Goal: Task Accomplishment & Management: Complete application form

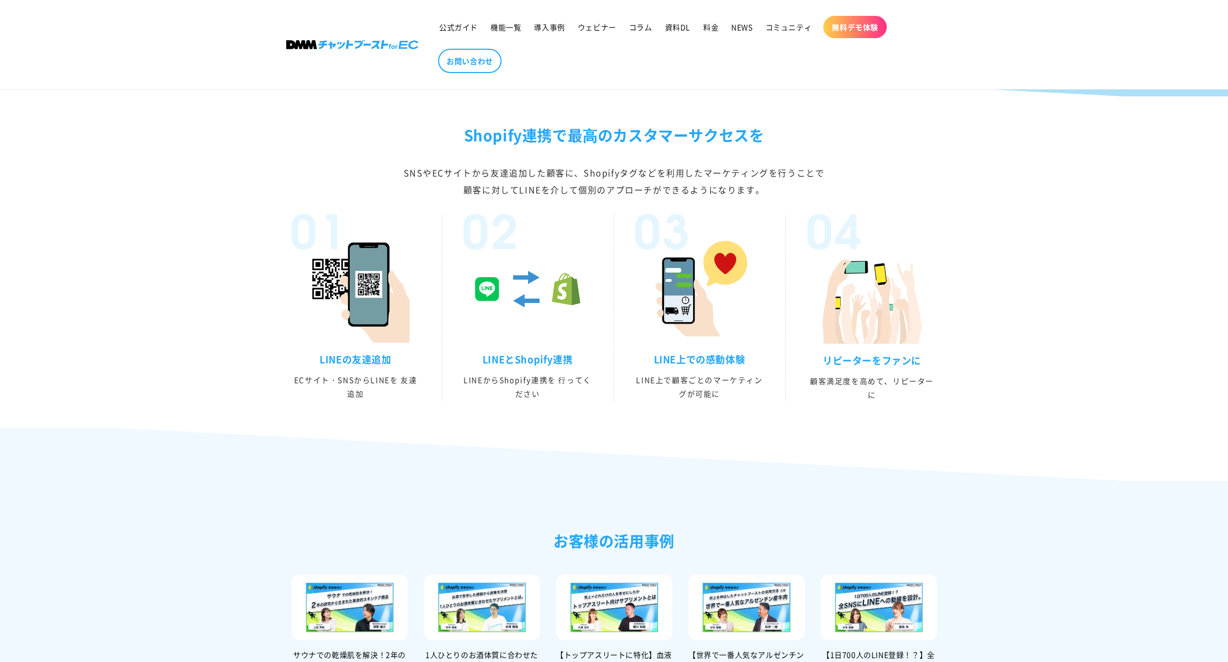
scroll to position [1633, 0]
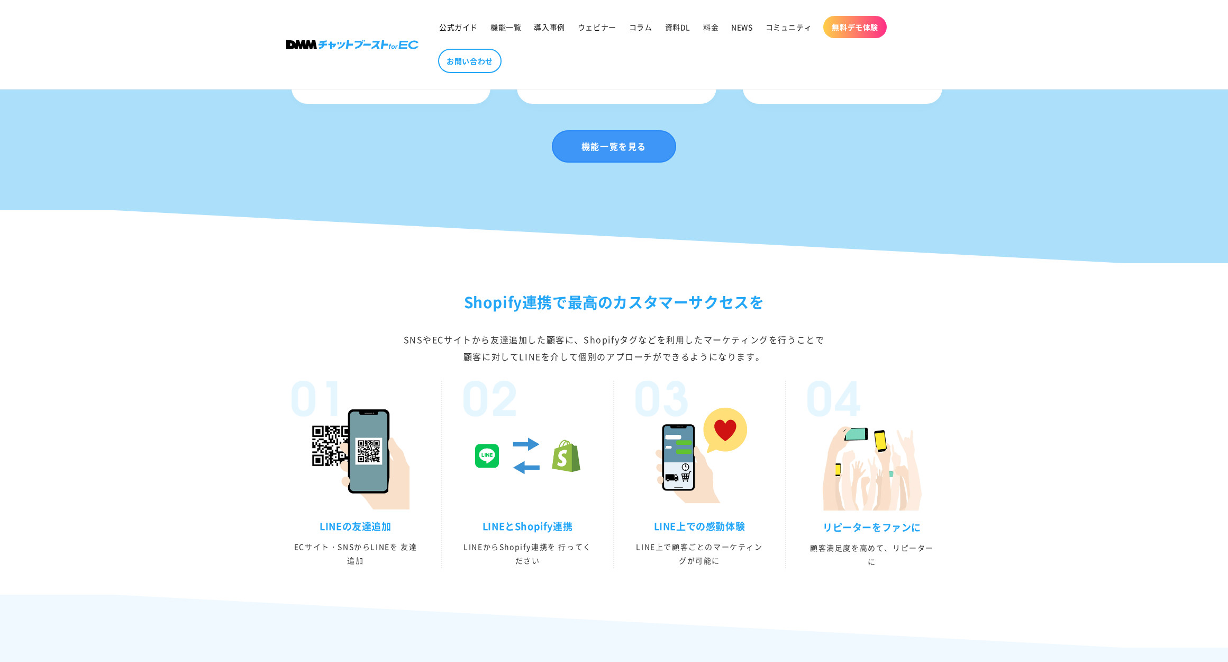
click at [641, 162] on link "機能一覧を見る" at bounding box center [614, 146] width 124 height 32
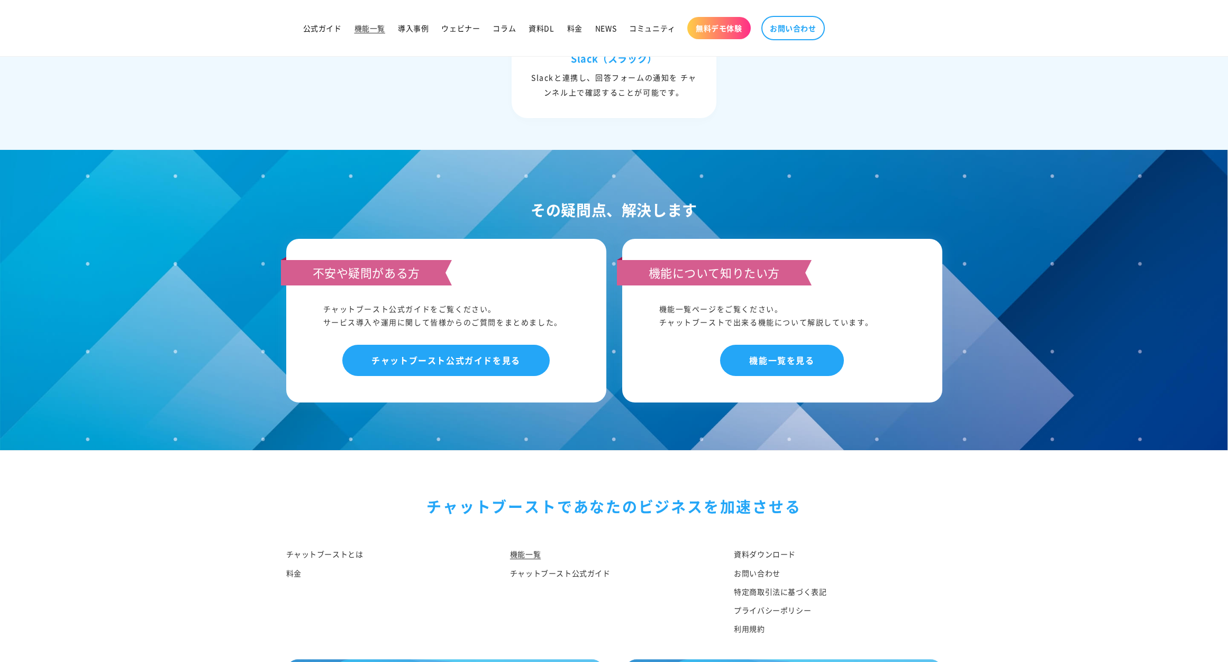
scroll to position [4782, 0]
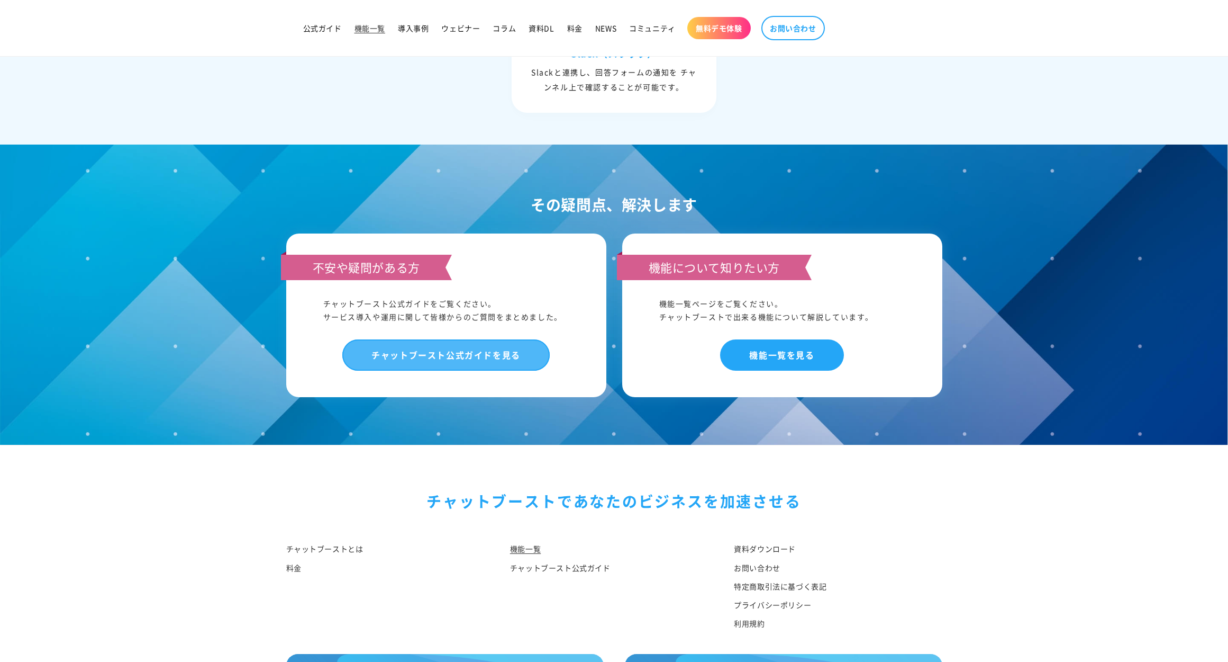
click at [490, 359] on link "チャットブースト公式ガイドを見る" at bounding box center [445, 354] width 207 height 31
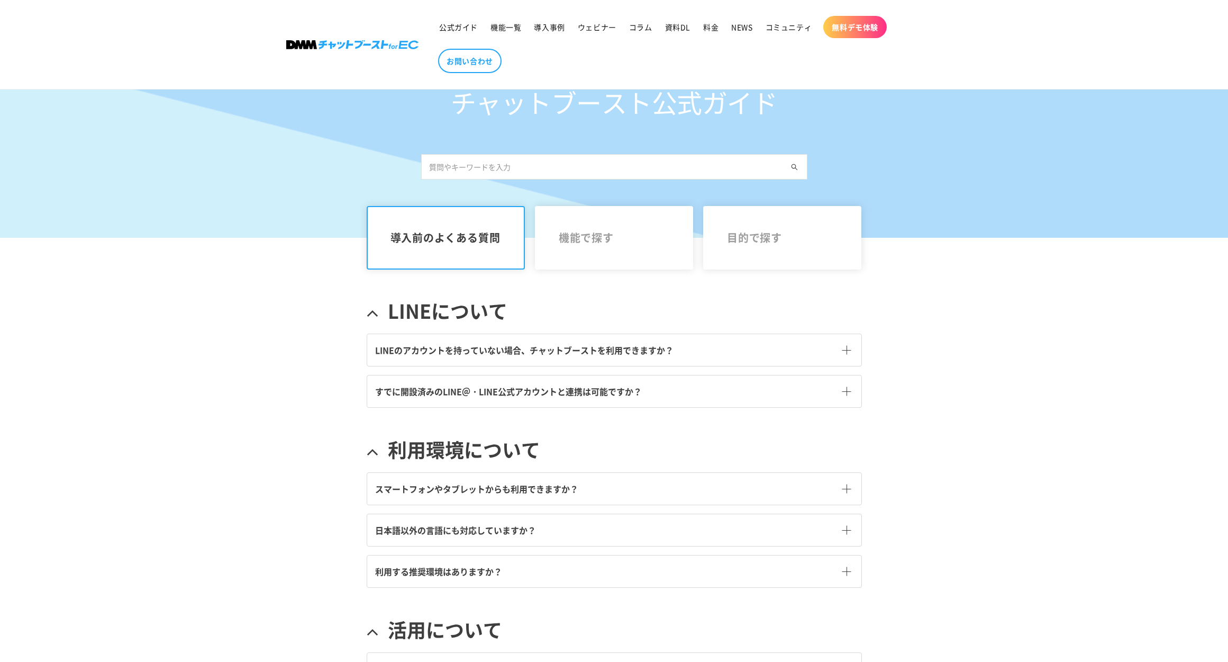
scroll to position [106, 0]
click at [705, 342] on link "LINEのアカウントを持っていない場合、チャットブーストを利用できますか？ Copy to clipboard" at bounding box center [614, 349] width 494 height 32
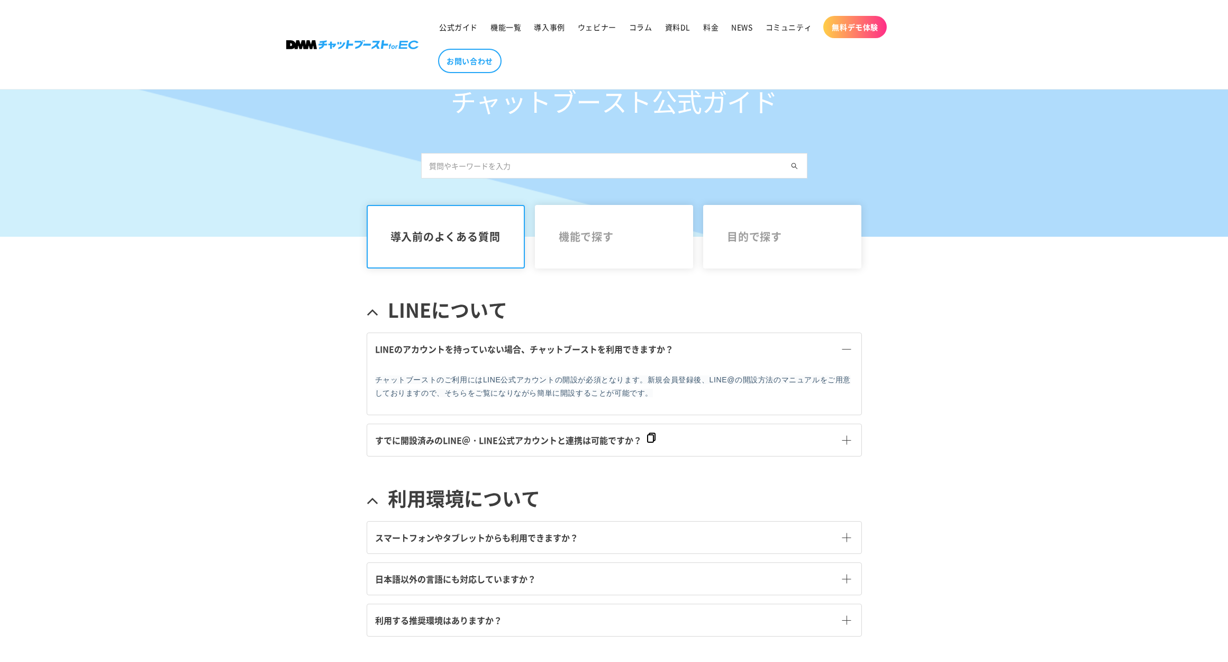
click at [623, 440] on span "すでに開設済みのLINE＠・LINE公式アカウントと連携は可能ですか？" at bounding box center [508, 439] width 267 height 13
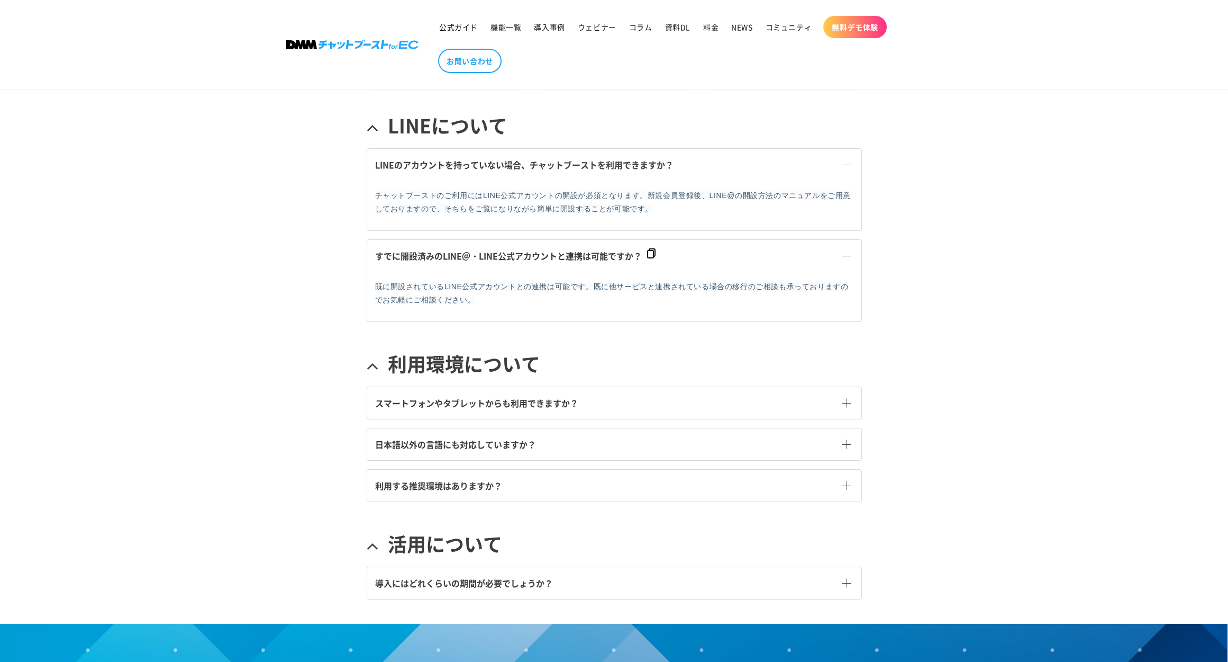
scroll to position [317, 0]
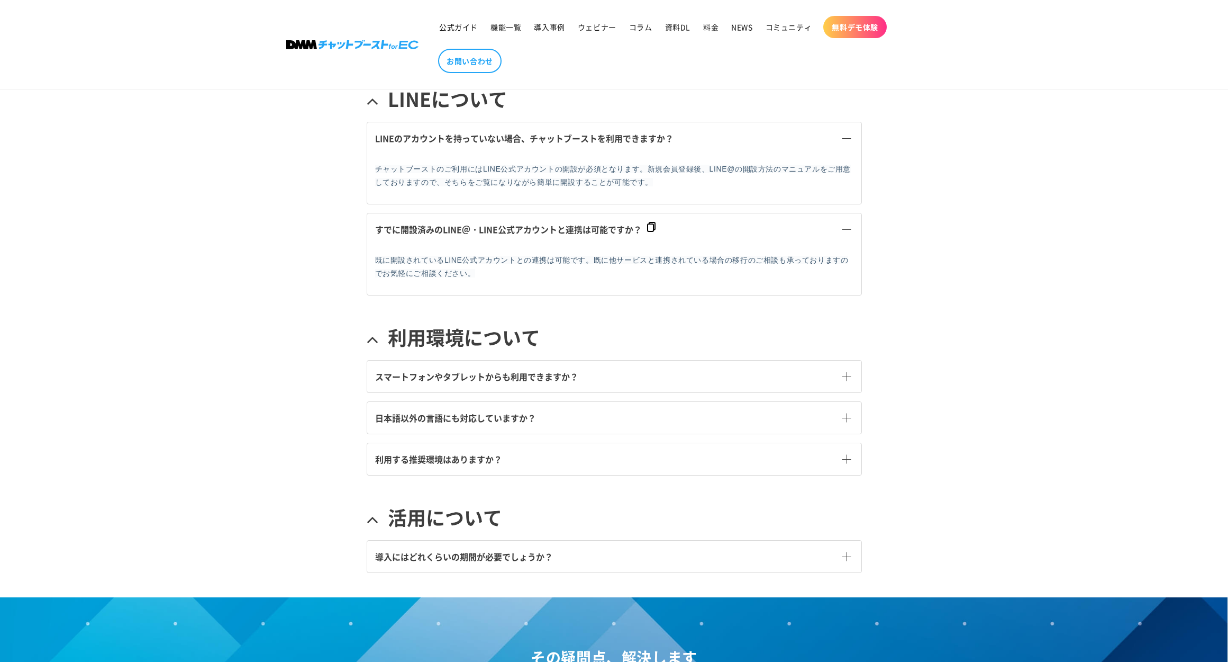
click at [638, 368] on link "スマートフォンやタブレットからも利用できますか？" at bounding box center [614, 376] width 494 height 32
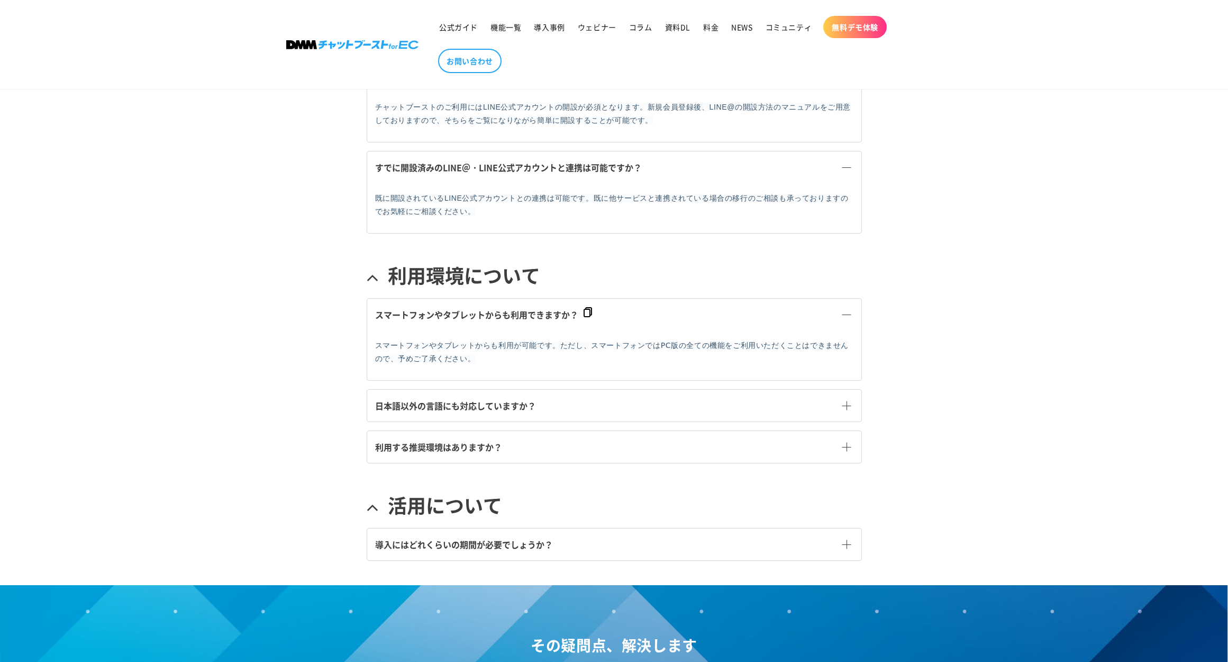
scroll to position [383, 0]
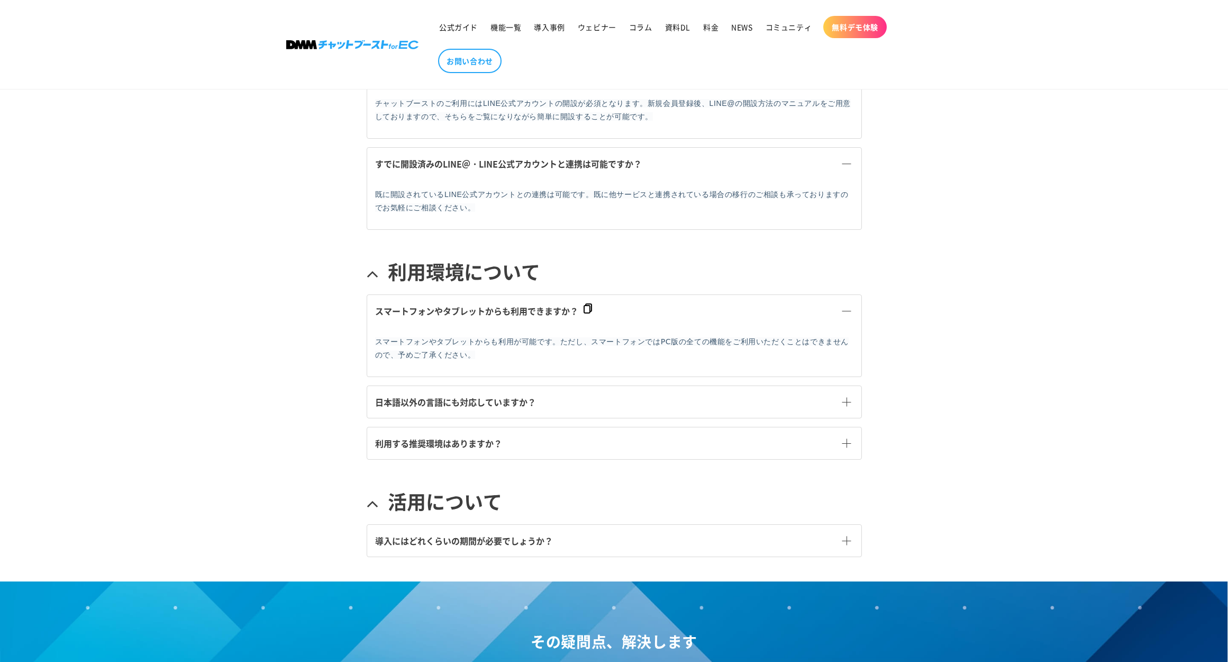
click at [638, 445] on link "利用する推奨環境はありますか？" at bounding box center [614, 443] width 494 height 32
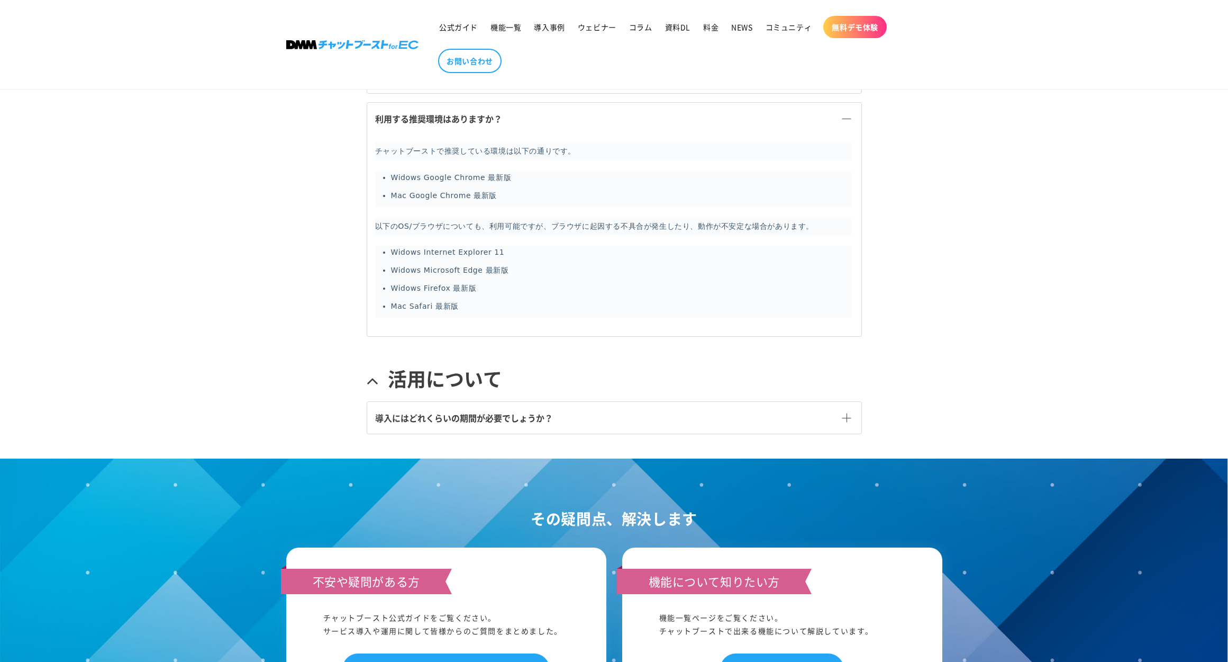
scroll to position [751, 0]
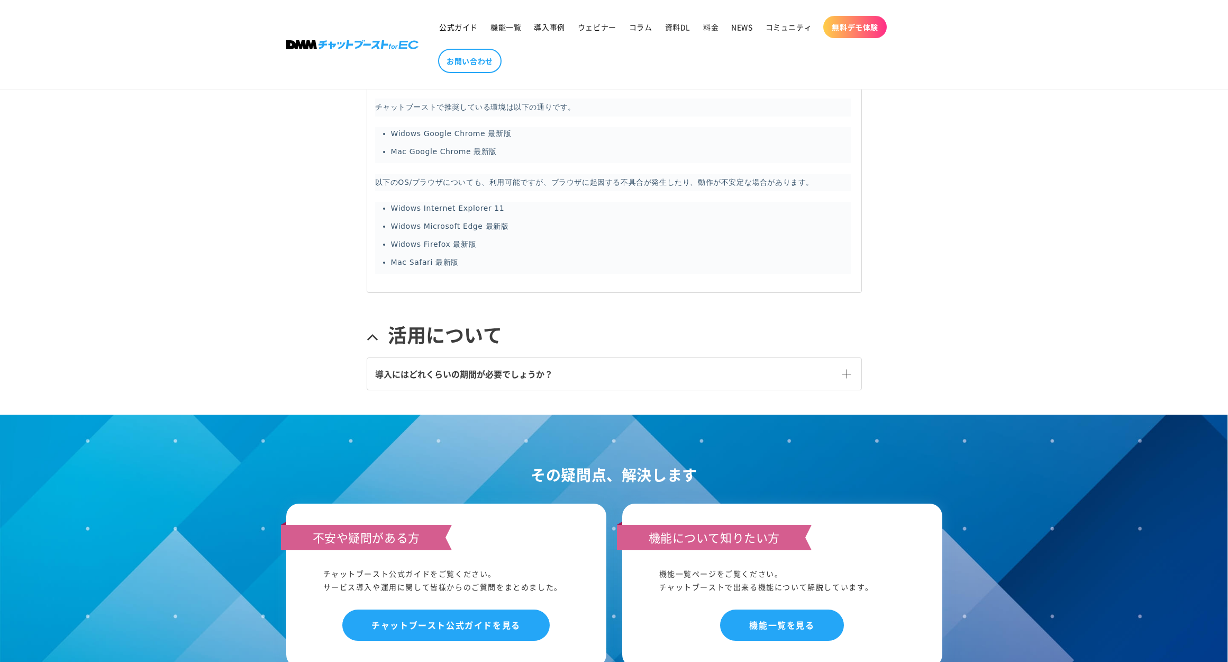
click at [624, 367] on link "導入にはどれくらいの期間が必要でしょうか？" at bounding box center [614, 374] width 494 height 32
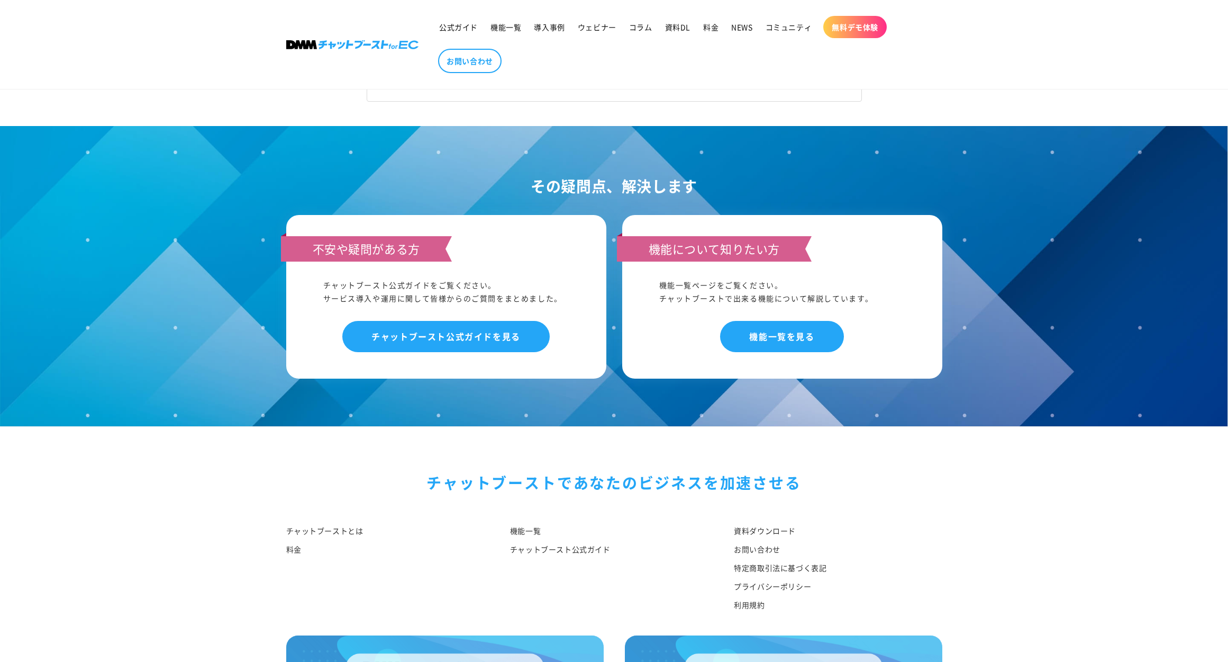
scroll to position [1117, 0]
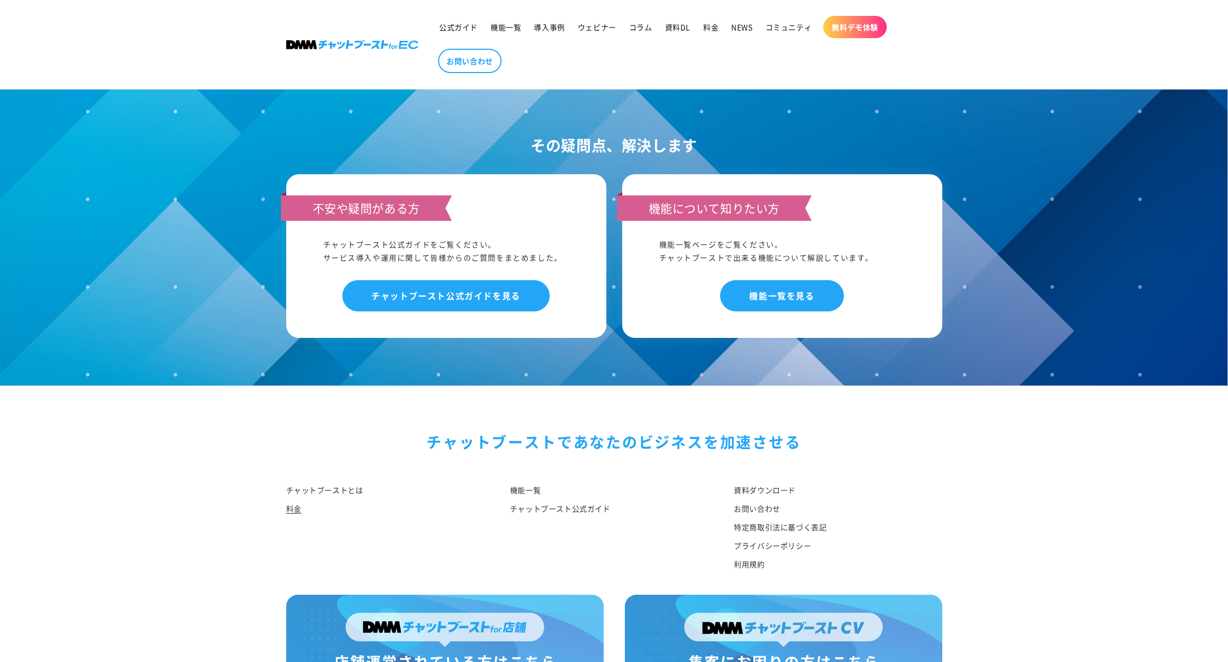
click at [293, 504] on link "料金" at bounding box center [293, 508] width 15 height 19
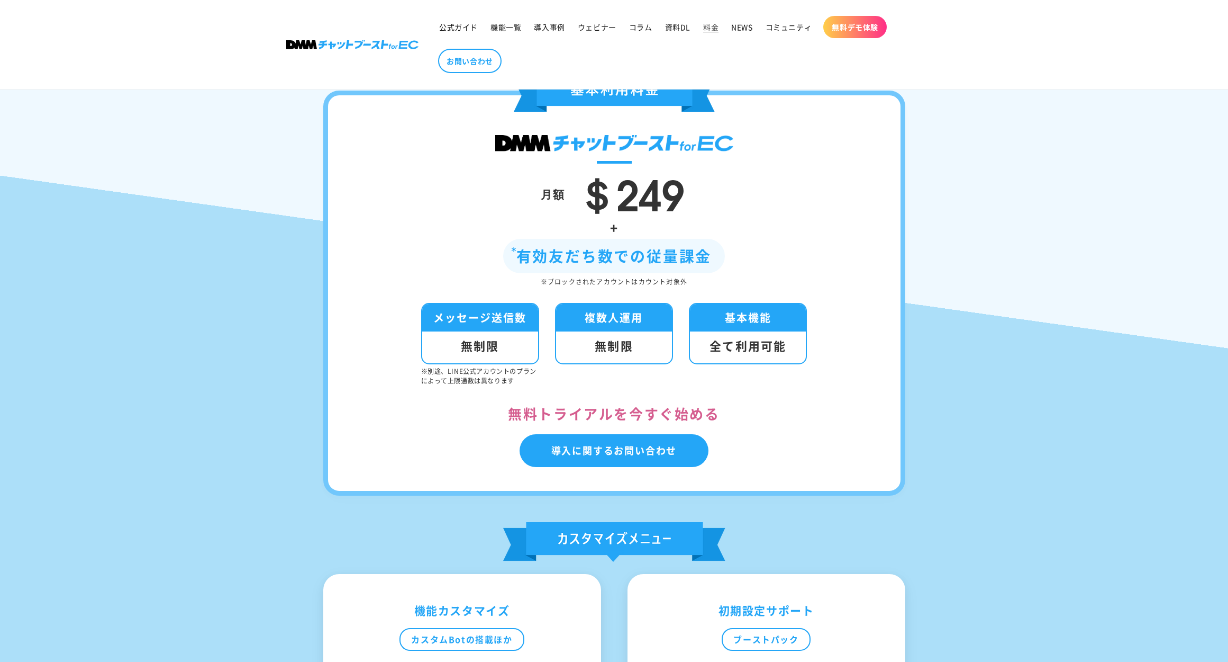
scroll to position [201, 0]
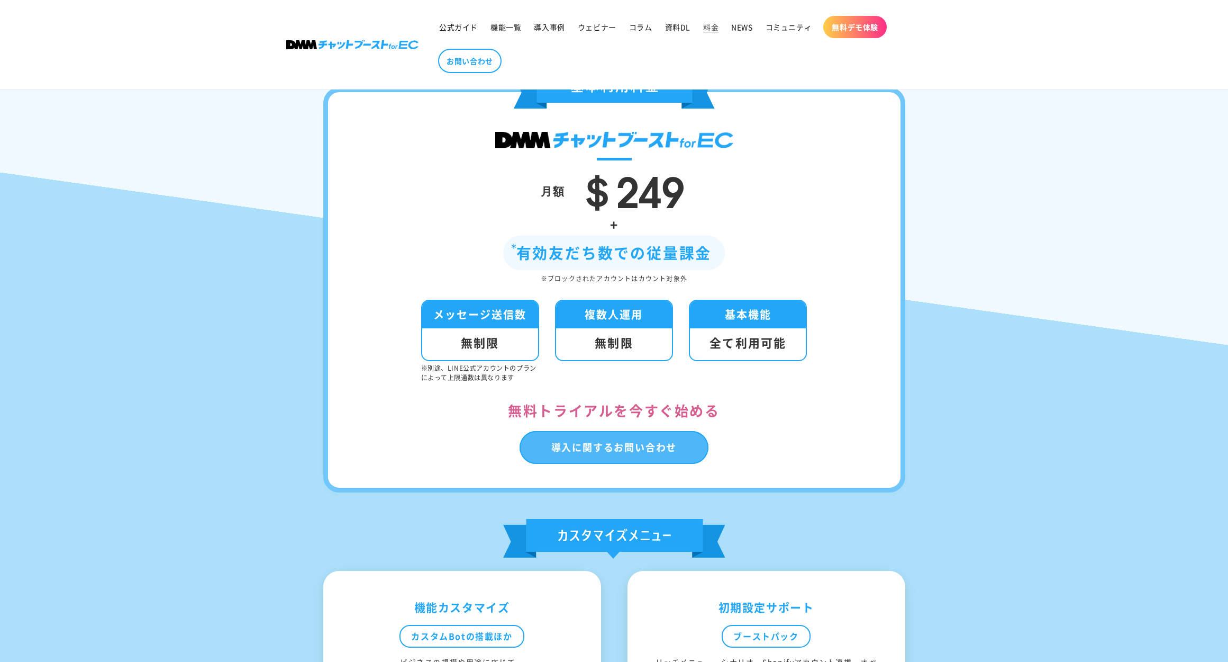
click at [618, 443] on link "導入に関するお問い合わせ" at bounding box center [614, 447] width 189 height 33
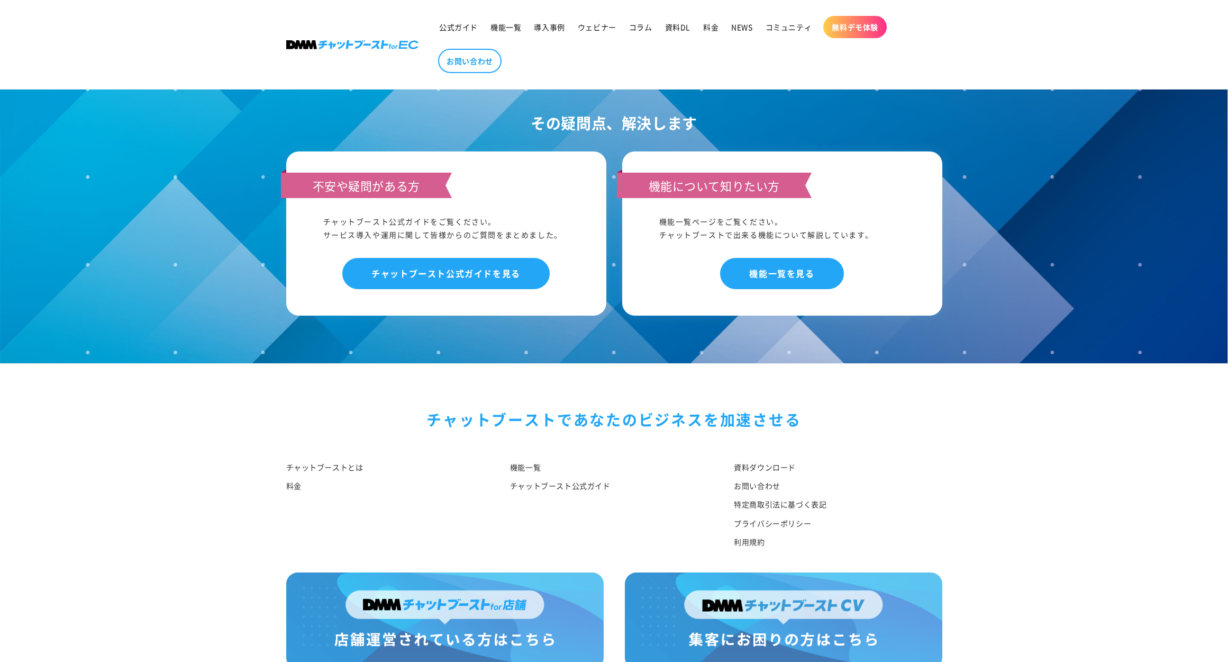
scroll to position [532, 0]
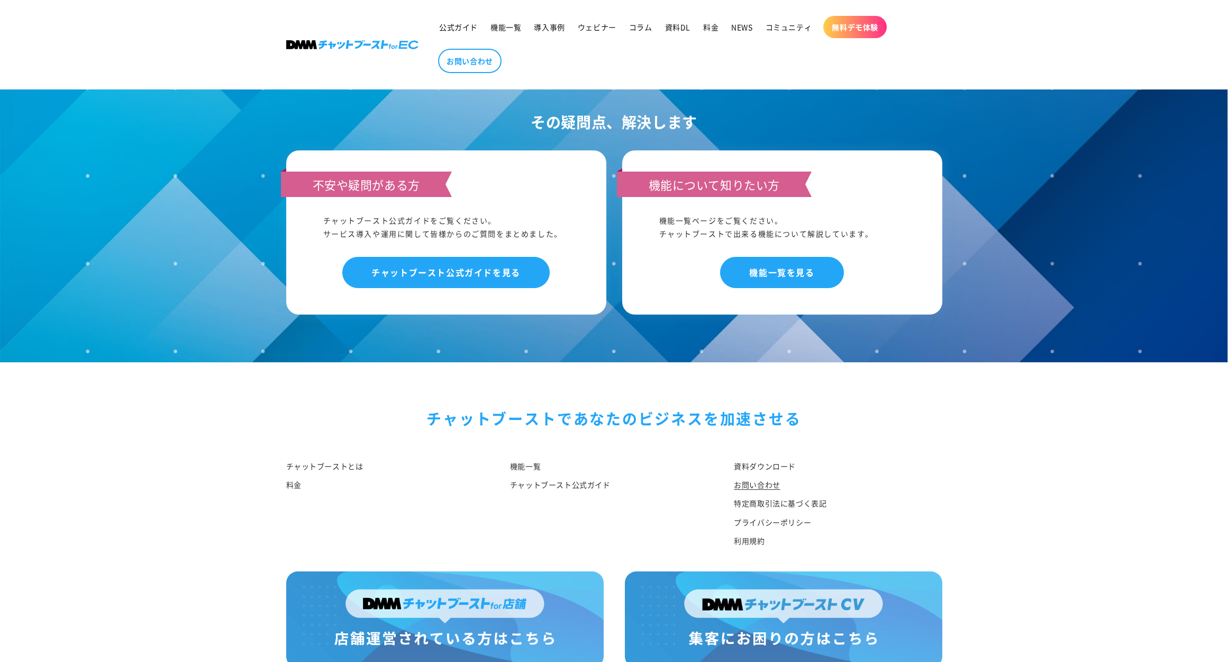
click at [761, 475] on link "お問い合わせ" at bounding box center [757, 484] width 47 height 19
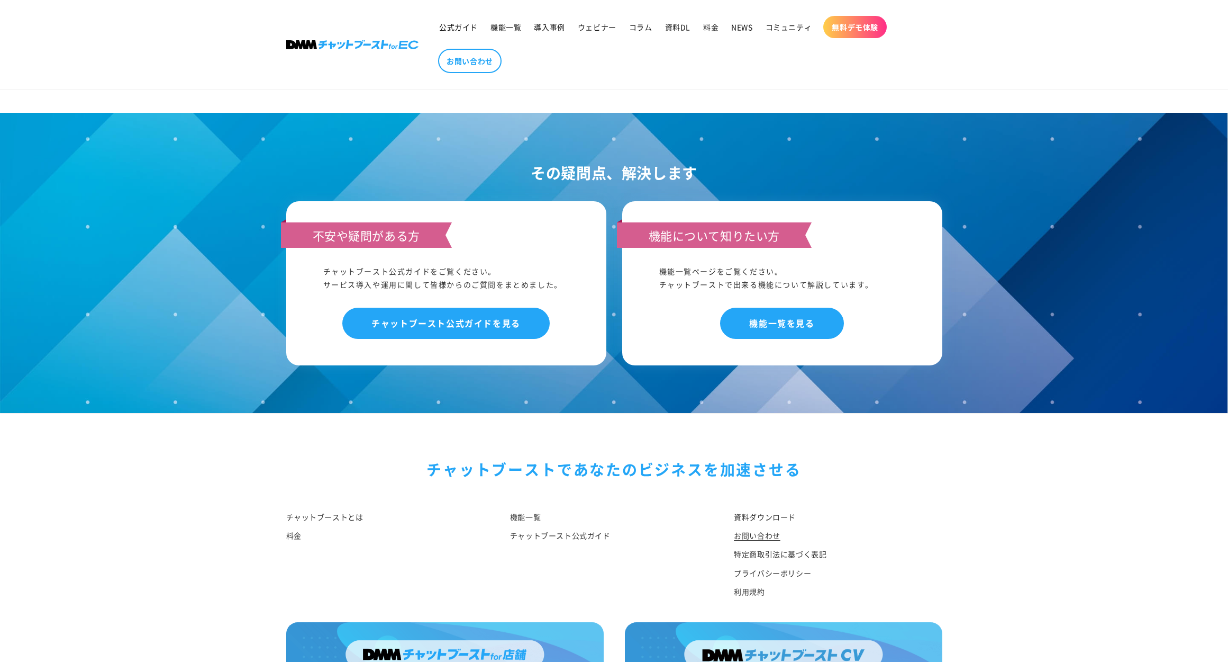
scroll to position [856, 0]
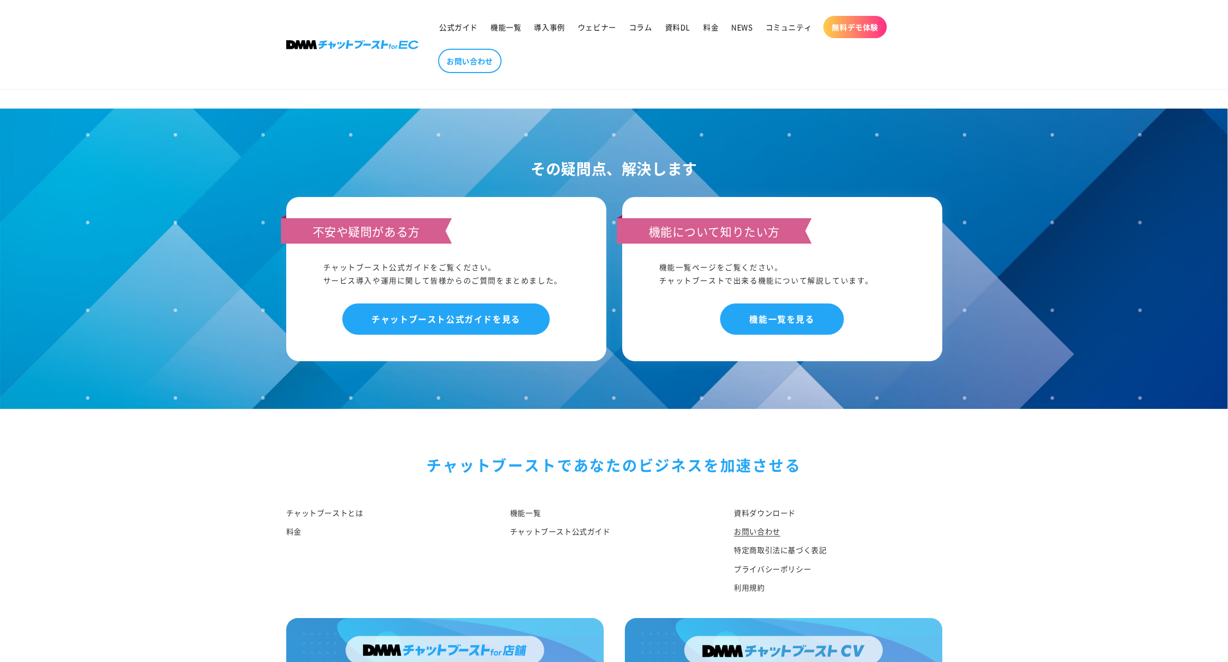
click at [739, 506] on link "資料ダウンロード" at bounding box center [765, 514] width 62 height 16
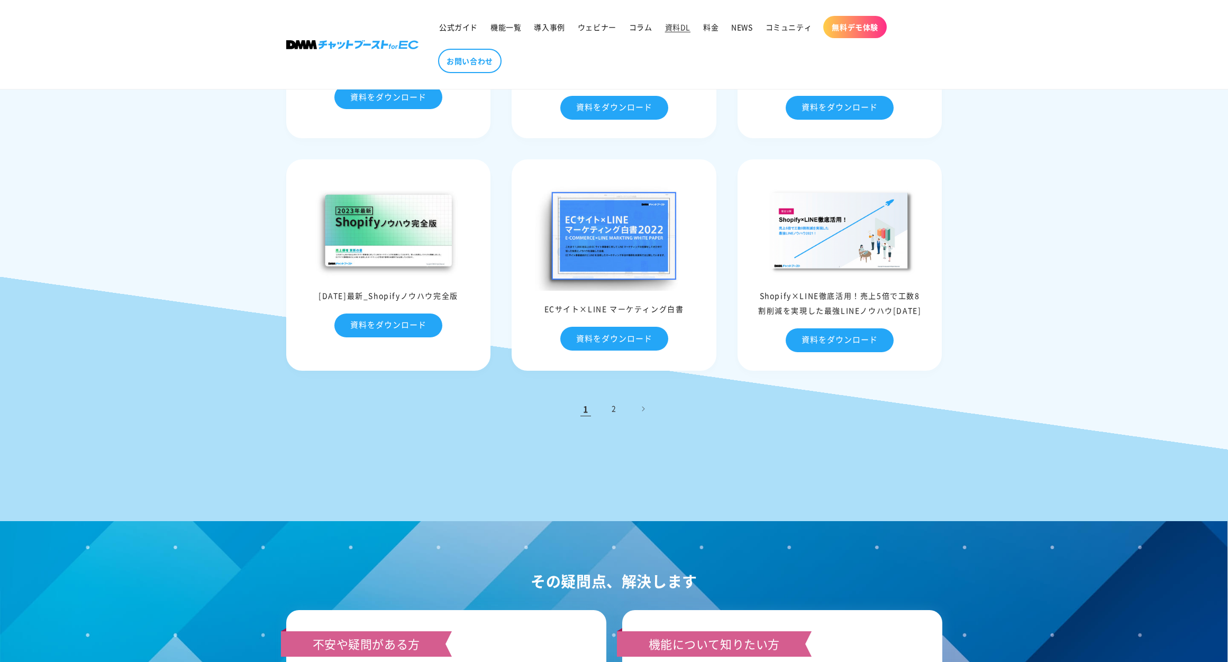
scroll to position [396, 0]
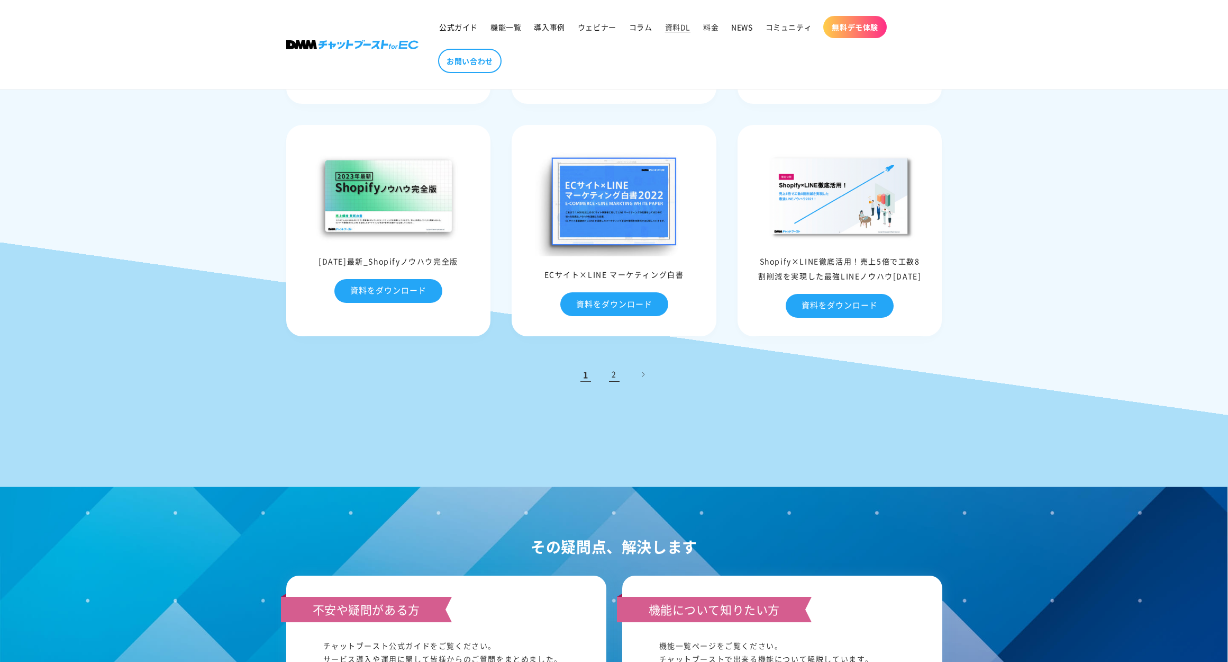
click at [616, 367] on link "2" at bounding box center [614, 374] width 23 height 23
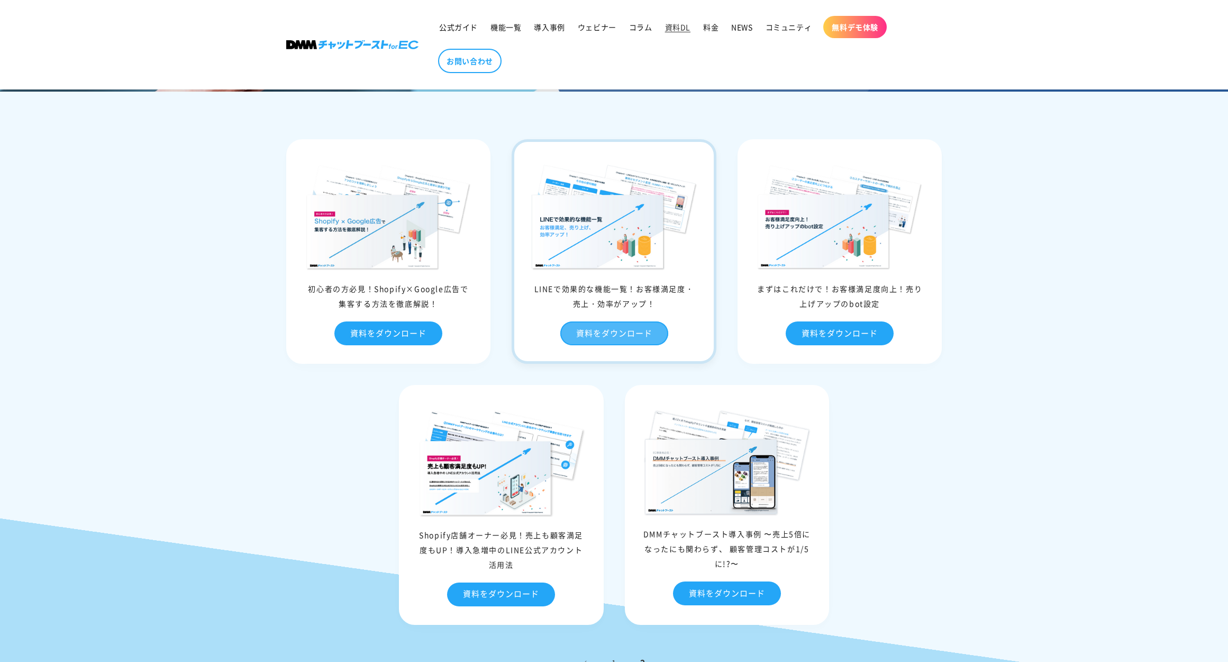
scroll to position [234, 0]
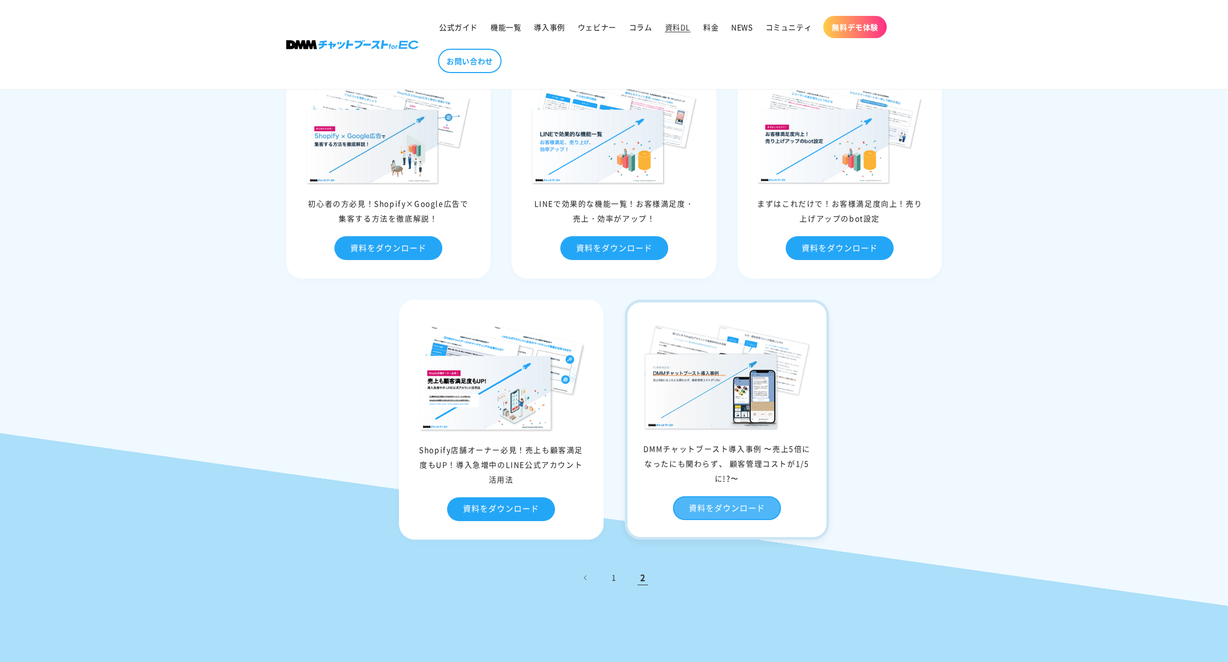
click at [728, 509] on link "資料をダウンロード" at bounding box center [727, 508] width 108 height 24
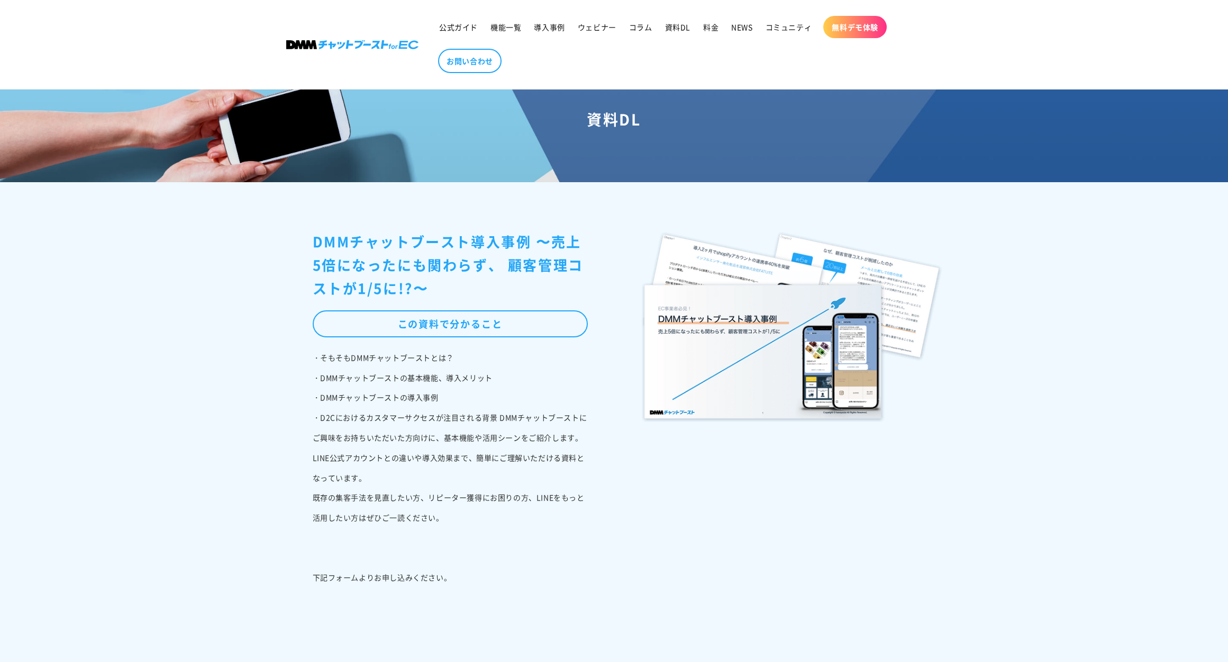
scroll to position [58, 0]
click at [500, 329] on div "この資料で分かること" at bounding box center [450, 324] width 275 height 26
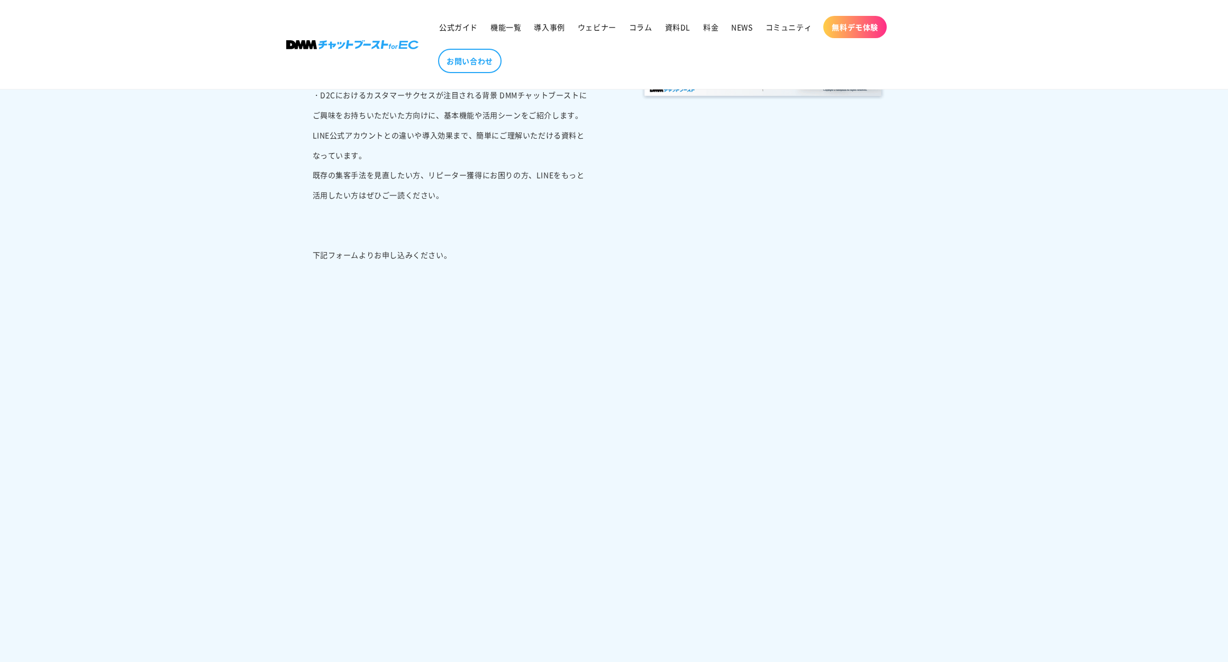
scroll to position [367, 0]
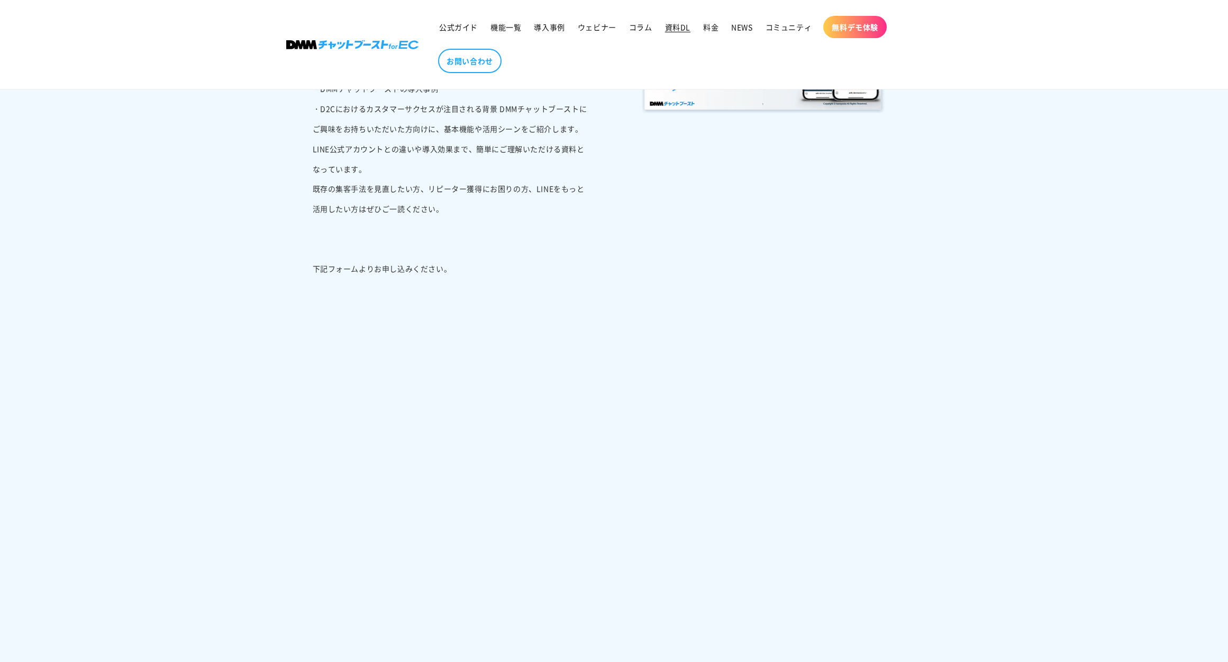
click at [686, 30] on span "資料DL" at bounding box center [677, 27] width 25 height 10
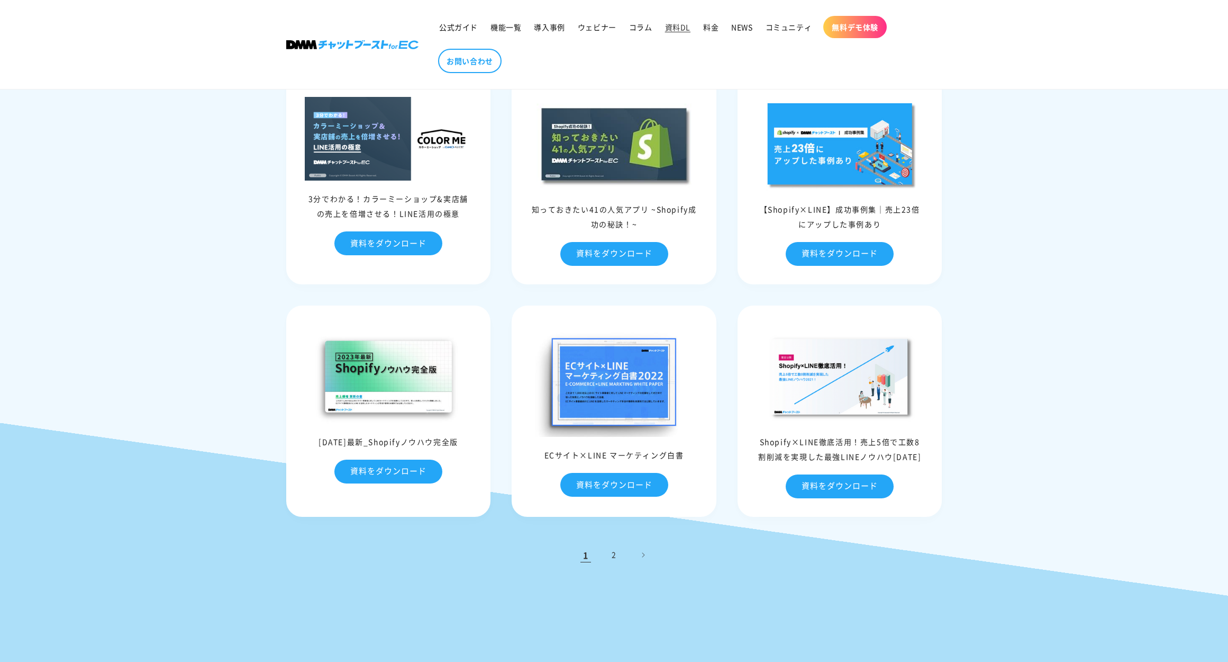
scroll to position [222, 0]
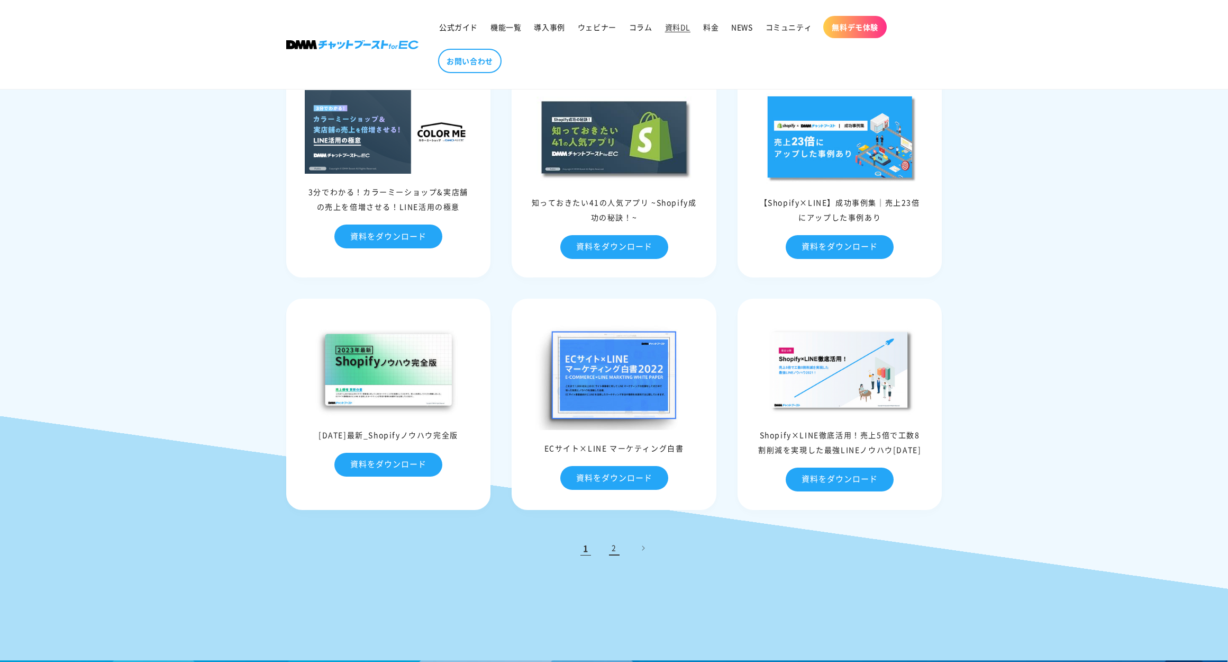
click at [612, 553] on link "2" at bounding box center [614, 547] width 23 height 23
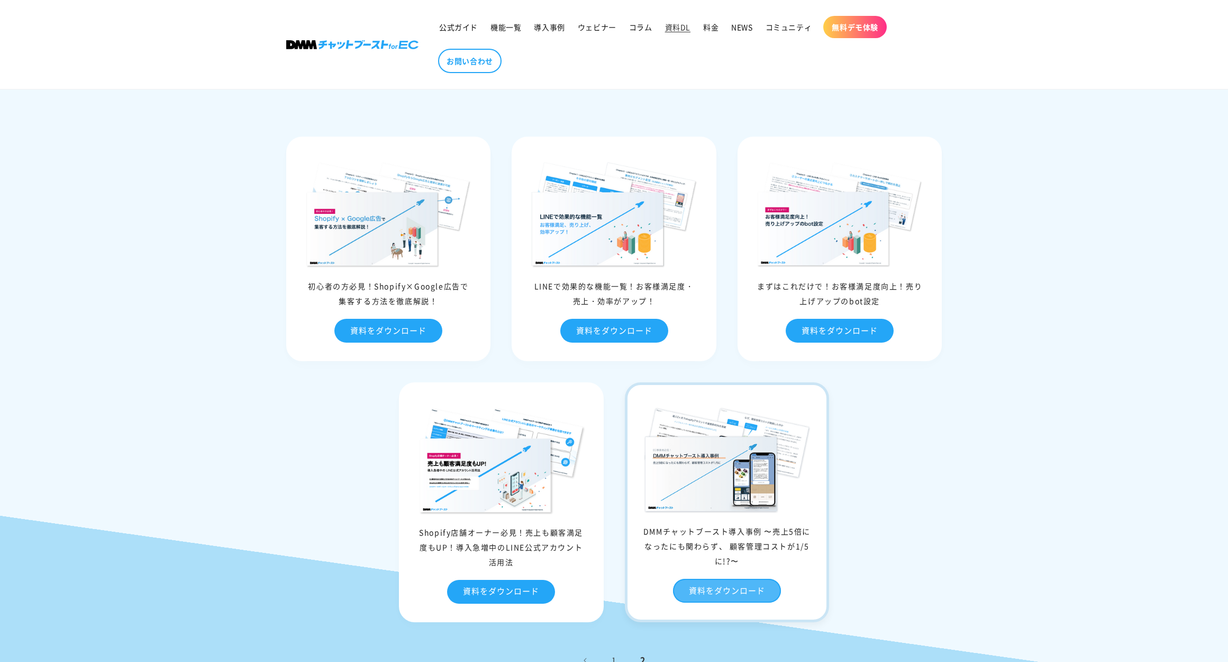
scroll to position [149, 0]
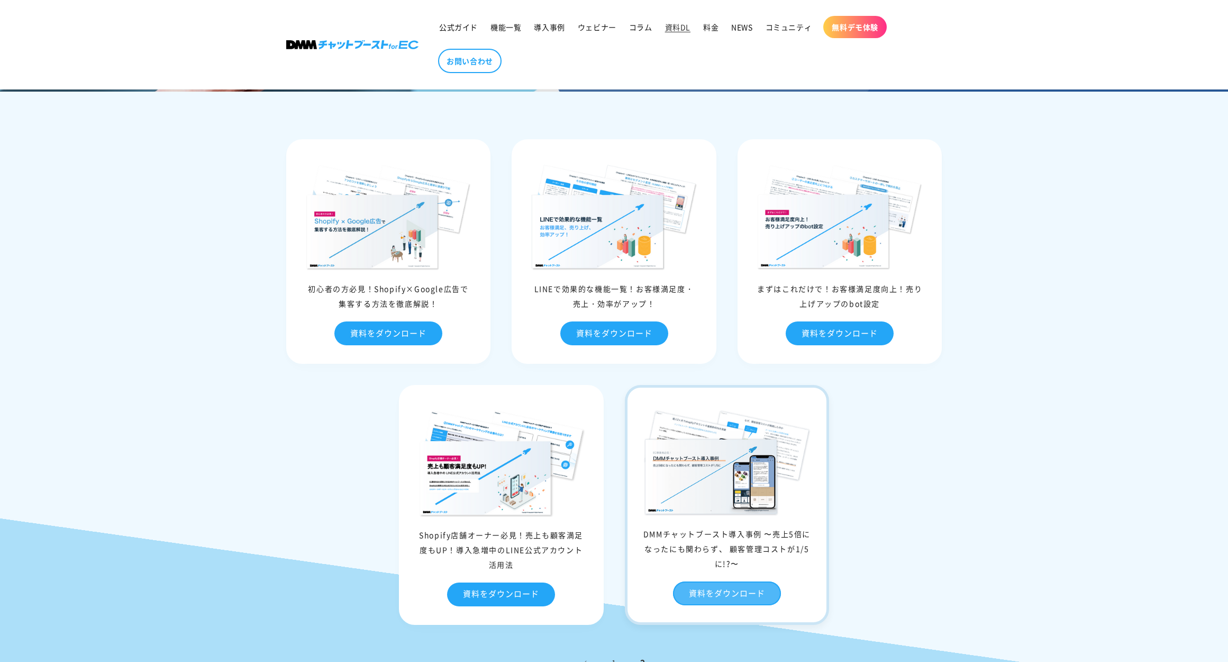
click at [713, 590] on link "資料をダウンロード" at bounding box center [727, 593] width 108 height 24
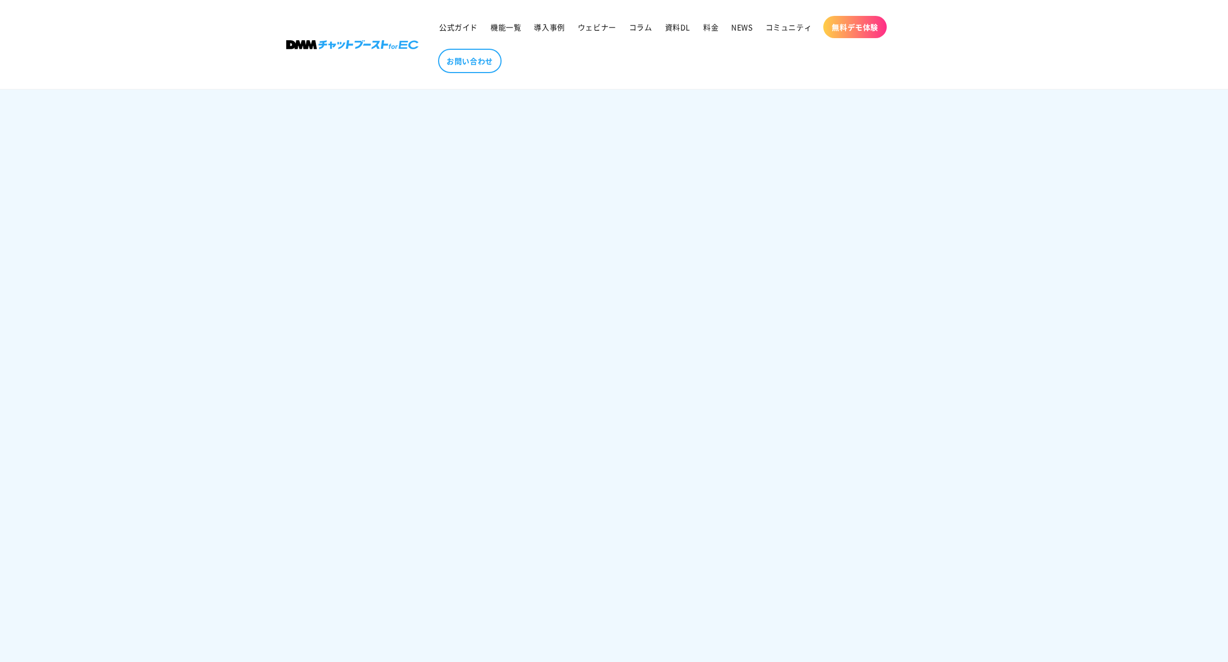
scroll to position [624, 0]
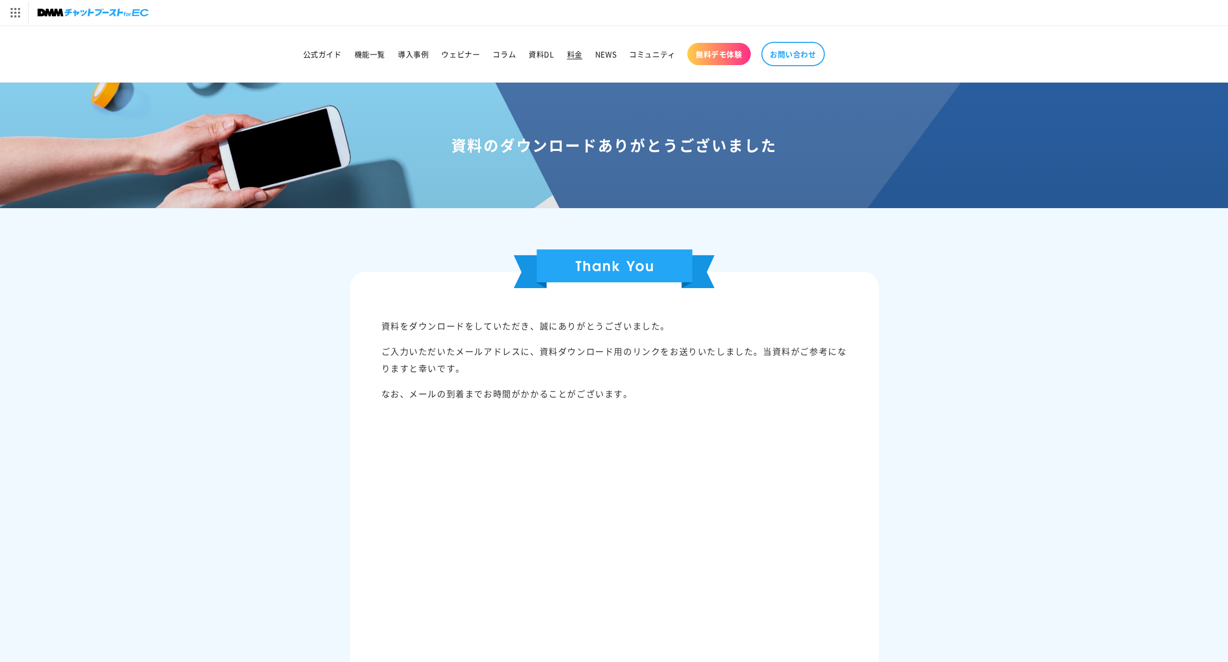
click at [575, 58] on span "料金" at bounding box center [574, 54] width 15 height 10
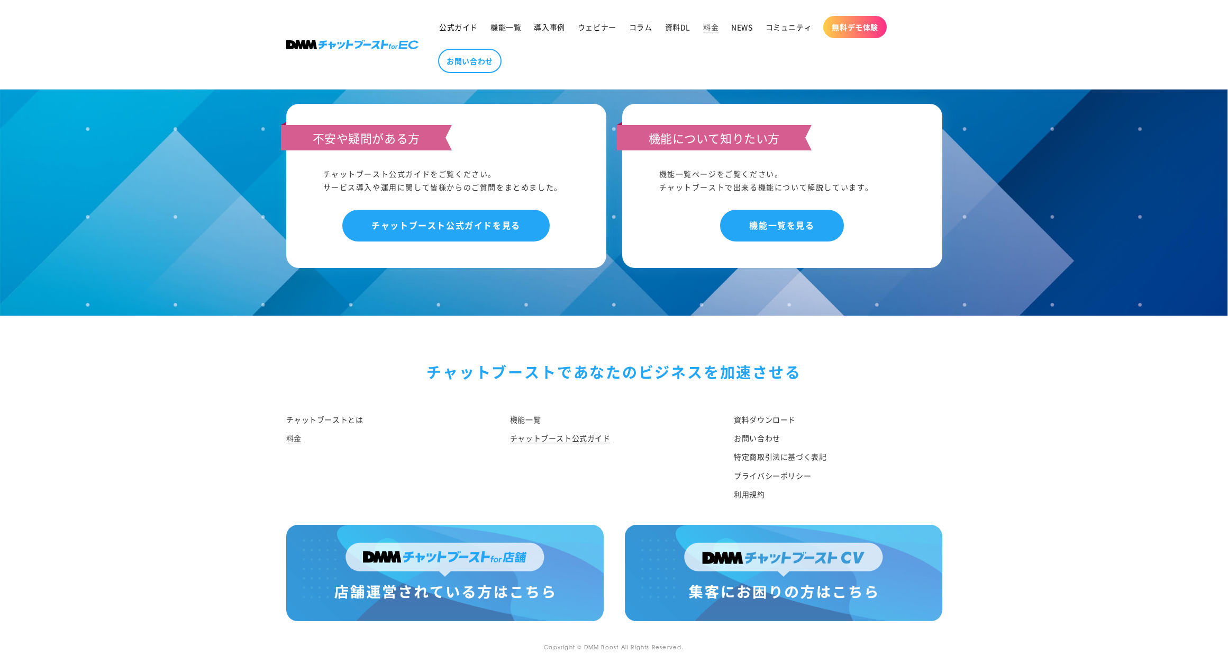
scroll to position [1070, 0]
click at [575, 429] on link "チャットブースト公式ガイド" at bounding box center [560, 438] width 101 height 19
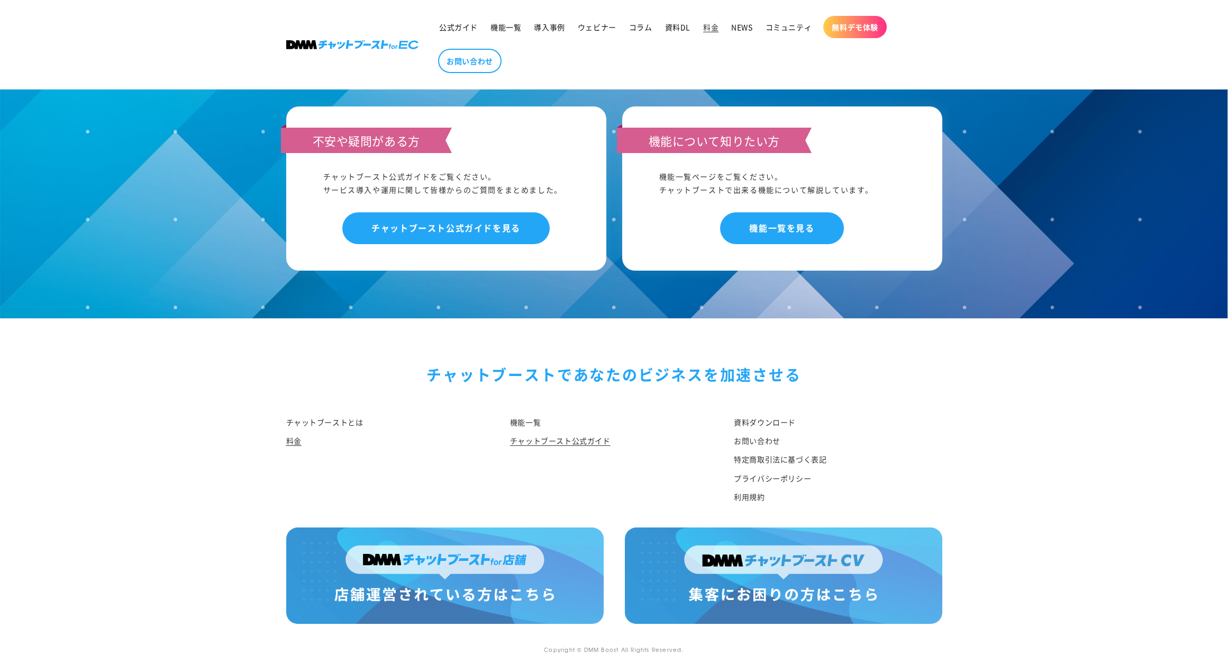
scroll to position [1067, 1]
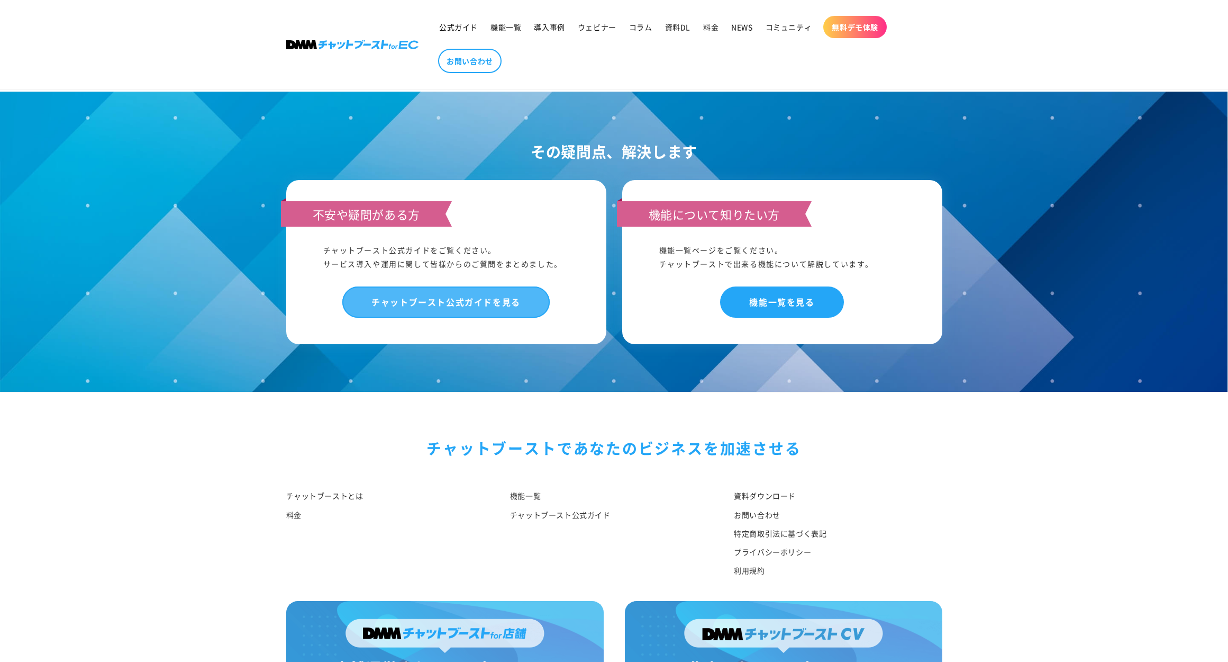
click at [393, 298] on link "チャットブースト公式ガイドを見る" at bounding box center [445, 301] width 207 height 31
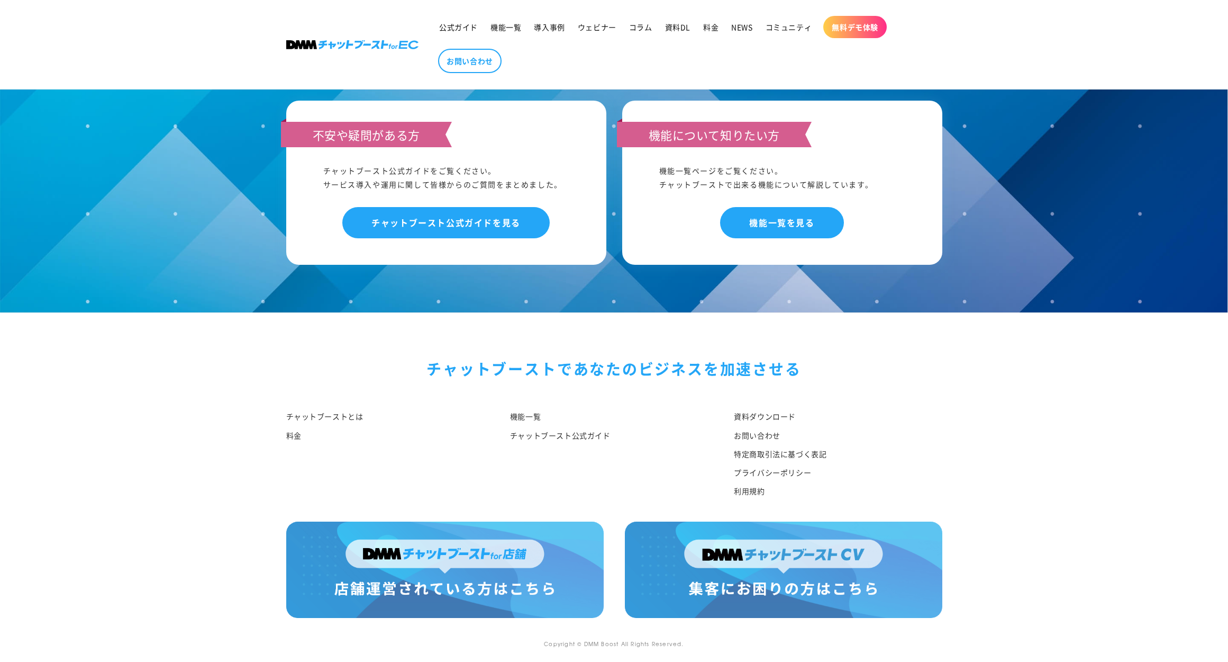
scroll to position [802, 0]
click at [311, 414] on link "チャットブーストとは" at bounding box center [324, 418] width 77 height 16
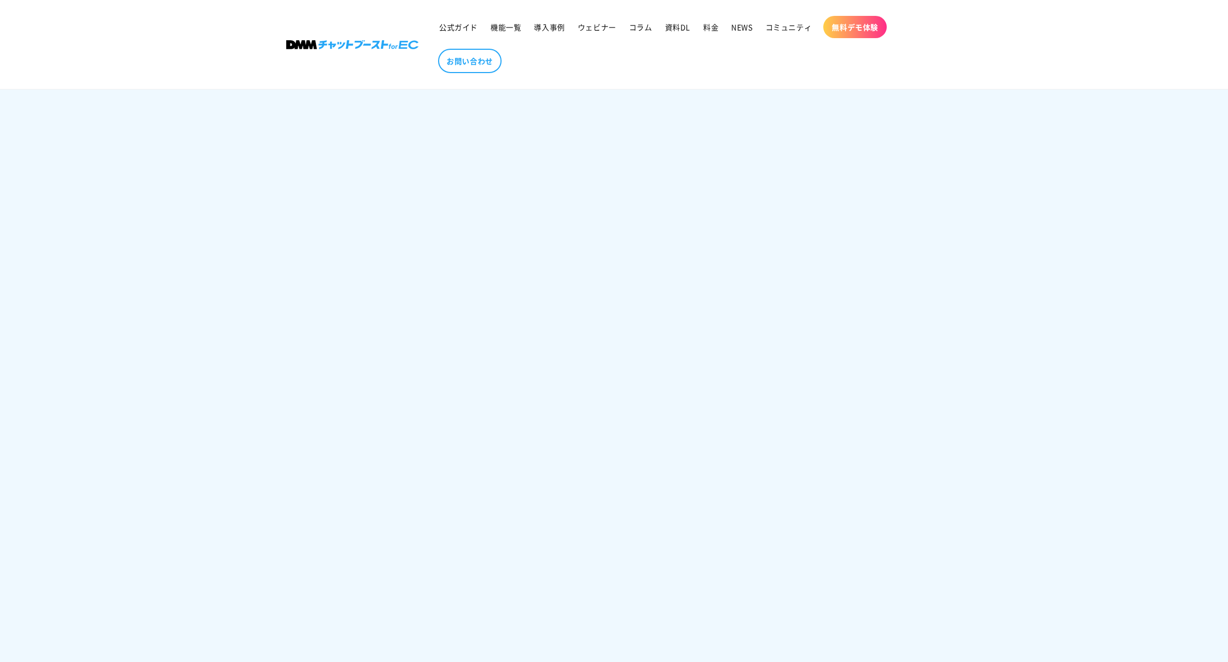
scroll to position [630, 0]
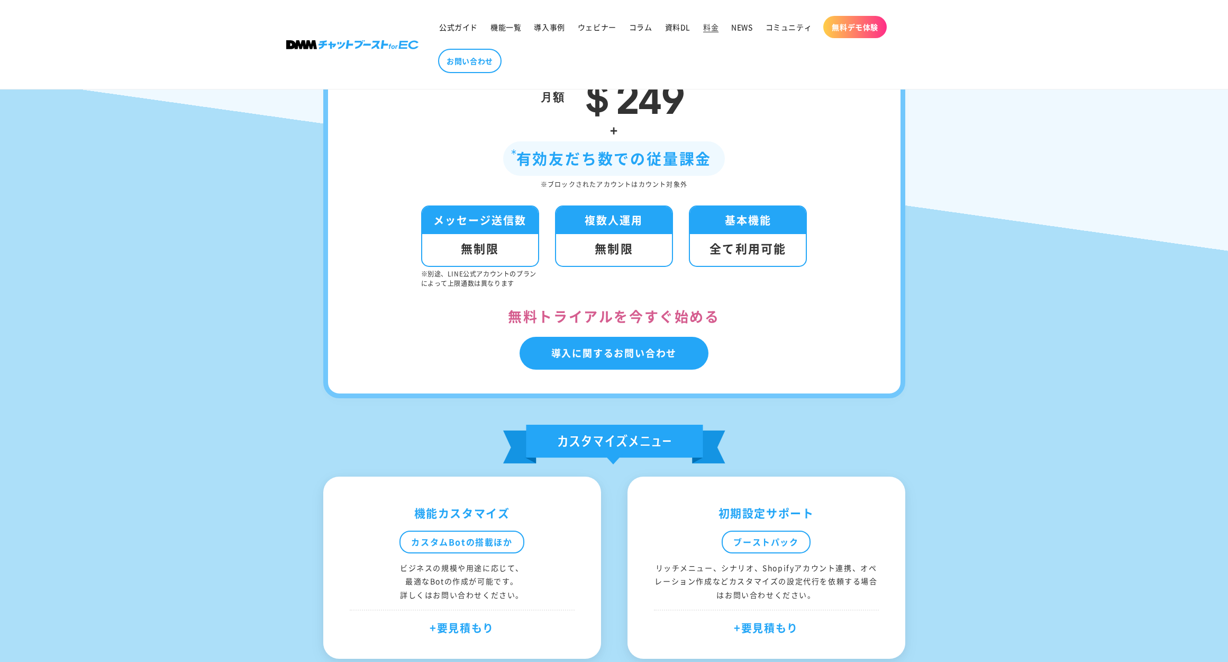
scroll to position [391, 0]
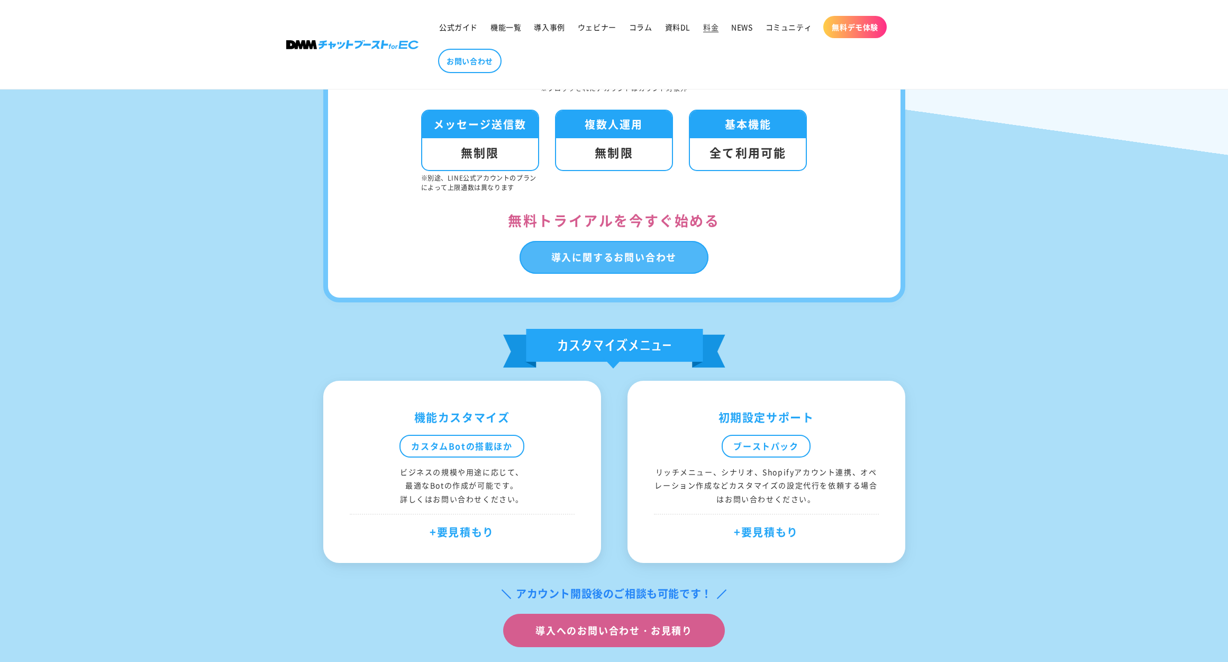
click at [556, 244] on link "導入に関するお問い合わせ" at bounding box center [614, 257] width 189 height 33
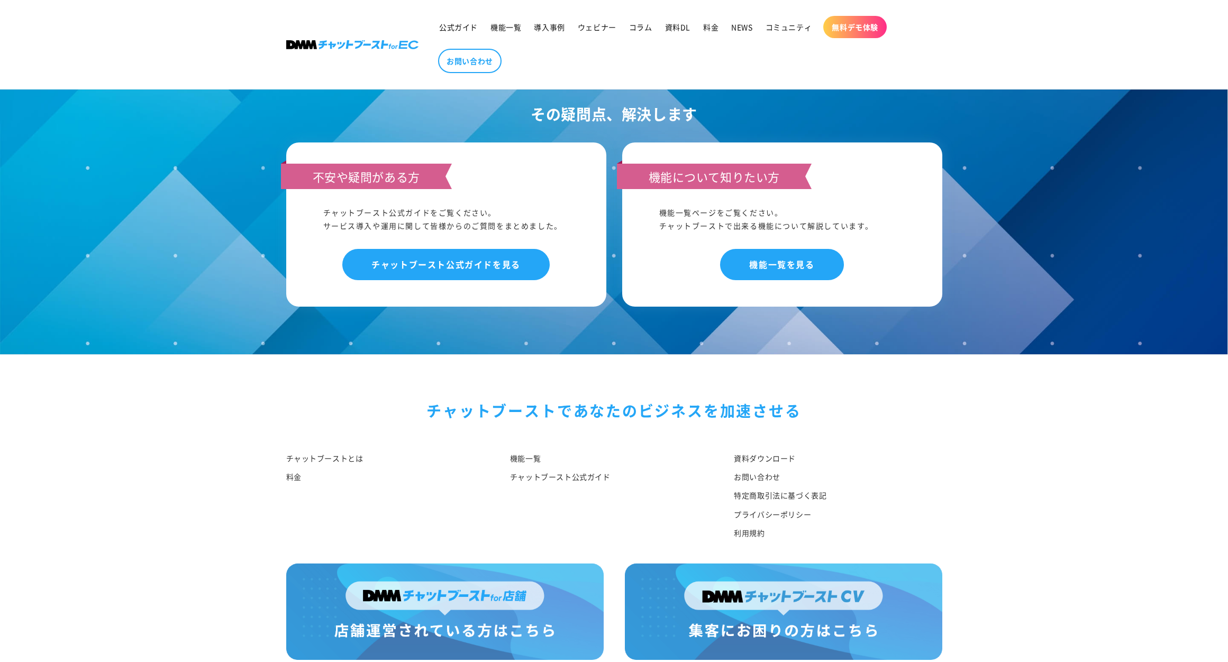
scroll to position [540, 0]
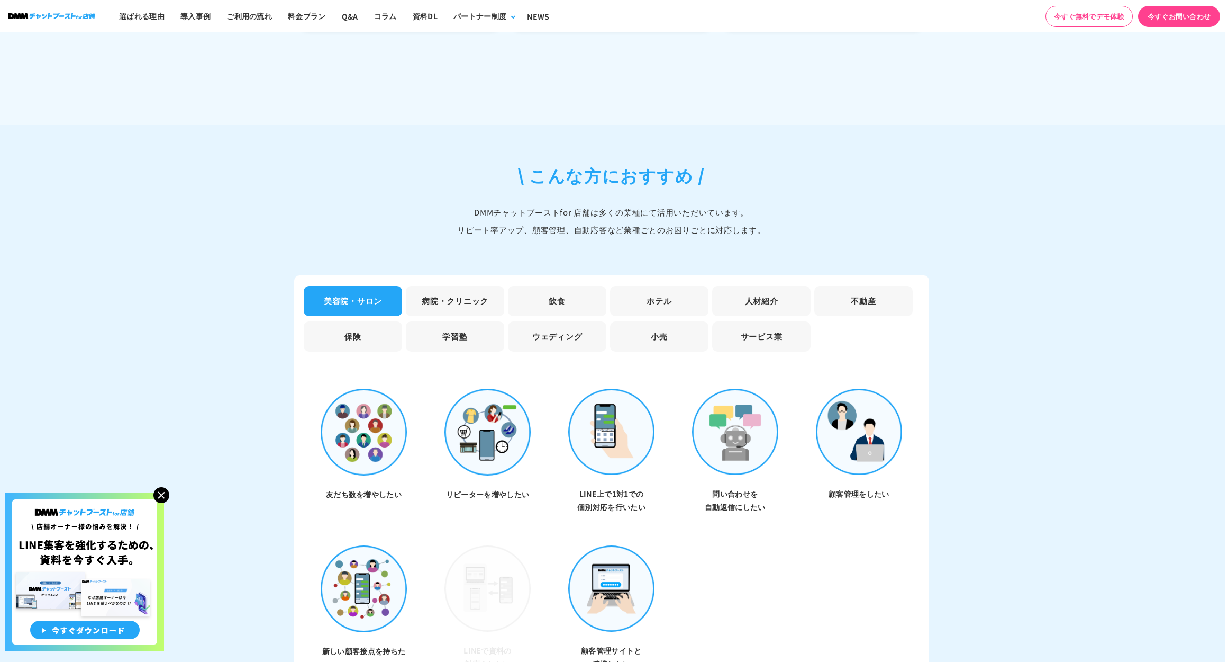
scroll to position [2826, 3]
click at [357, 288] on li "美容院・サロン" at bounding box center [353, 299] width 98 height 30
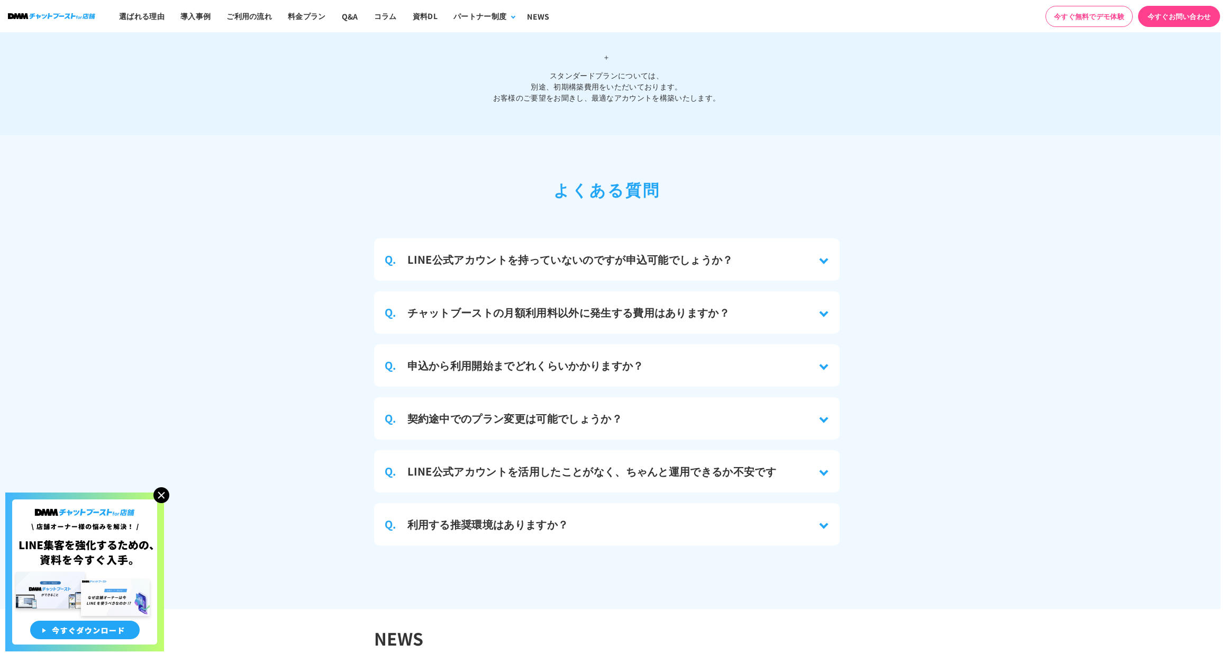
scroll to position [4535, 7]
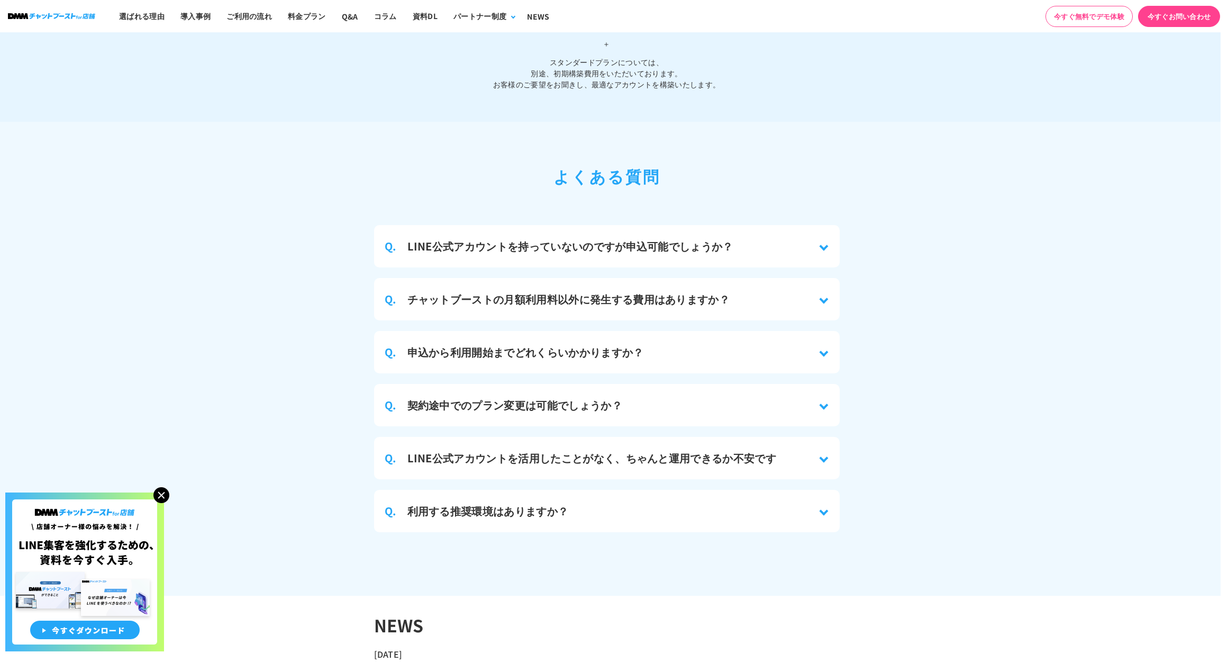
click at [644, 291] on h3 "チャットブーストの月額利用料以外に発生する費用はありますか？" at bounding box center [568, 299] width 323 height 16
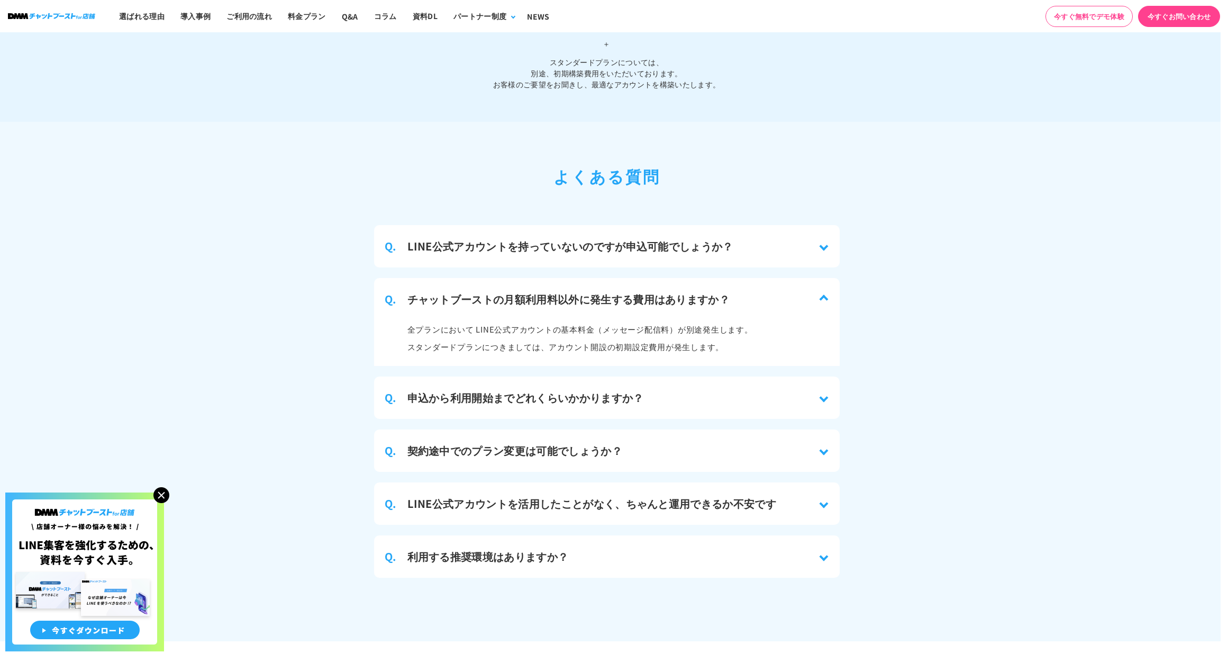
click at [584, 390] on h3 "申込から利用開始までどれくらいかかりますか？" at bounding box center [525, 398] width 237 height 16
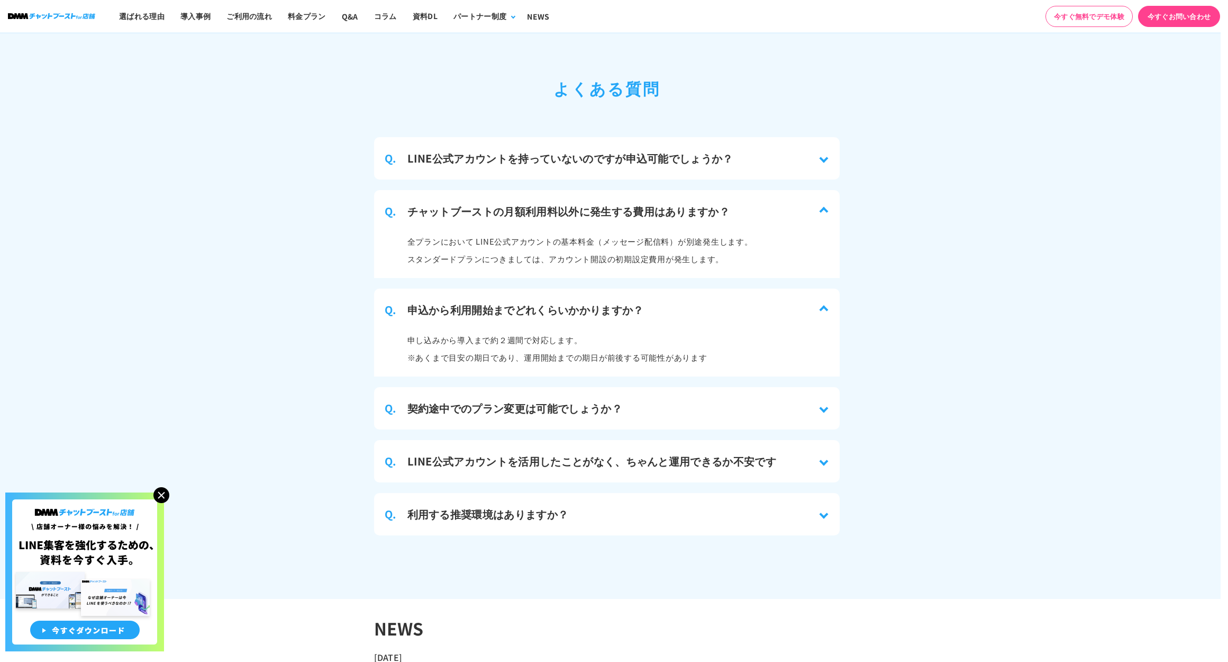
scroll to position [4625, 7]
click at [573, 399] on h3 "契約途中でのプラン変更は可能でしょうか？" at bounding box center [514, 407] width 215 height 16
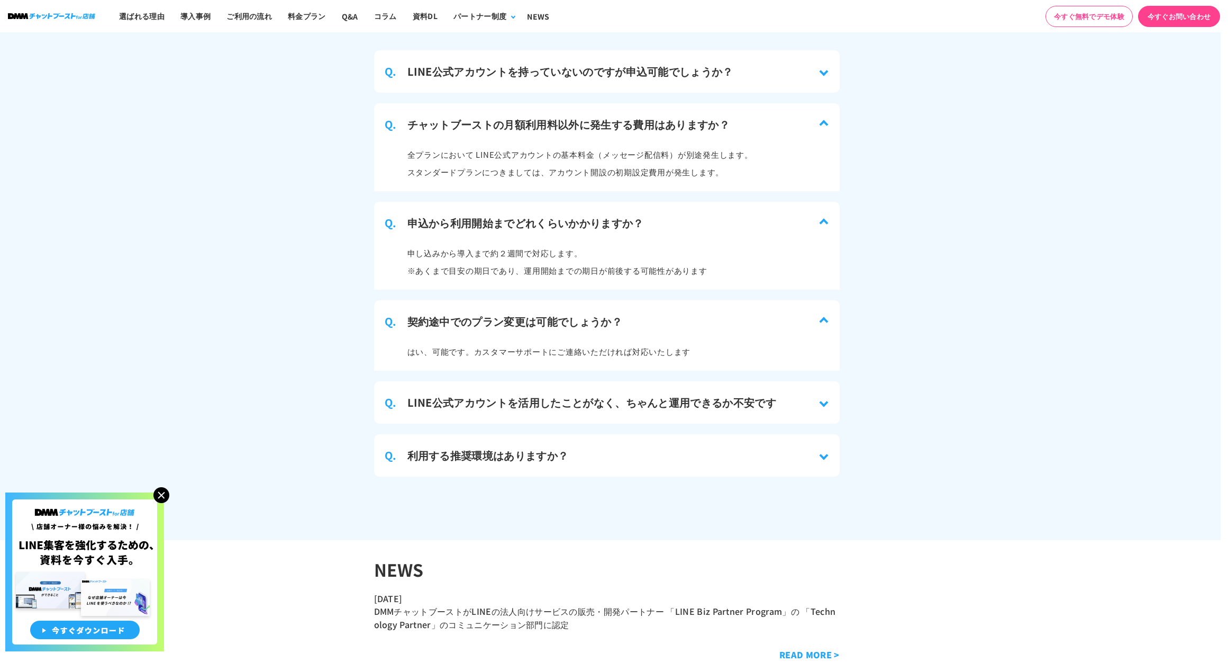
scroll to position [4727, 7]
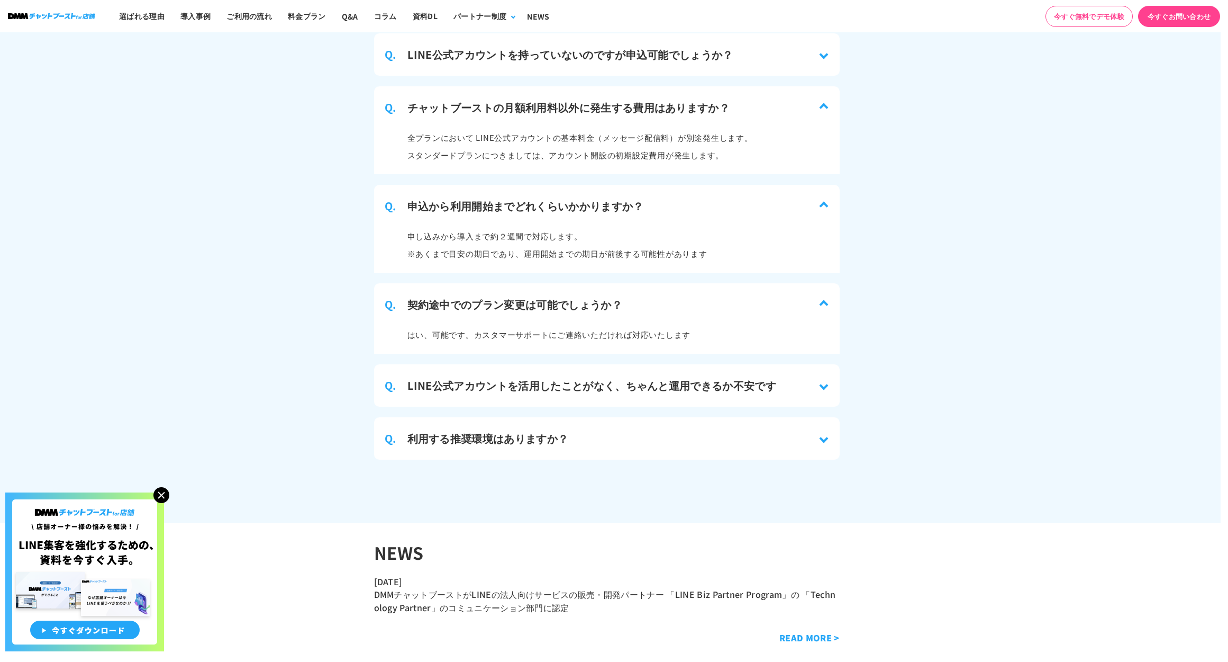
click at [587, 377] on h3 "LINE公式アカウントを活用したことがなく、ちゃんと運用できるか不安です" at bounding box center [591, 385] width 369 height 16
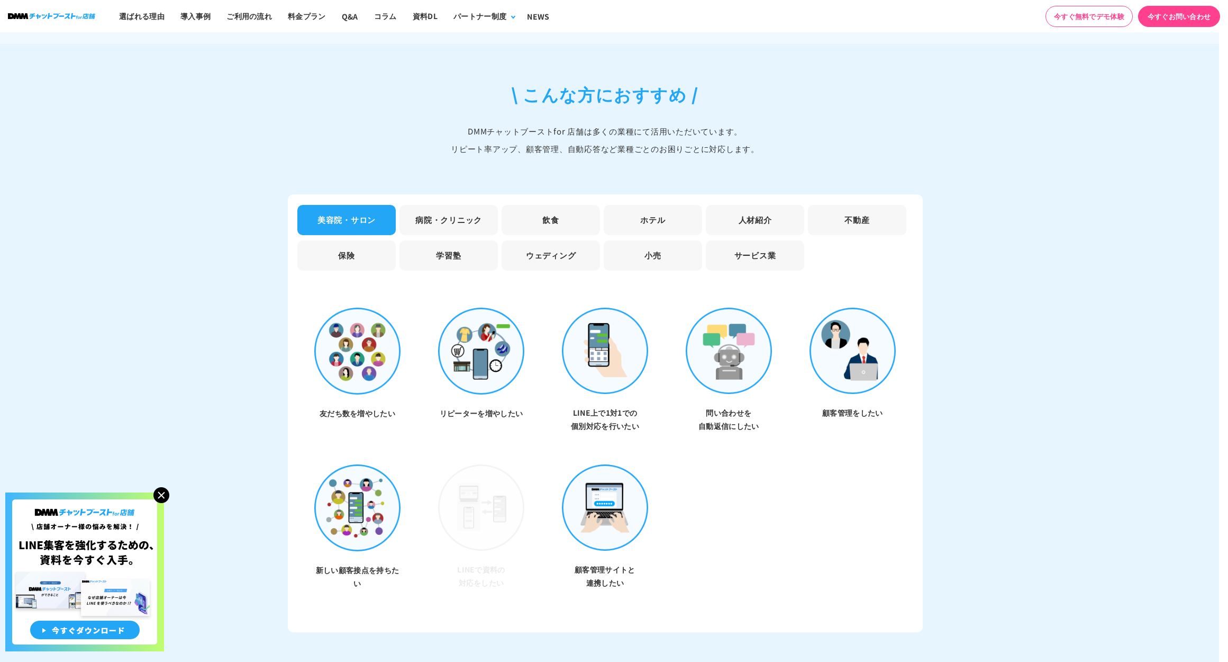
scroll to position [2901, 12]
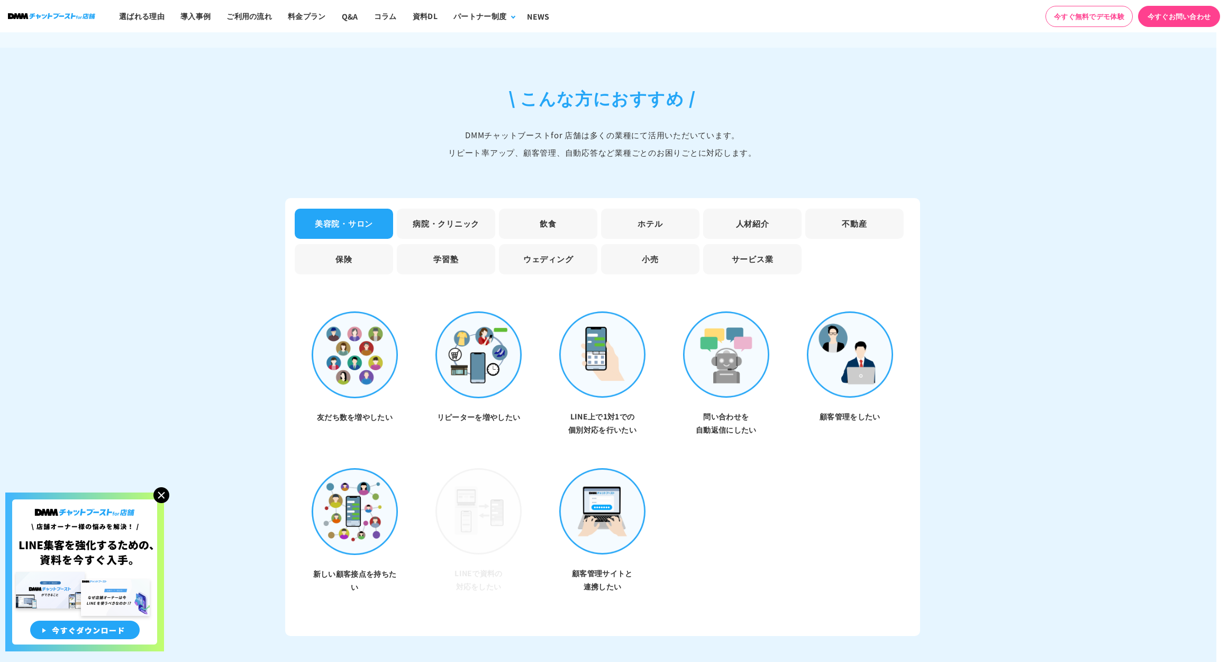
click at [351, 349] on img at bounding box center [355, 354] width 87 height 87
click at [439, 215] on li "病院・クリニック" at bounding box center [446, 224] width 98 height 30
click at [375, 214] on li "美容院・サロン" at bounding box center [344, 224] width 98 height 30
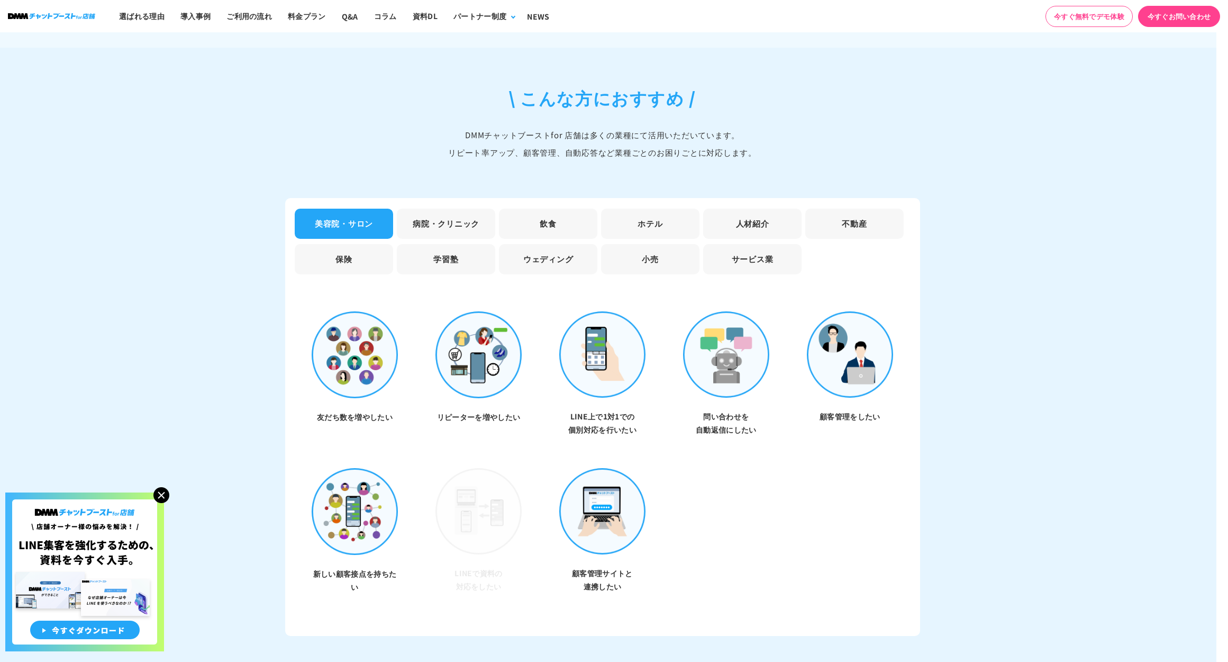
click at [375, 214] on li "美容院・サロン" at bounding box center [344, 224] width 98 height 30
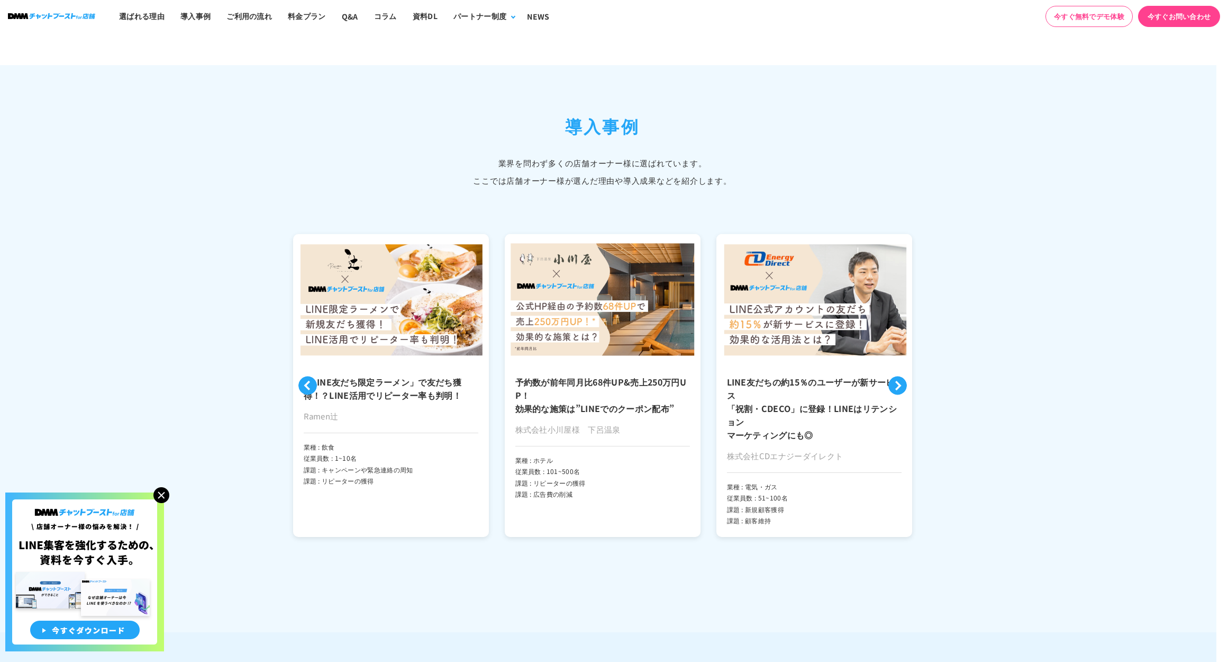
scroll to position [2313, 12]
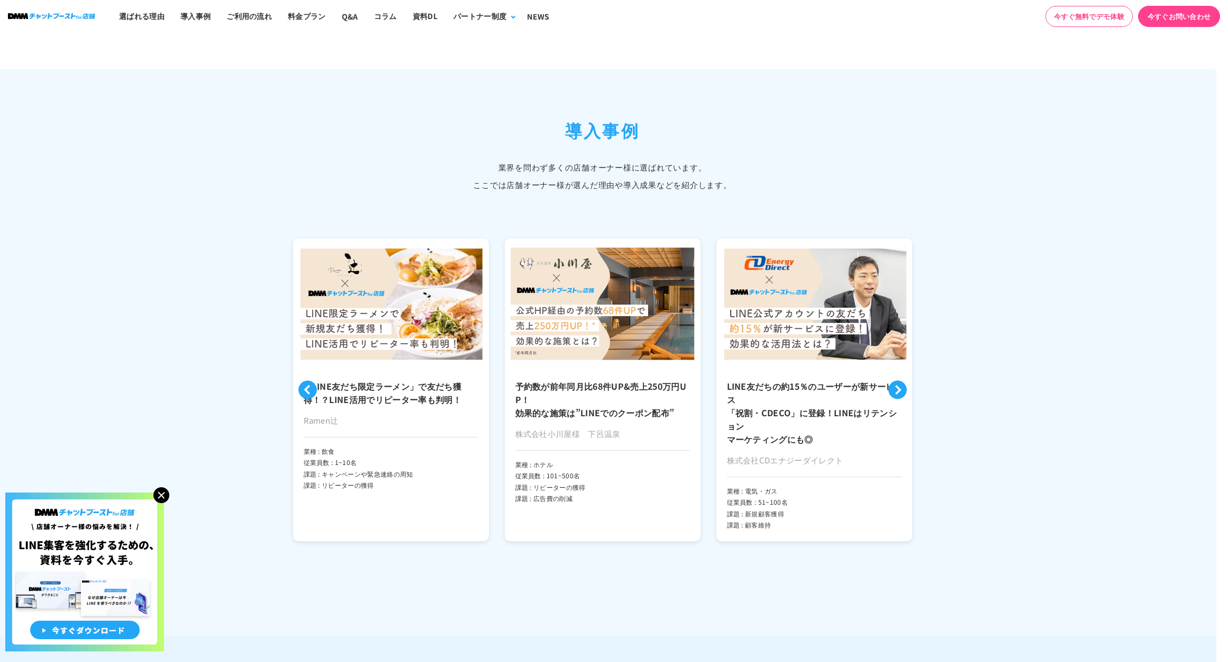
click at [897, 385] on button "Next" at bounding box center [898, 389] width 19 height 19
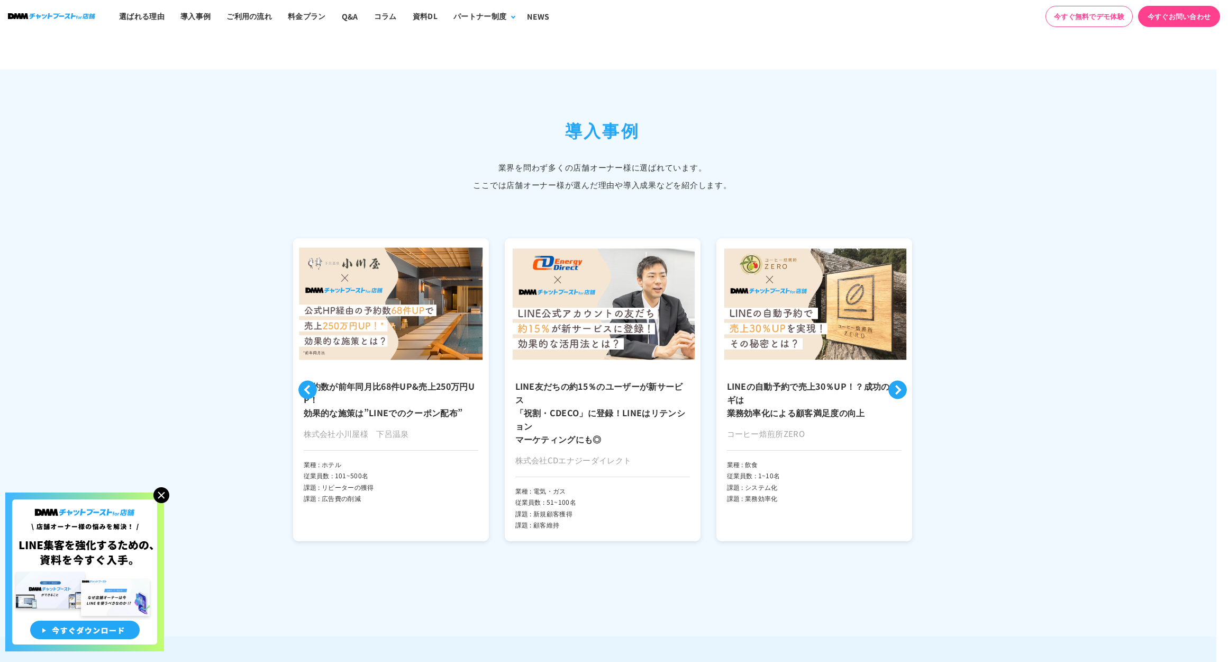
click at [897, 385] on button "Next" at bounding box center [898, 389] width 19 height 19
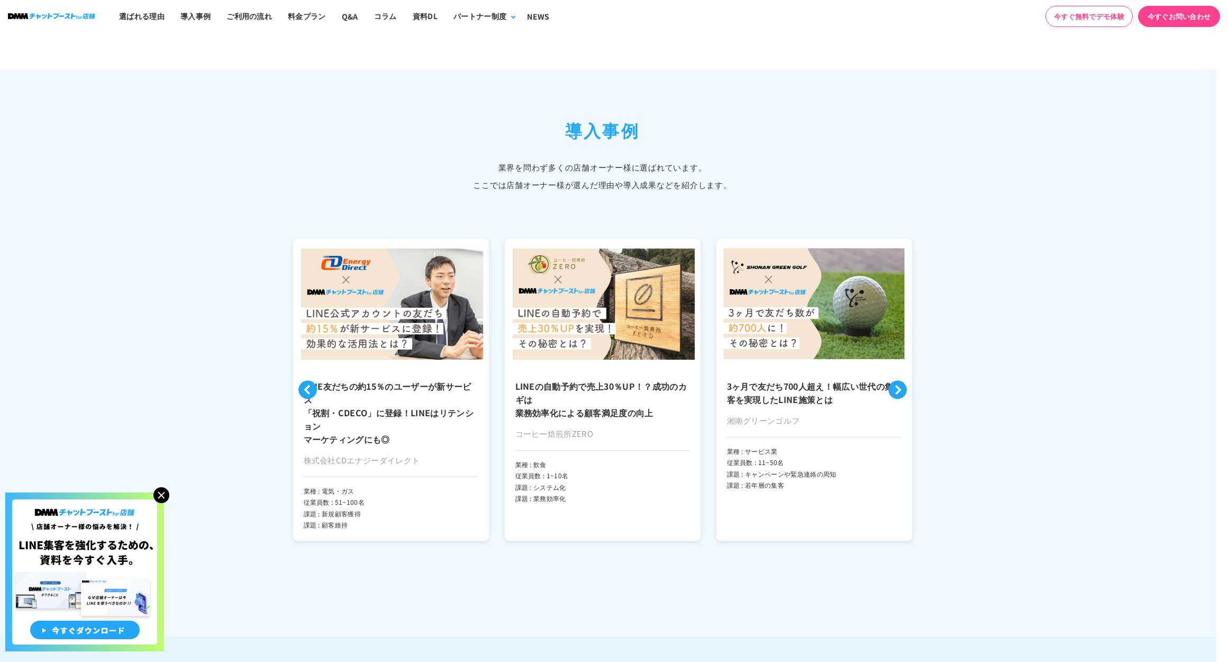
click at [897, 385] on button "Next" at bounding box center [898, 389] width 19 height 19
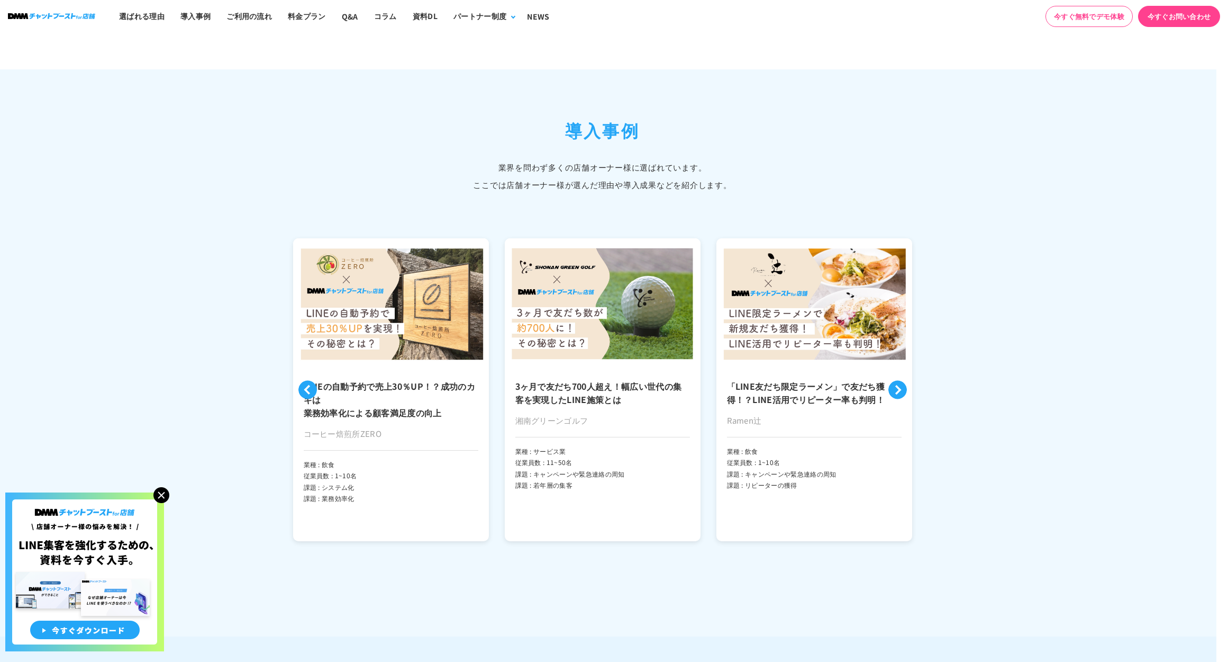
click at [897, 385] on button "Next" at bounding box center [898, 389] width 19 height 19
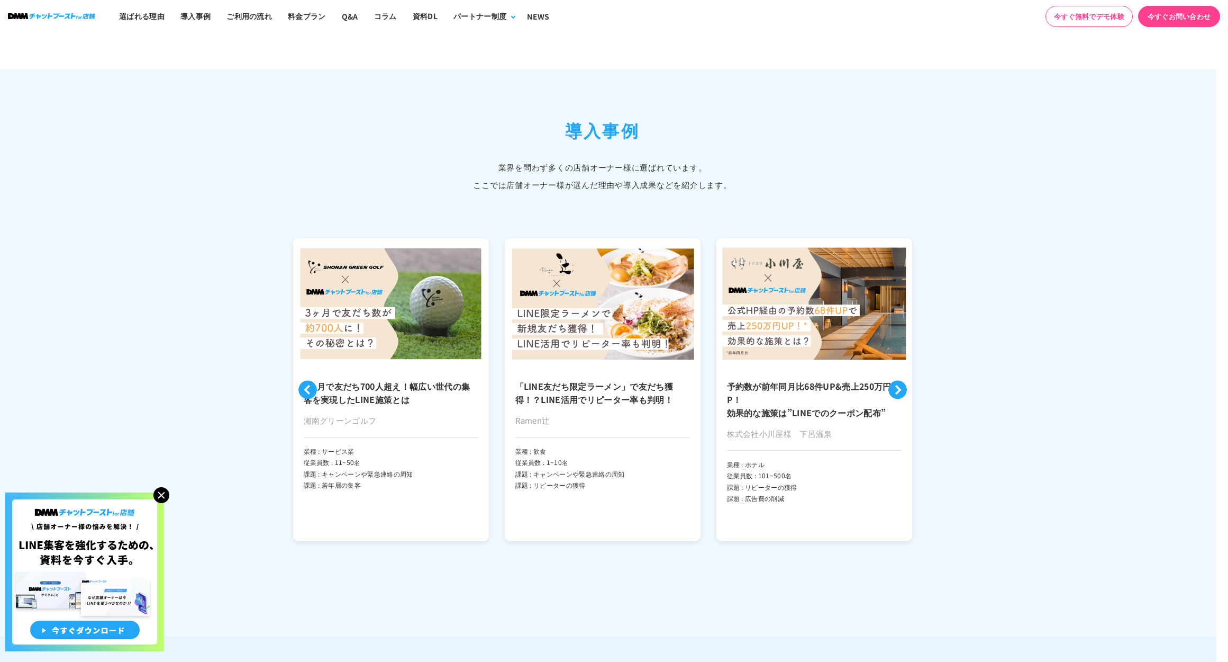
click at [897, 385] on button "Next" at bounding box center [898, 389] width 19 height 19
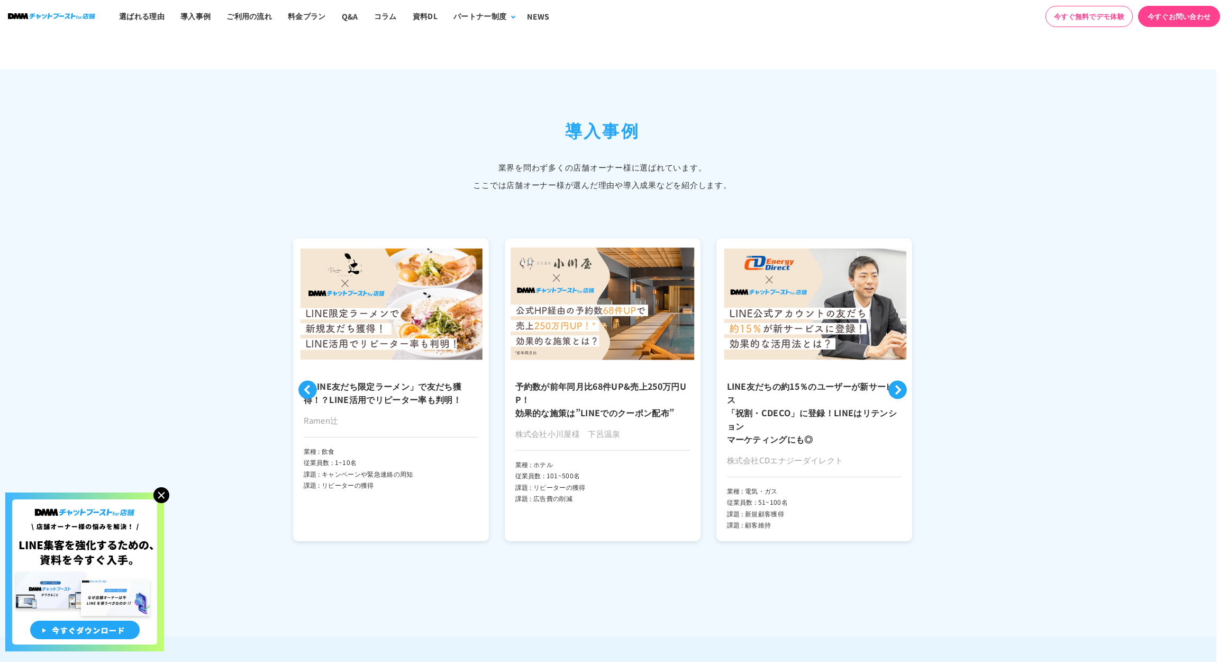
click at [897, 385] on button "Next" at bounding box center [898, 389] width 19 height 19
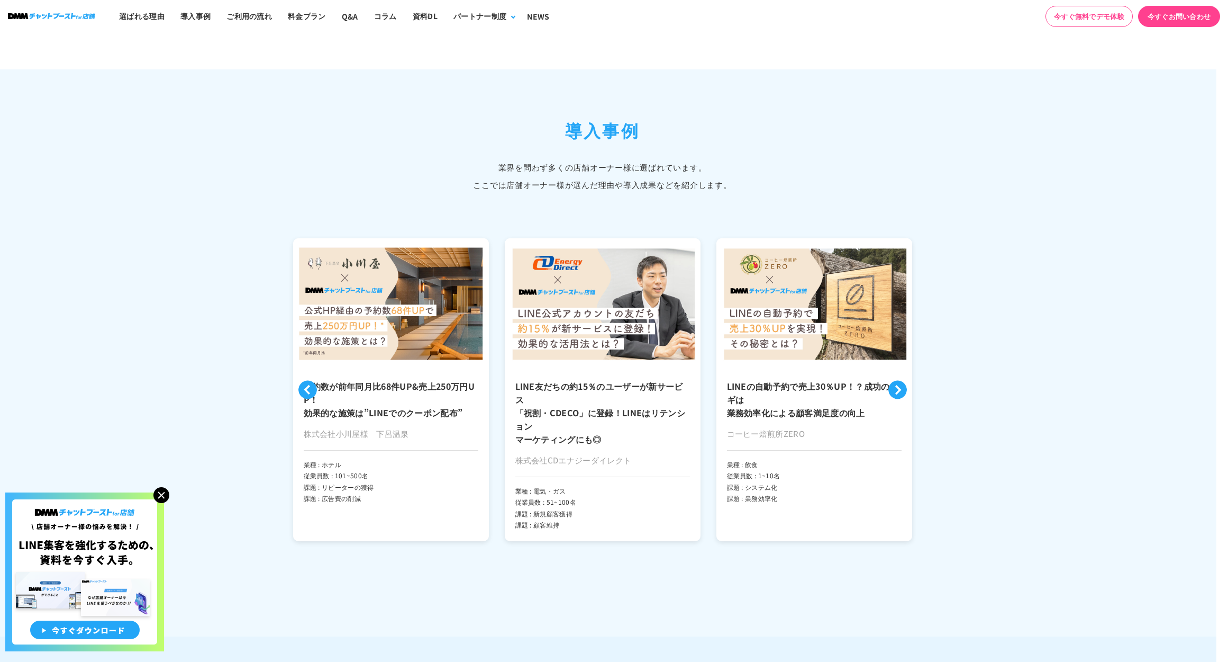
click at [897, 385] on button "Next" at bounding box center [898, 389] width 19 height 19
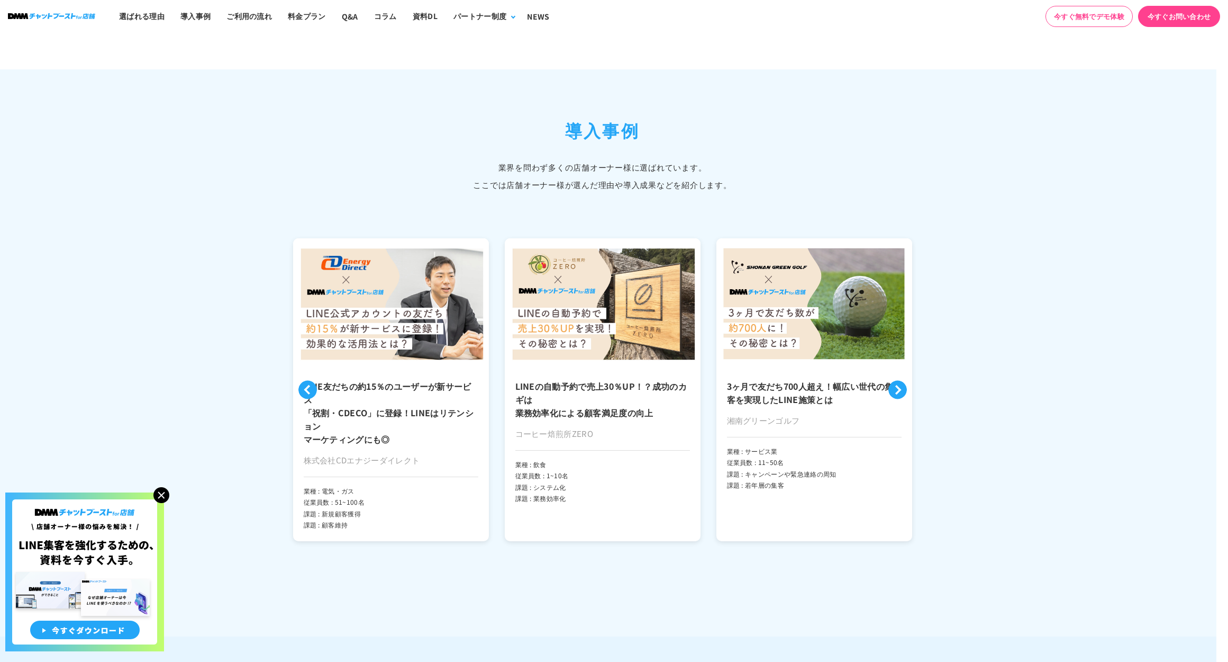
click at [897, 385] on button "Next" at bounding box center [898, 389] width 19 height 19
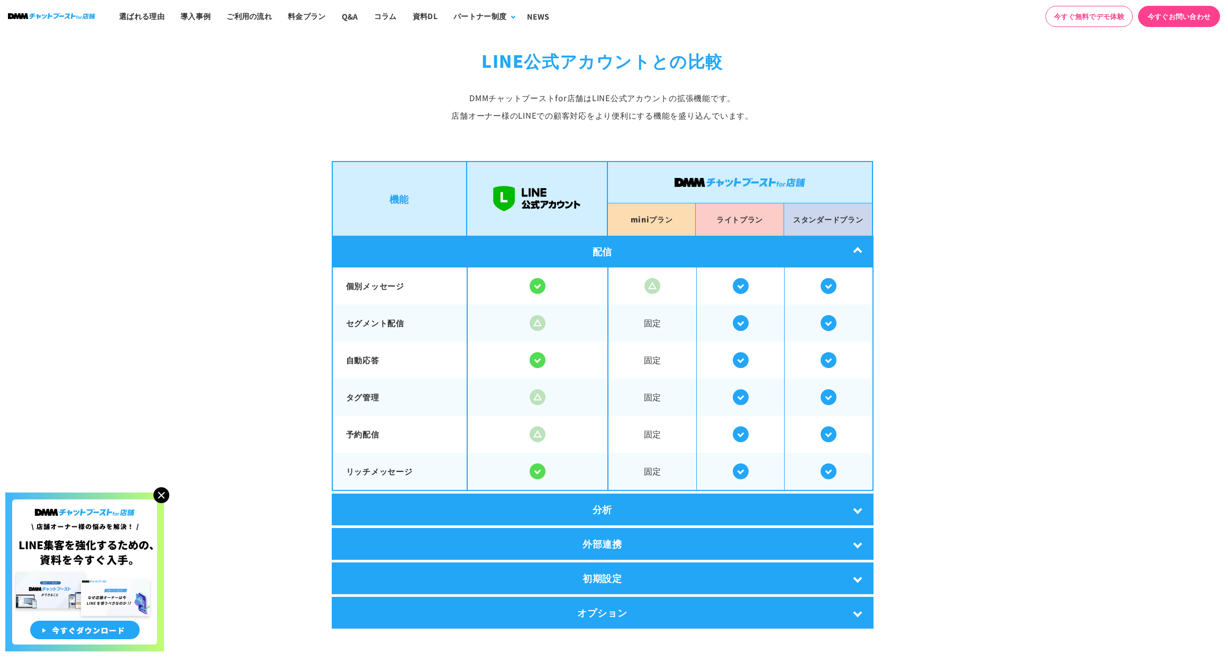
scroll to position [1712, 12]
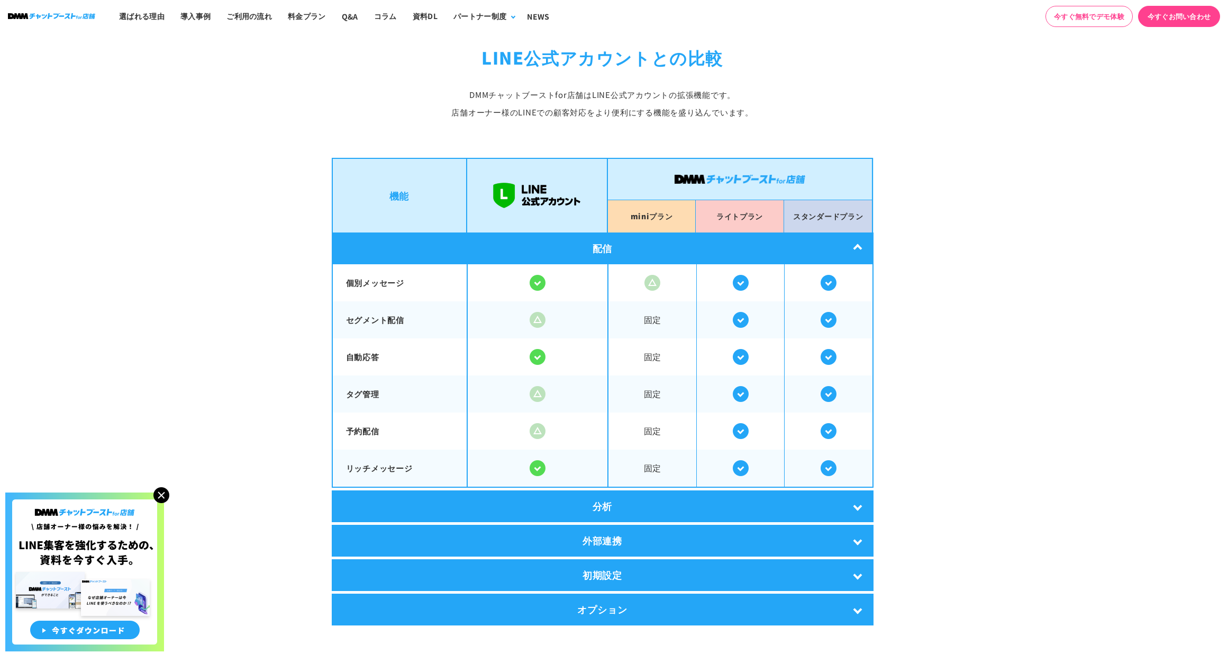
click at [795, 501] on div "分析" at bounding box center [603, 506] width 542 height 32
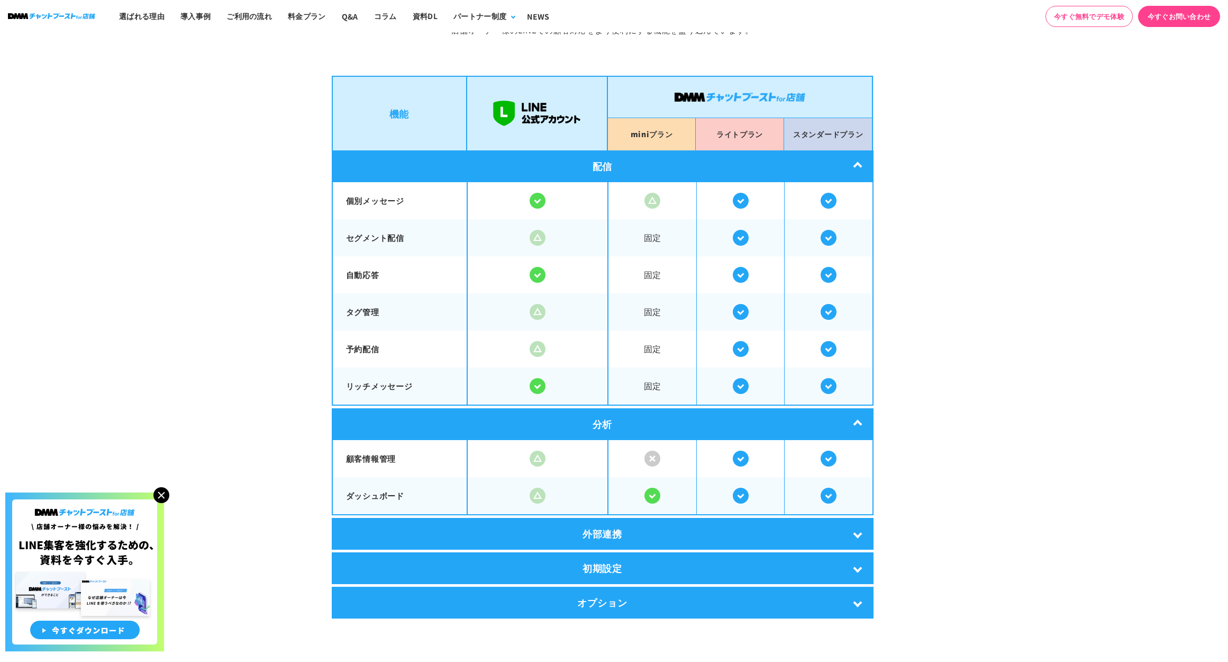
scroll to position [1795, 12]
click at [754, 522] on div "外部連携" at bounding box center [603, 533] width 542 height 32
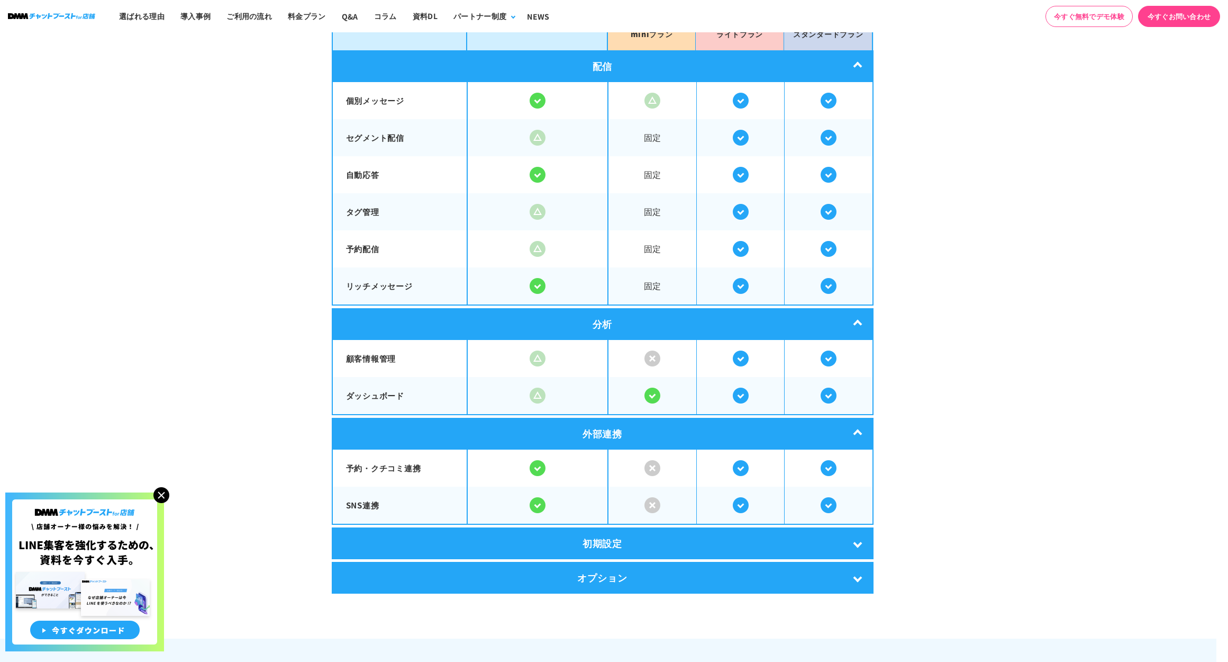
scroll to position [1896, 12]
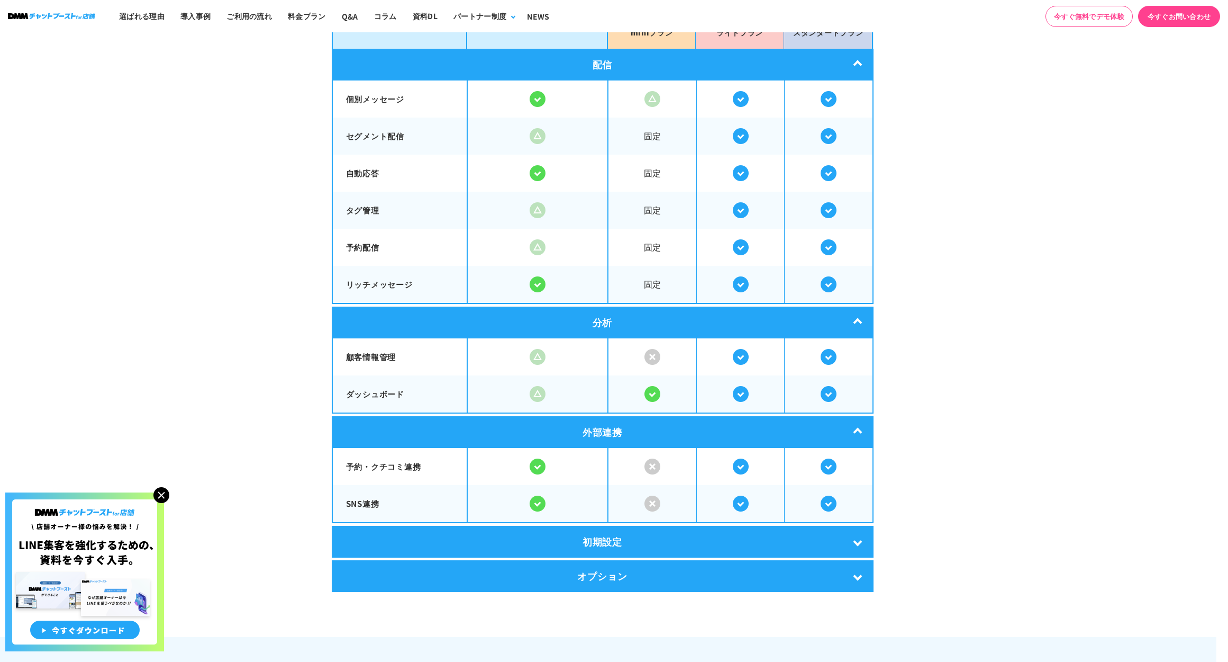
click at [754, 526] on div "初期設定" at bounding box center [603, 542] width 542 height 32
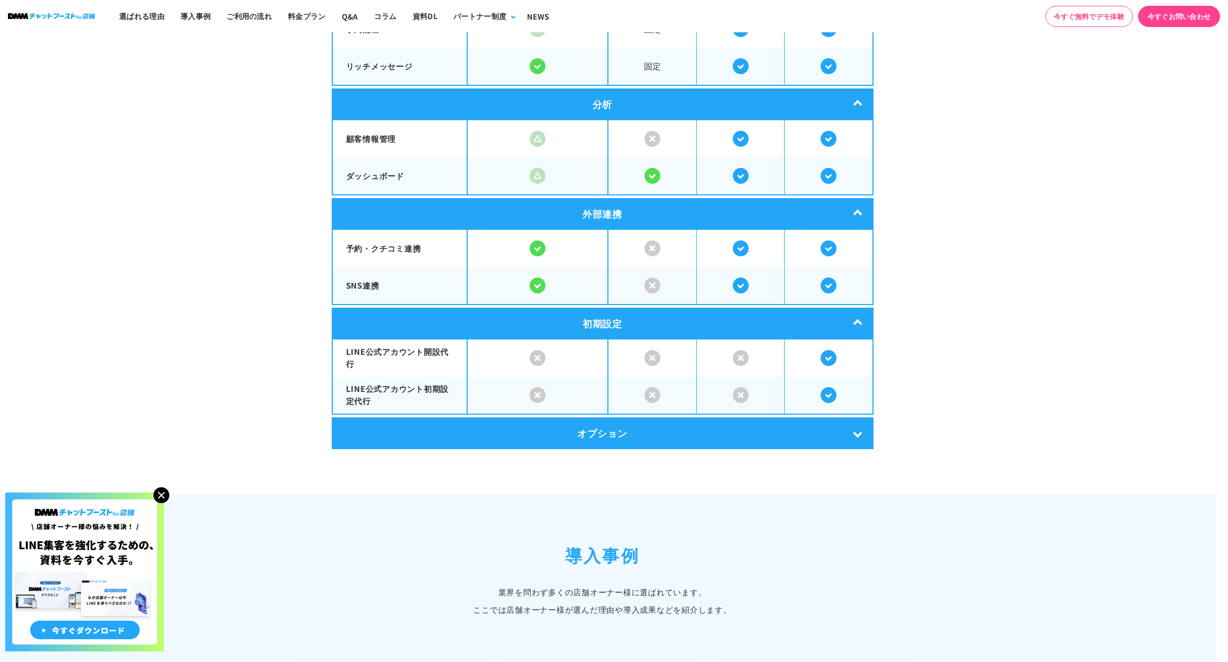
scroll to position [2113, 12]
click at [841, 427] on div "オプション" at bounding box center [603, 434] width 542 height 32
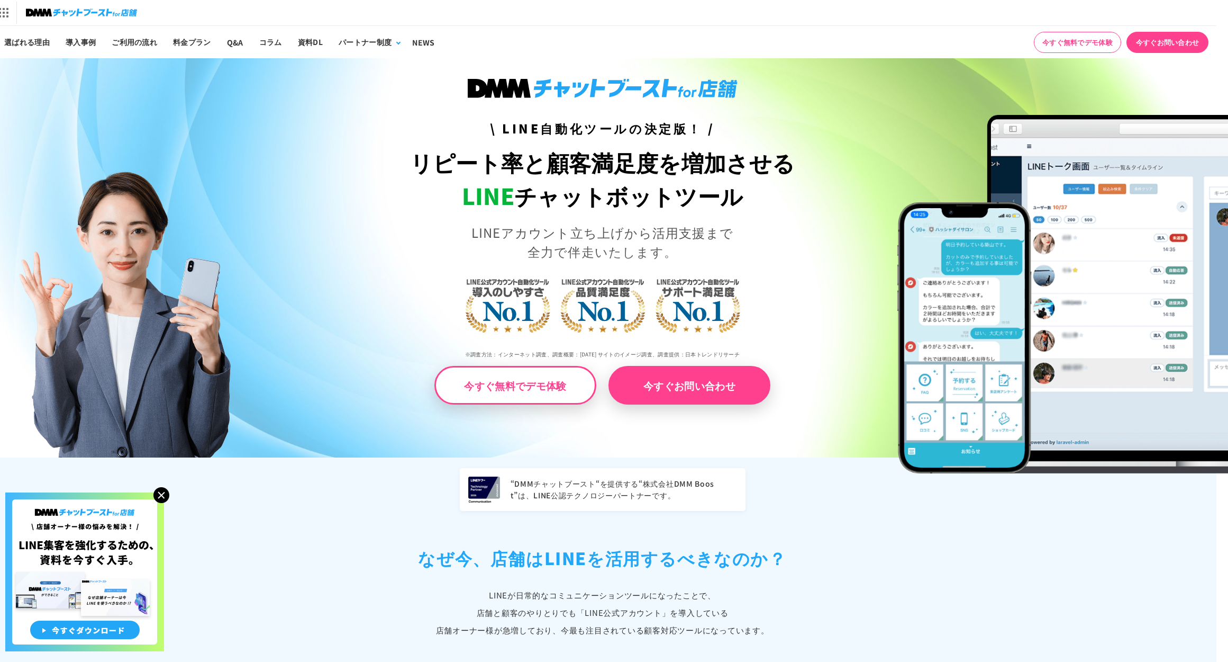
scroll to position [0, 12]
click at [742, 392] on link "今すぐお問い合わせ" at bounding box center [690, 385] width 162 height 39
click at [198, 40] on link "料金プラン" at bounding box center [192, 42] width 54 height 32
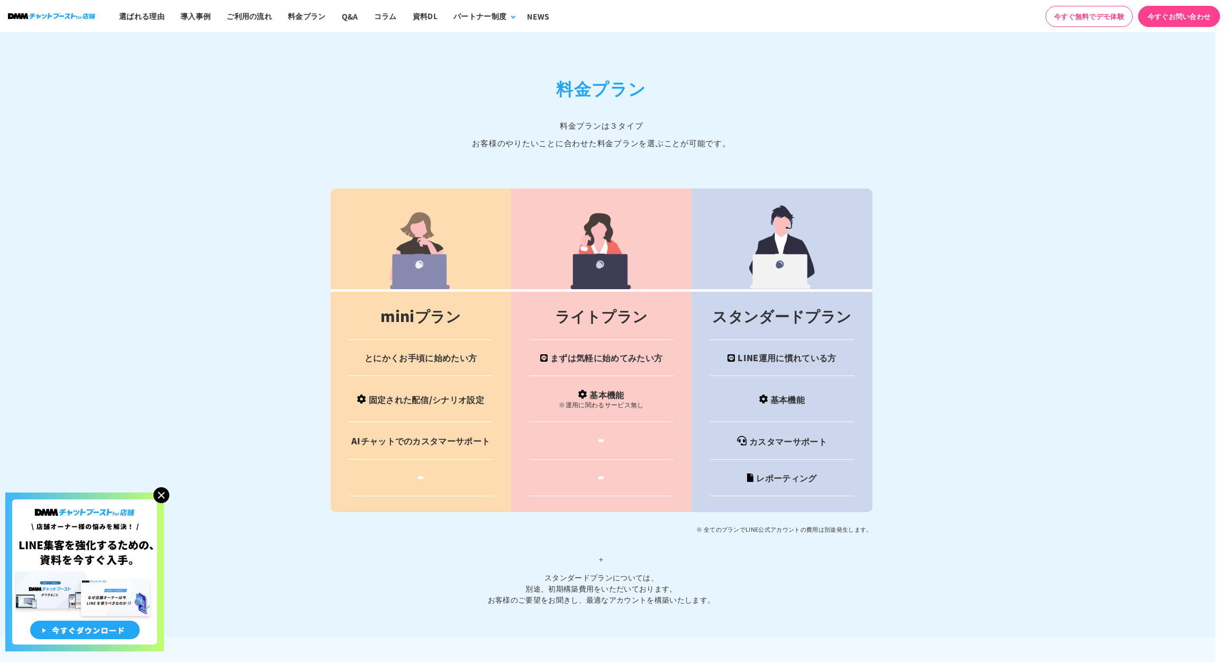
scroll to position [4282, 13]
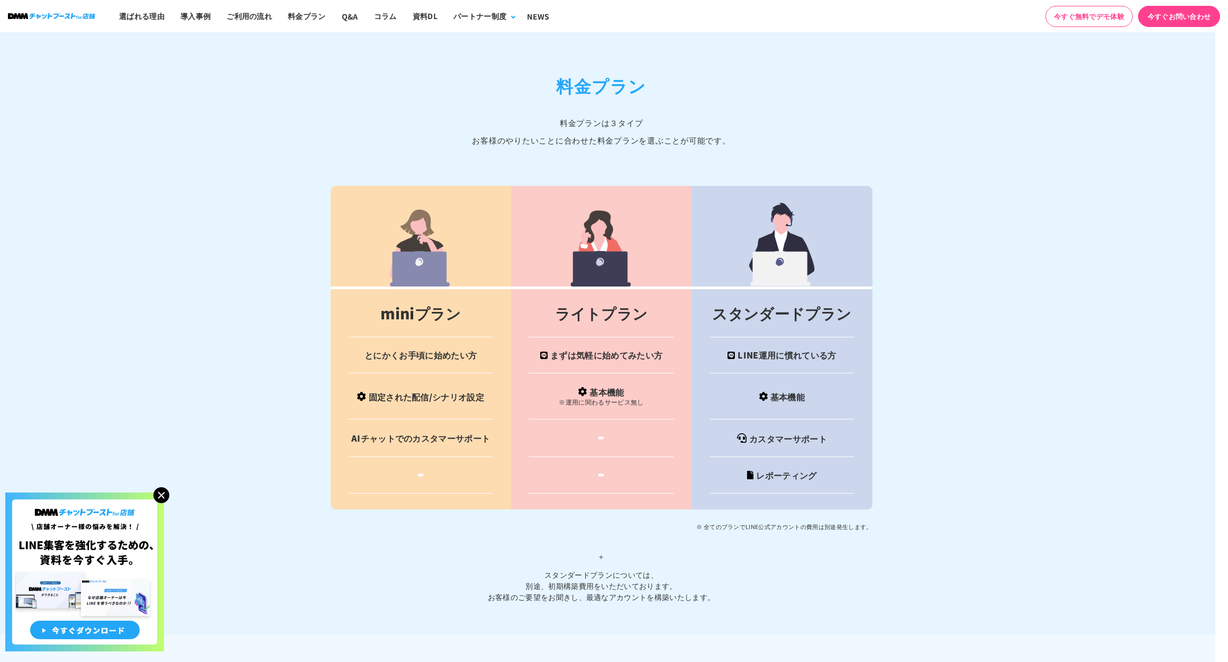
click at [439, 440] on td "AIチャットでのカスタマーサポート" at bounding box center [421, 438] width 180 height 38
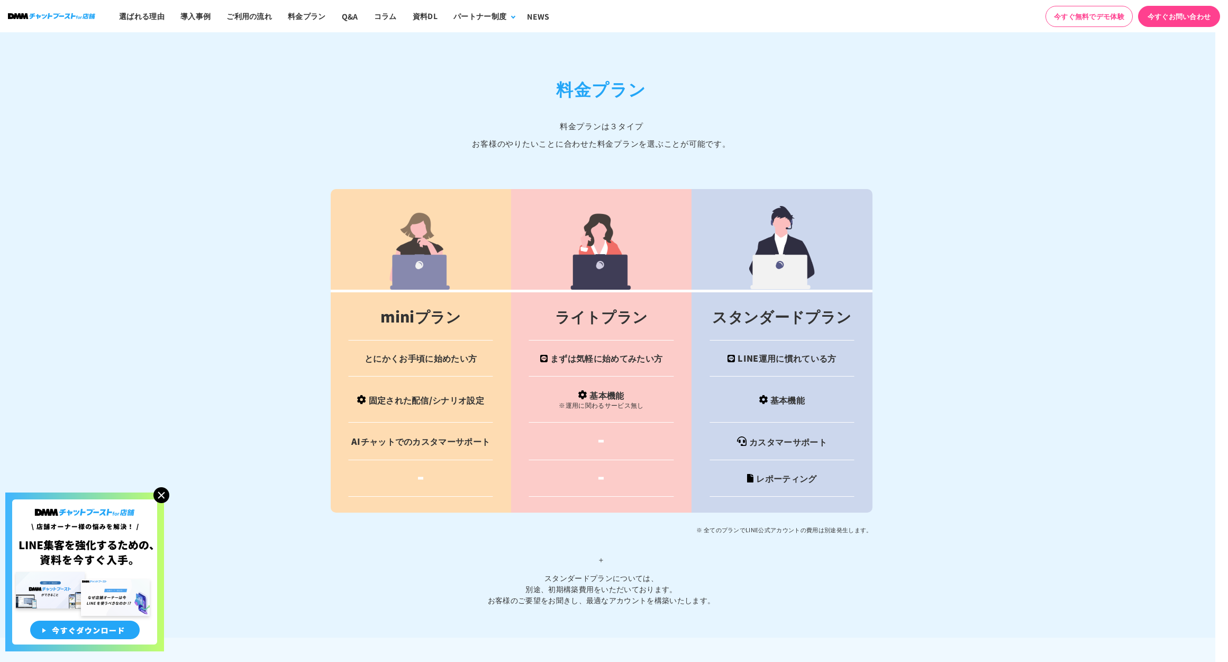
click at [436, 428] on td "AIチャットでのカスタマーサポート" at bounding box center [421, 441] width 180 height 38
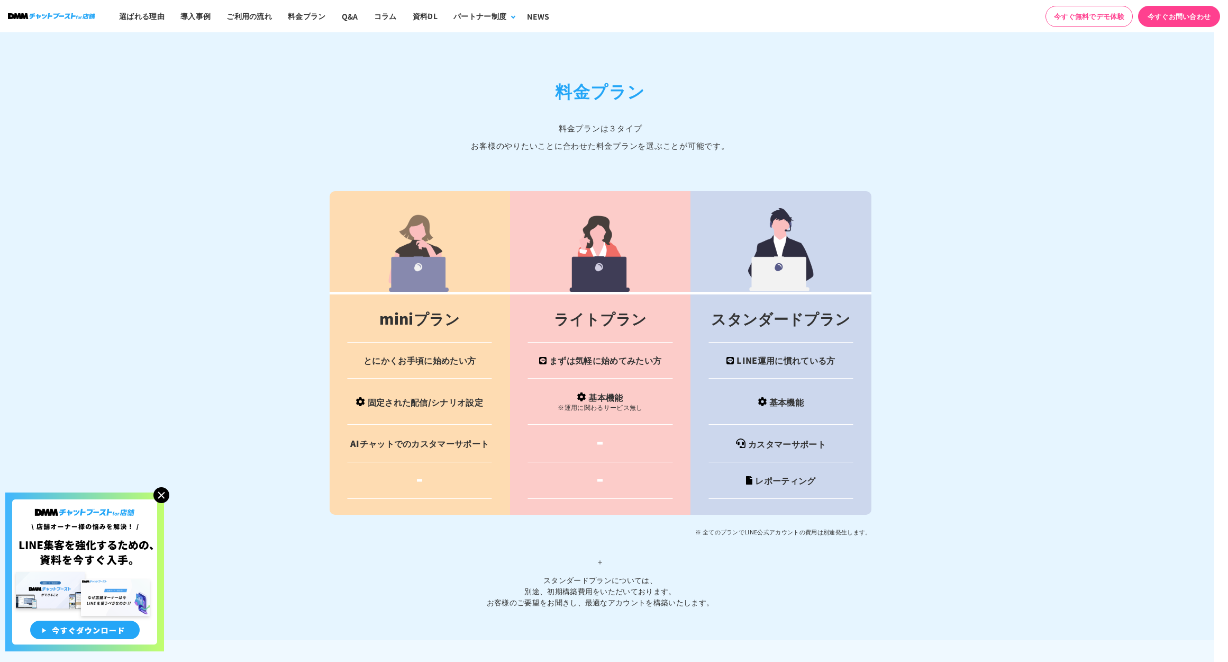
click at [437, 397] on td "固定された配信/シナリオ設定" at bounding box center [420, 401] width 180 height 46
click at [437, 397] on td "固定された配信/シナリオ設定" at bounding box center [420, 403] width 180 height 46
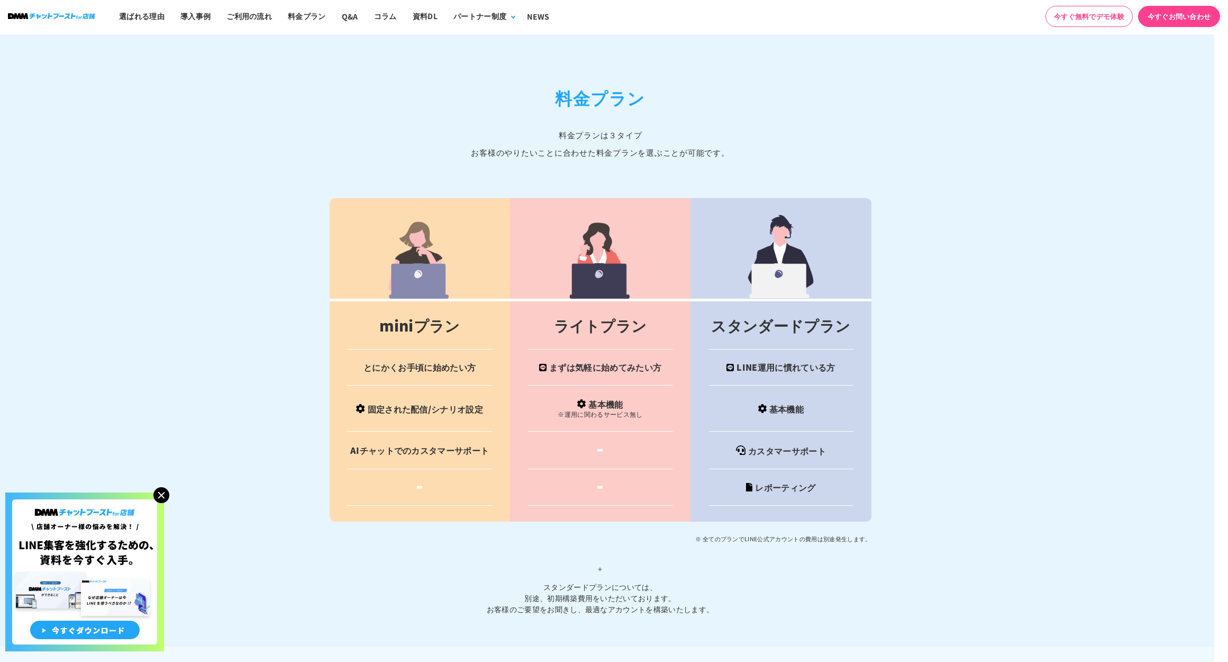
click at [411, 405] on td "固定された配信/シナリオ設定" at bounding box center [420, 408] width 180 height 46
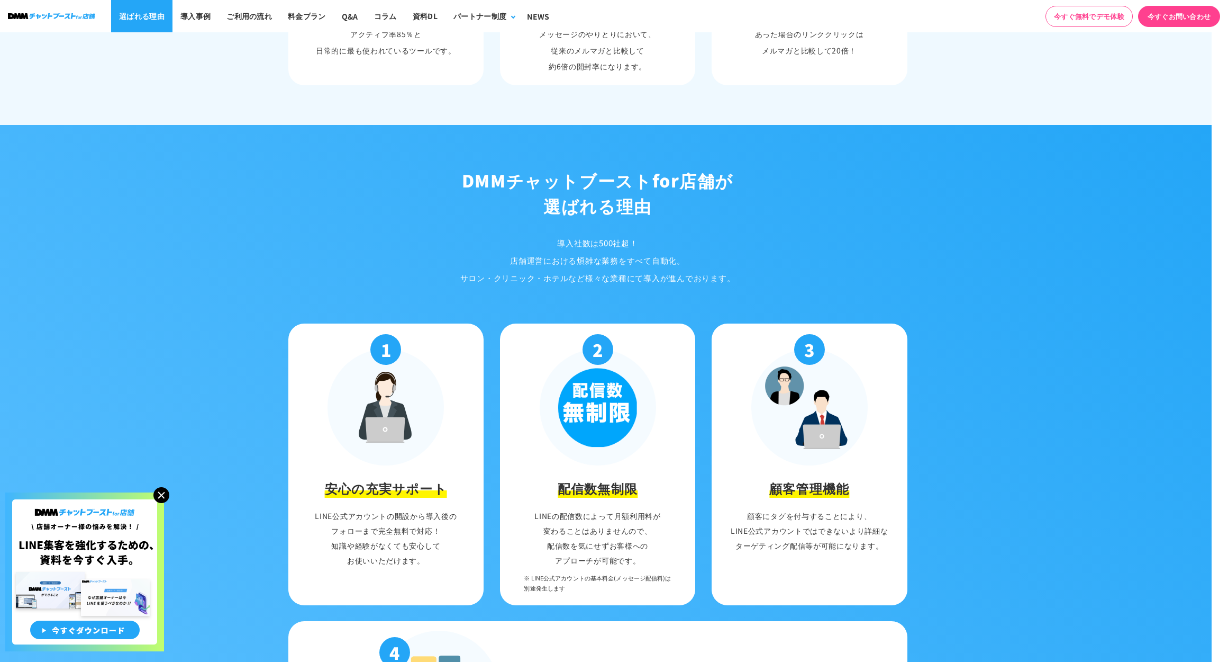
scroll to position [888, 16]
click at [347, 14] on link "Q&A" at bounding box center [350, 16] width 32 height 32
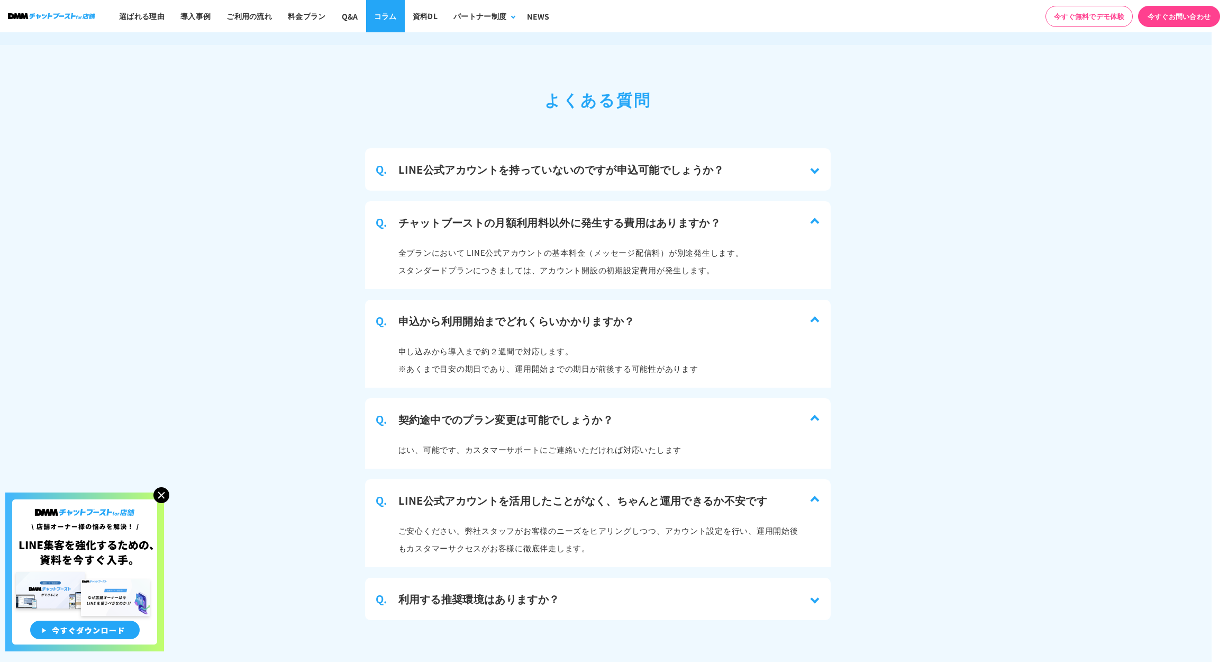
click at [388, 17] on link "コラム" at bounding box center [385, 16] width 39 height 32
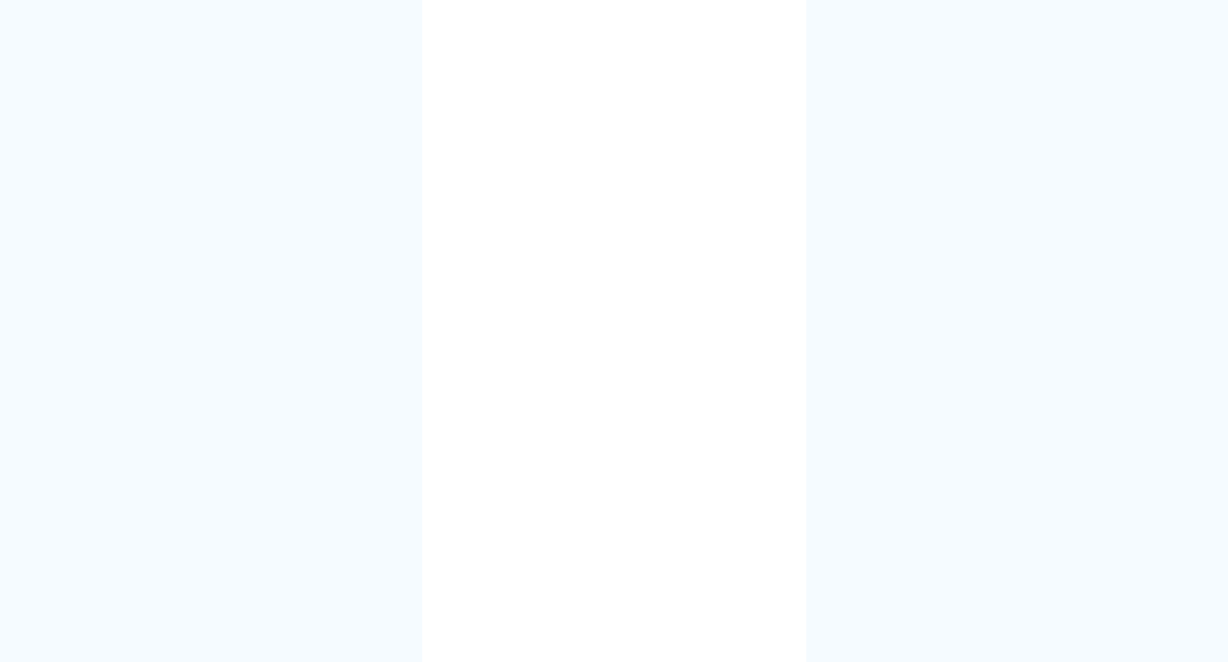
scroll to position [227, 0]
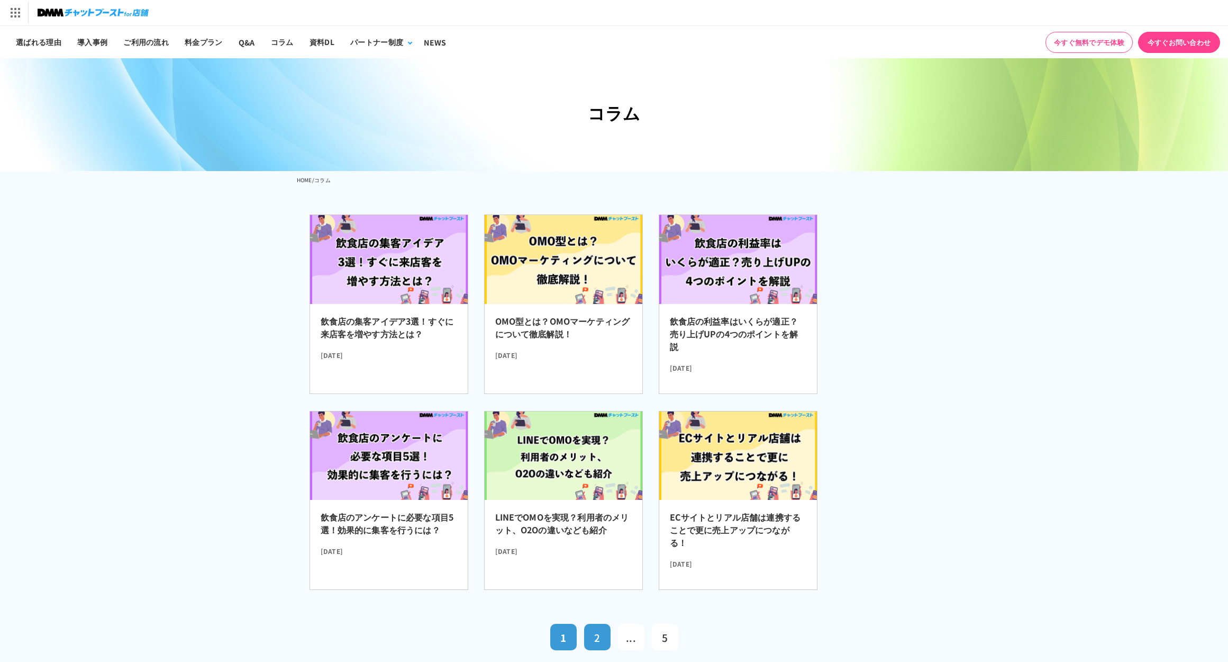
drag, startPoint x: 592, startPoint y: 637, endPoint x: 591, endPoint y: 631, distance: 5.3
click at [591, 631] on link "2" at bounding box center [597, 636] width 26 height 26
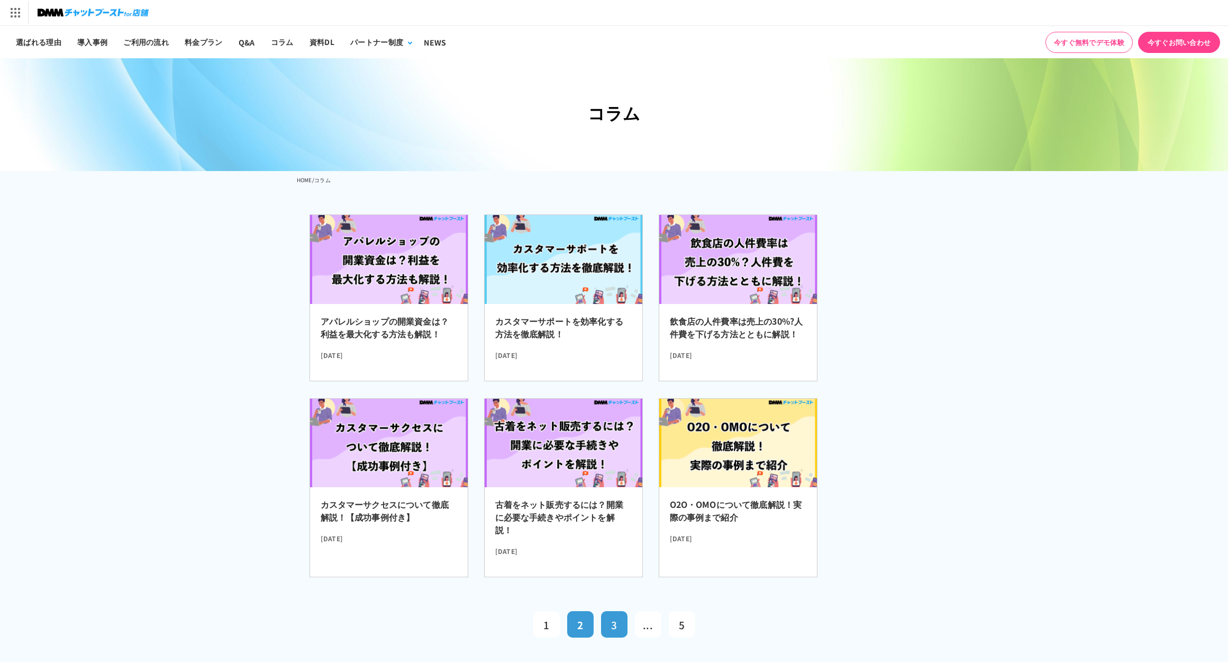
click at [613, 627] on span "3" at bounding box center [614, 624] width 6 height 14
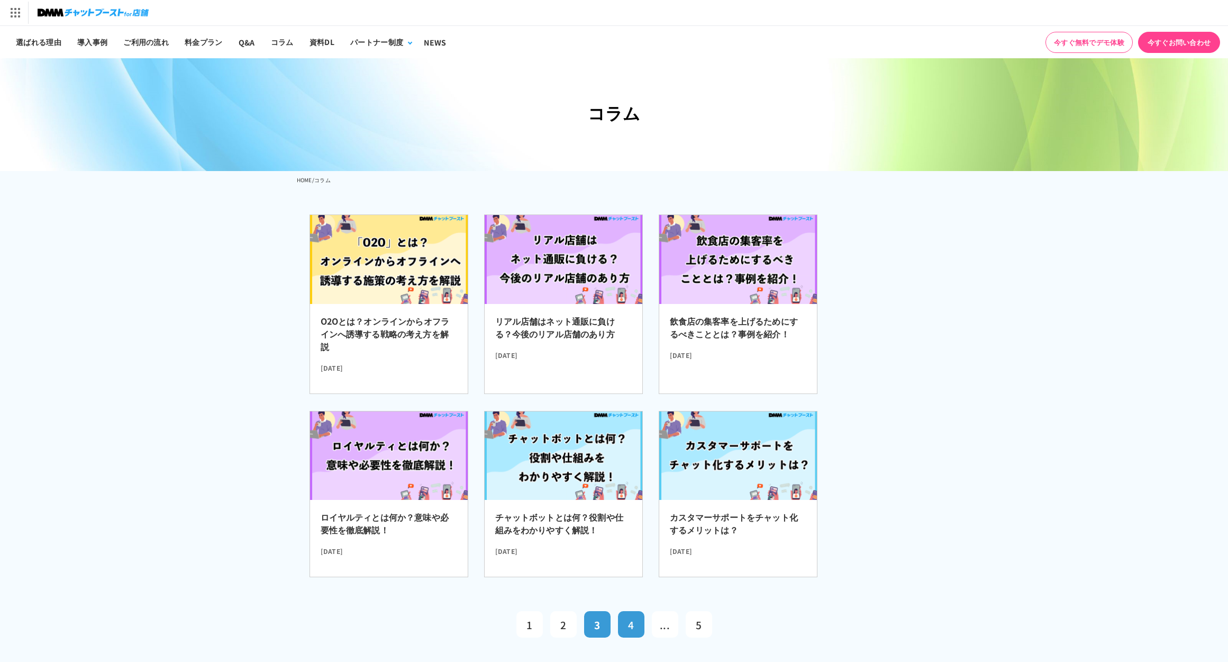
click at [641, 625] on link "4" at bounding box center [631, 624] width 26 height 26
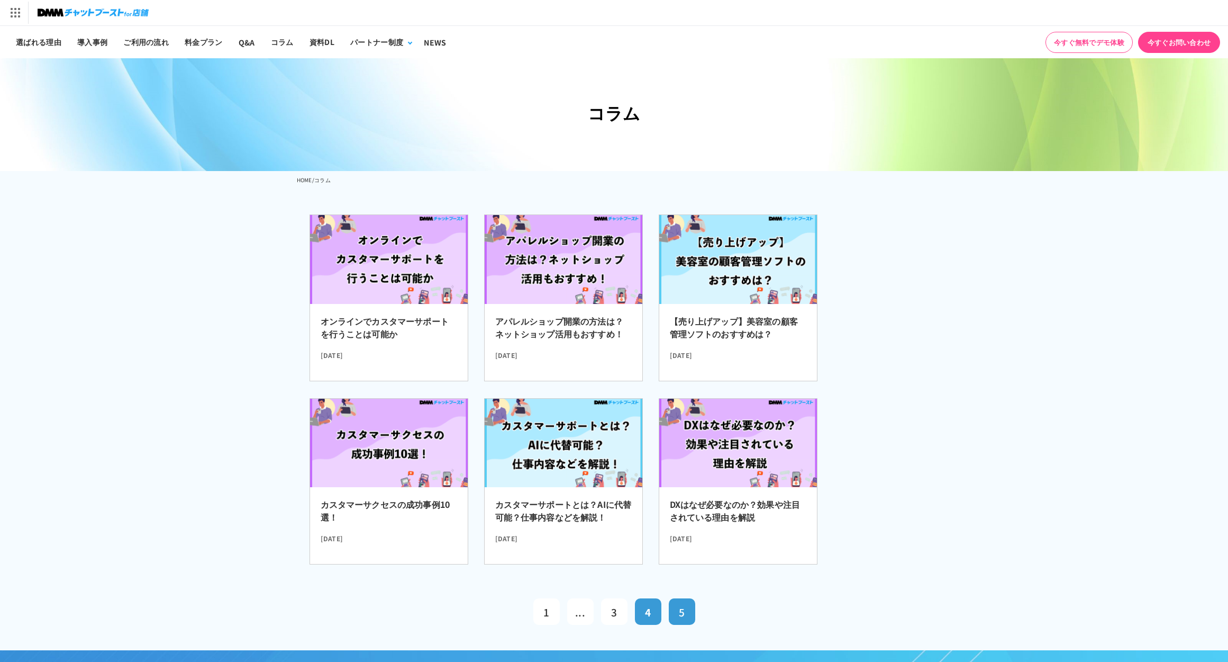
click at [682, 611] on span "5" at bounding box center [682, 611] width 6 height 14
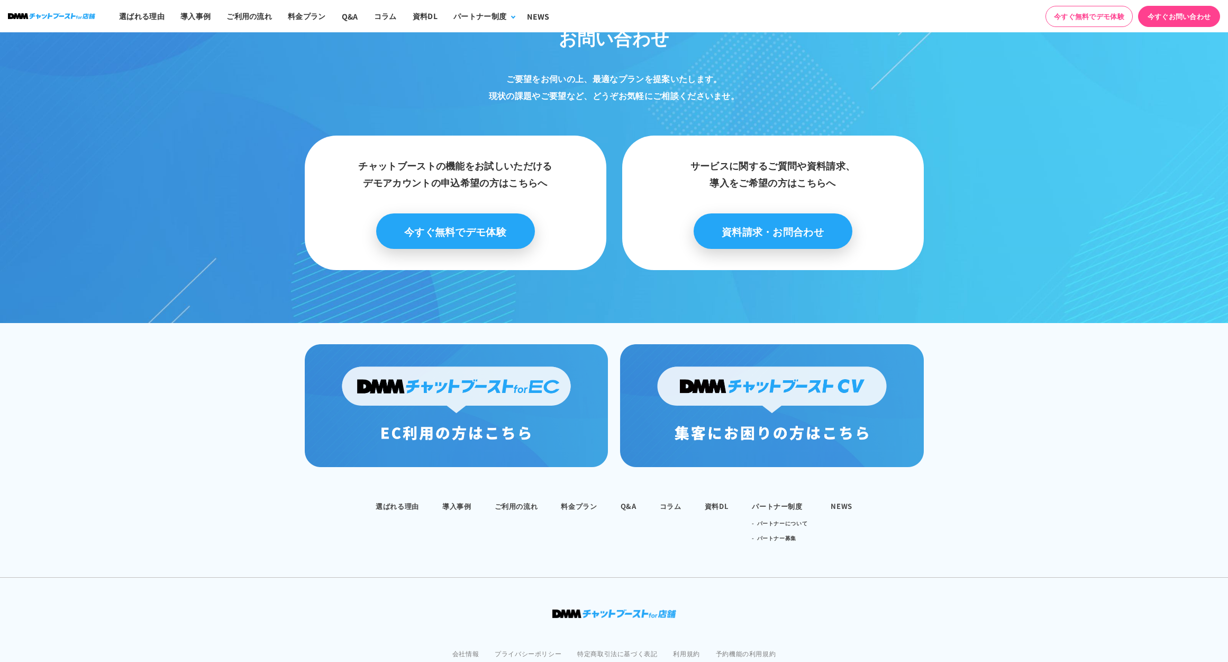
scroll to position [484, 0]
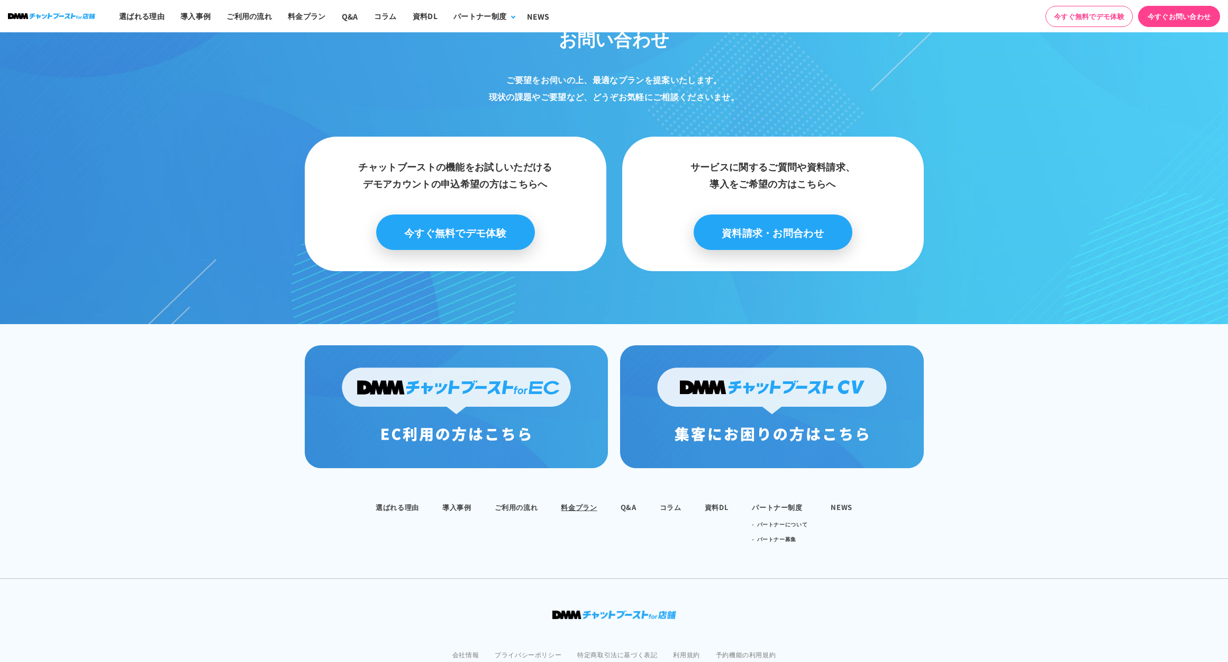
click at [590, 502] on link "料金プラン" at bounding box center [579, 507] width 36 height 10
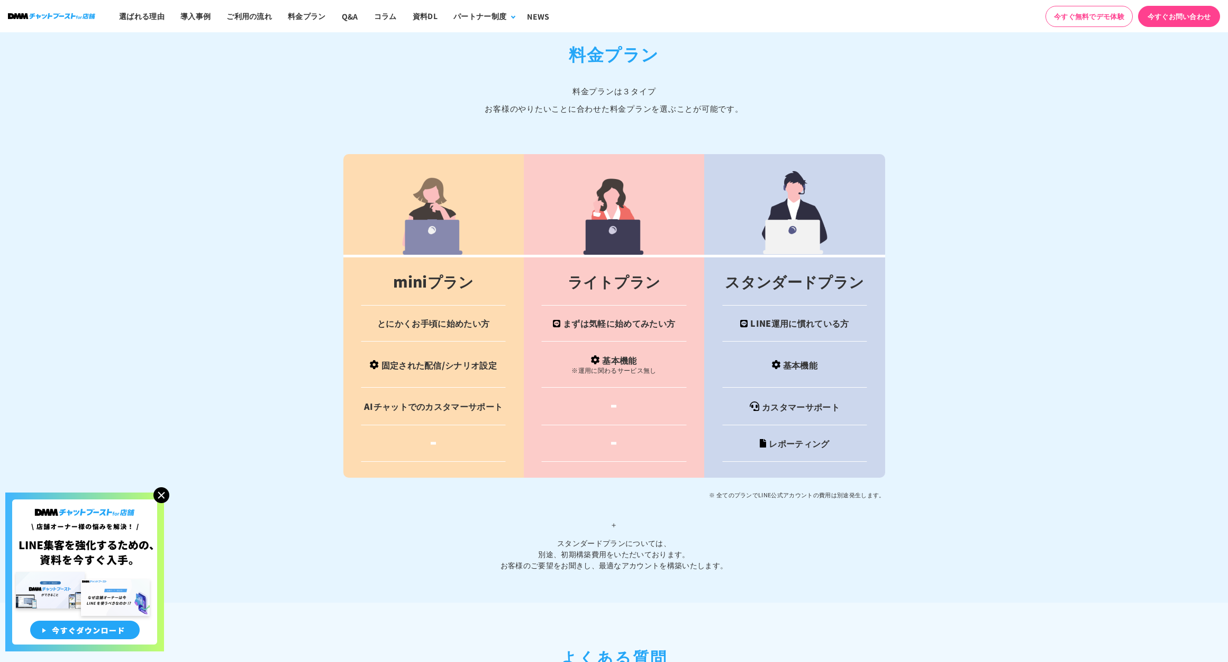
scroll to position [4132, 0]
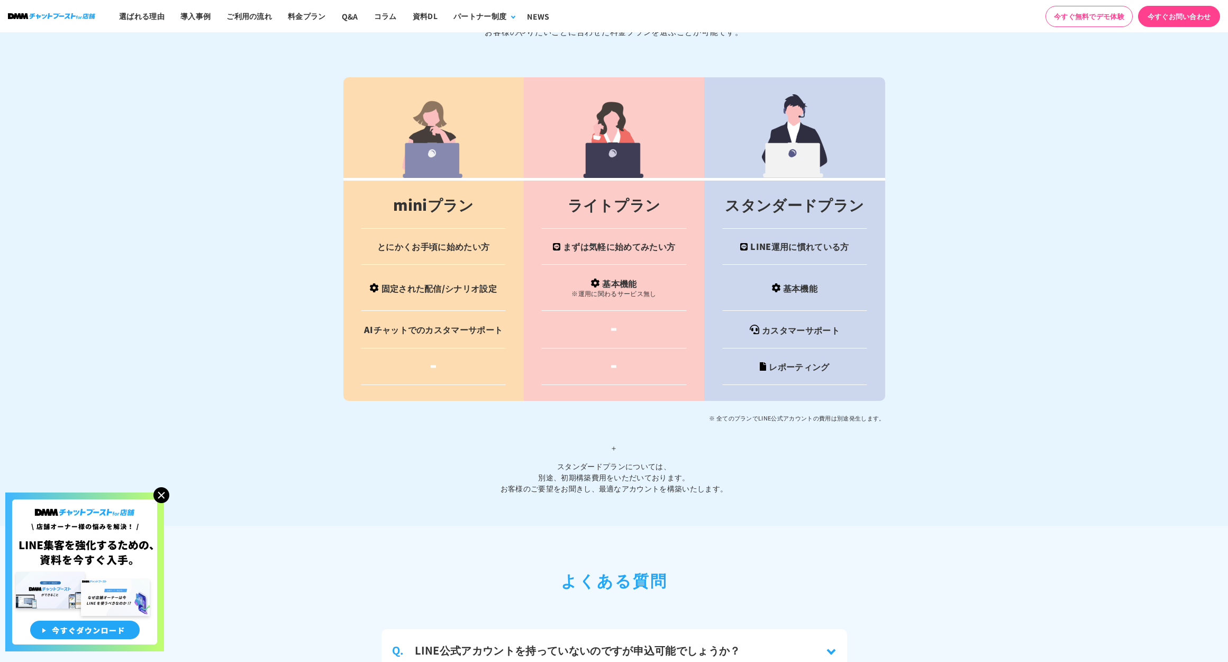
click at [615, 436] on span "＋" at bounding box center [614, 447] width 542 height 26
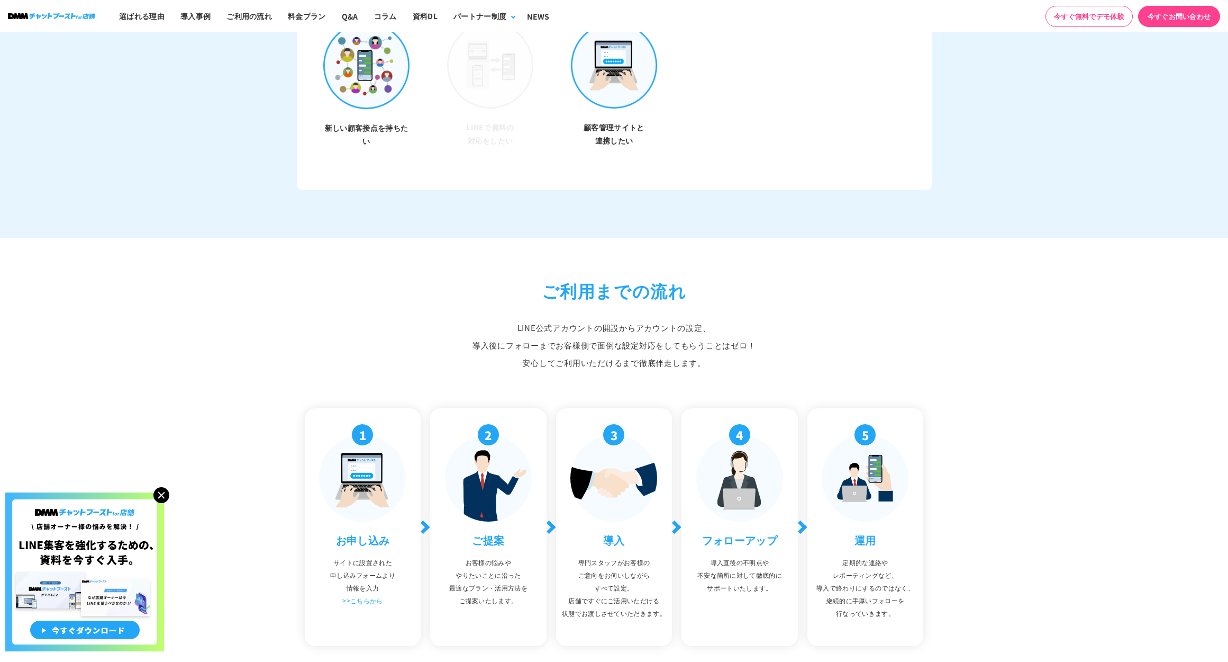
scroll to position [3340, 0]
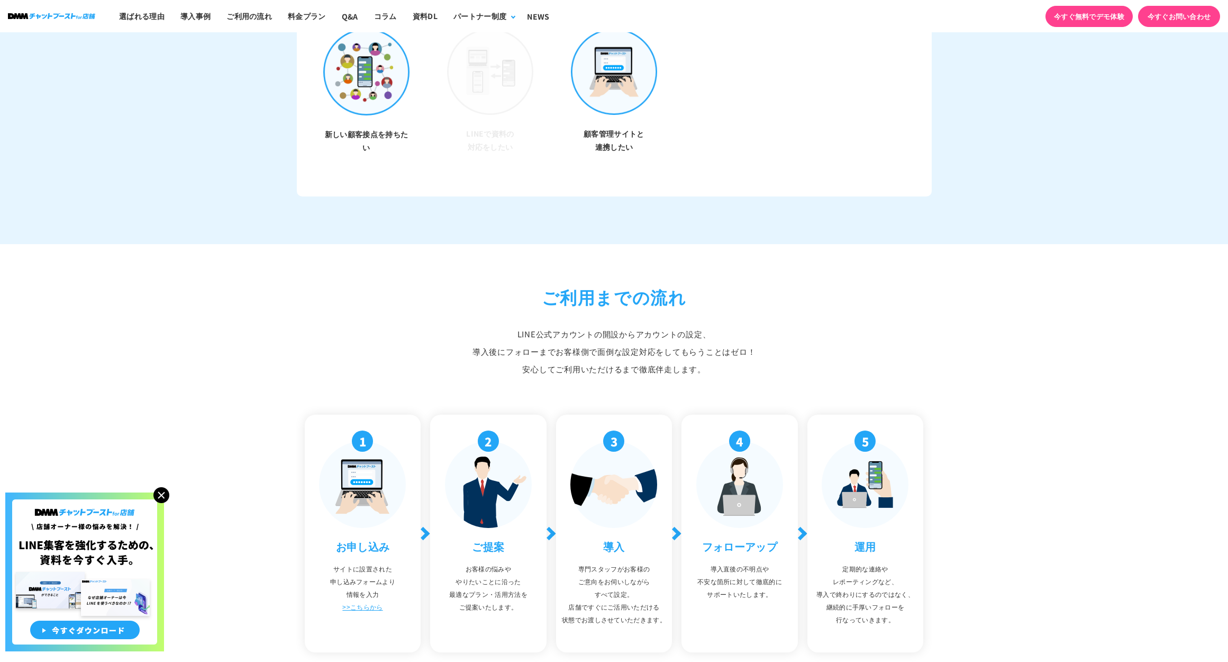
click at [1078, 14] on link "今すぐ無料でデモ体験" at bounding box center [1089, 16] width 87 height 21
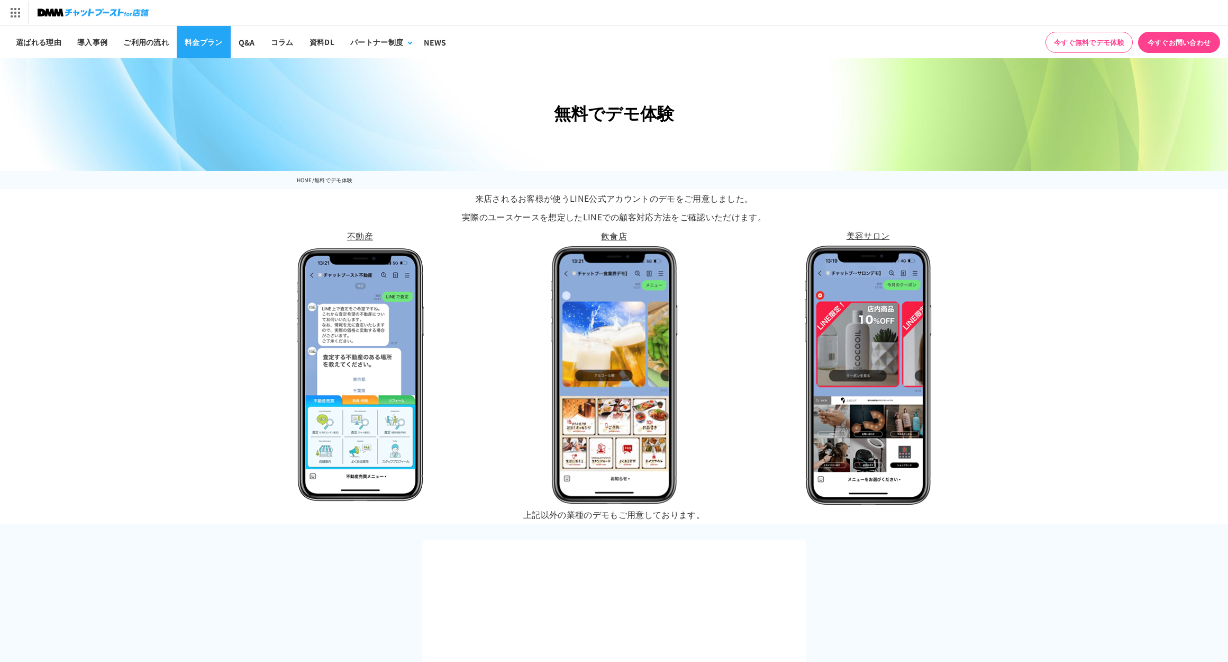
click at [185, 42] on link "料金プラン" at bounding box center [204, 42] width 54 height 32
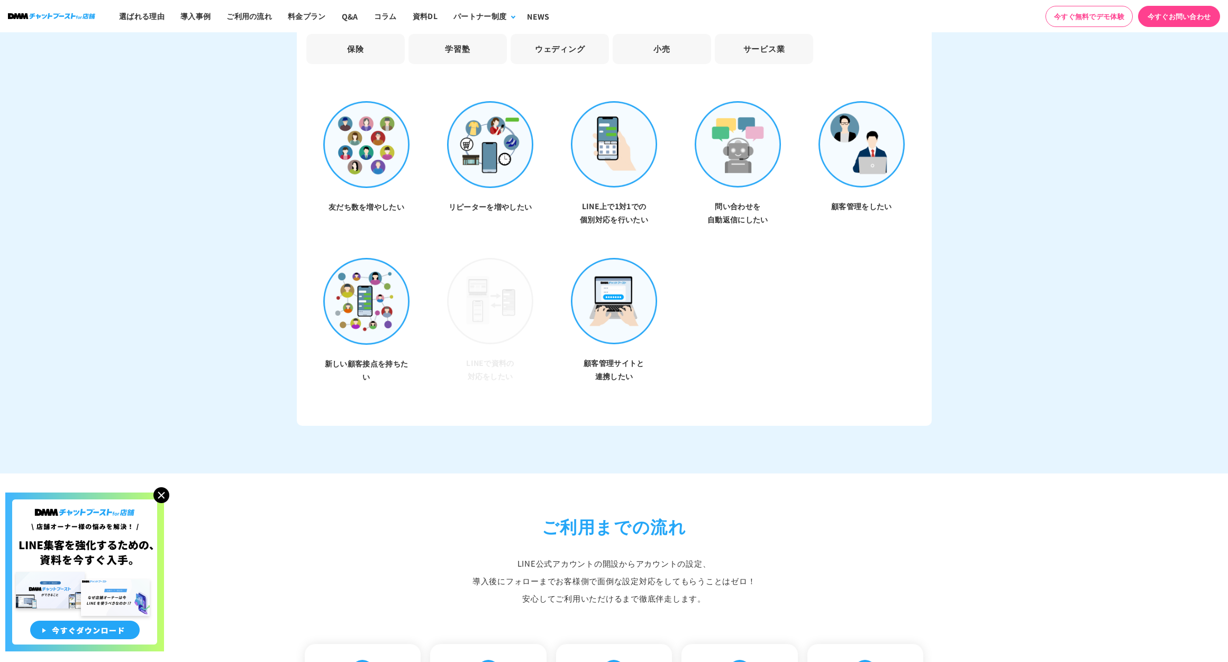
scroll to position [3076, 0]
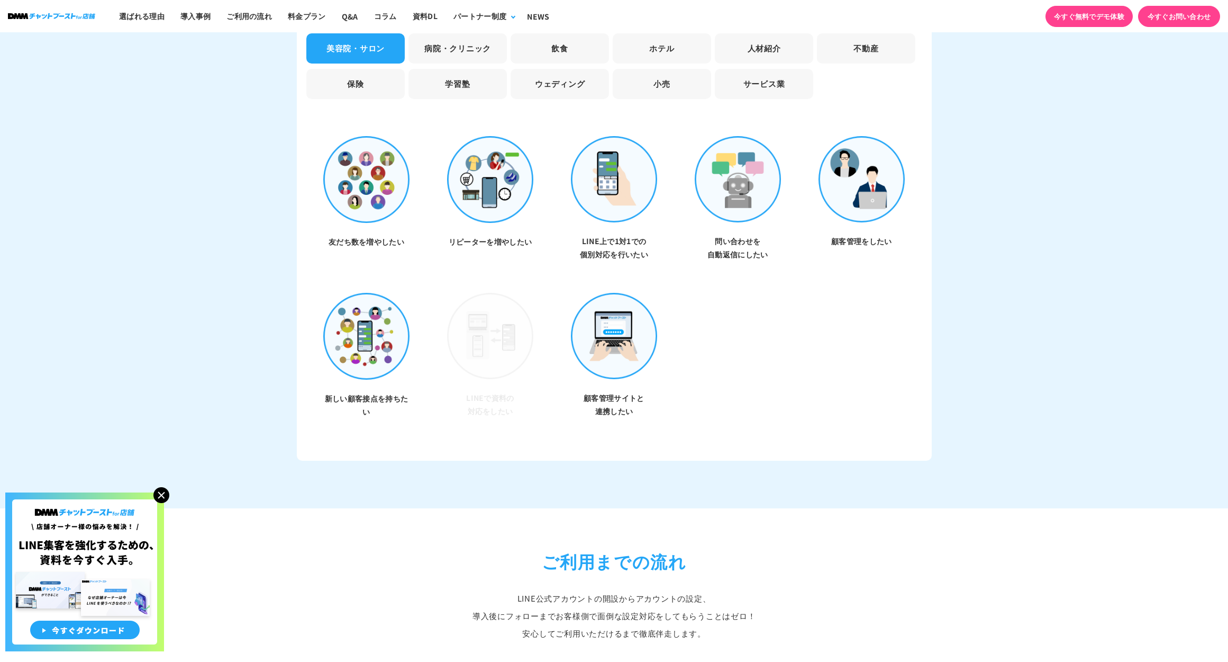
click at [1105, 11] on link "今すぐ無料でデモ体験" at bounding box center [1089, 16] width 87 height 21
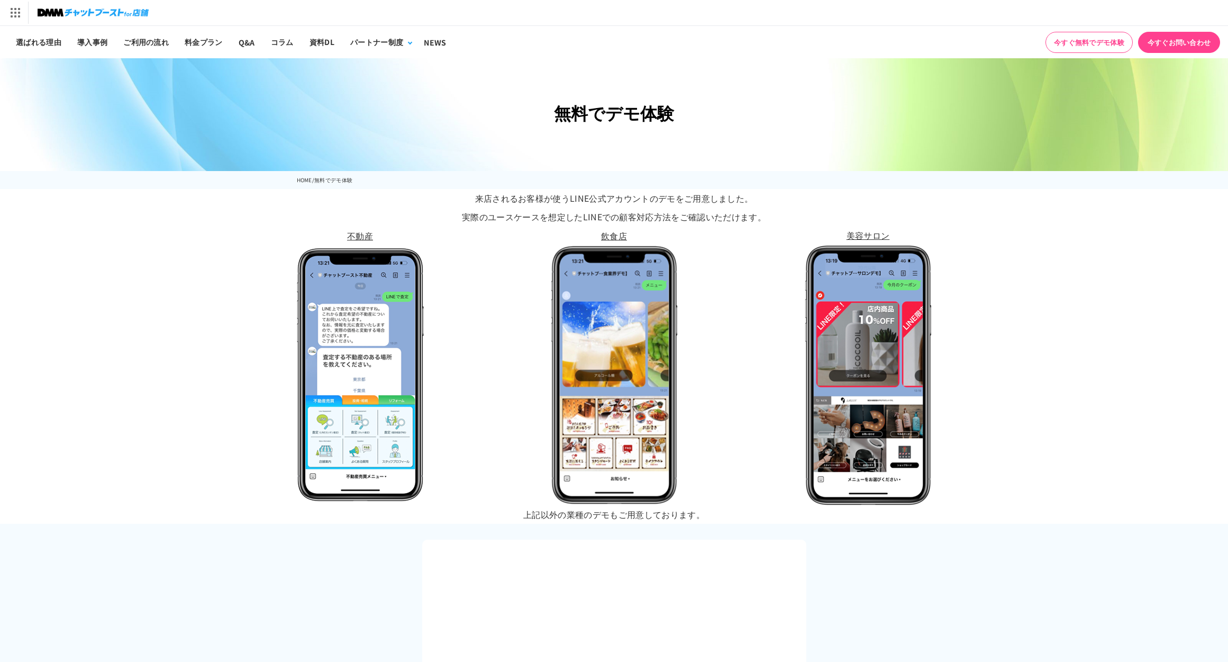
click at [877, 234] on p "美容サロン" at bounding box center [868, 235] width 127 height 19
click at [864, 232] on p "美容サロン" at bounding box center [868, 235] width 127 height 19
click at [892, 337] on img at bounding box center [868, 375] width 127 height 260
click at [852, 232] on p "美容サロン" at bounding box center [868, 235] width 127 height 19
click at [871, 235] on p "美容サロン" at bounding box center [868, 235] width 127 height 19
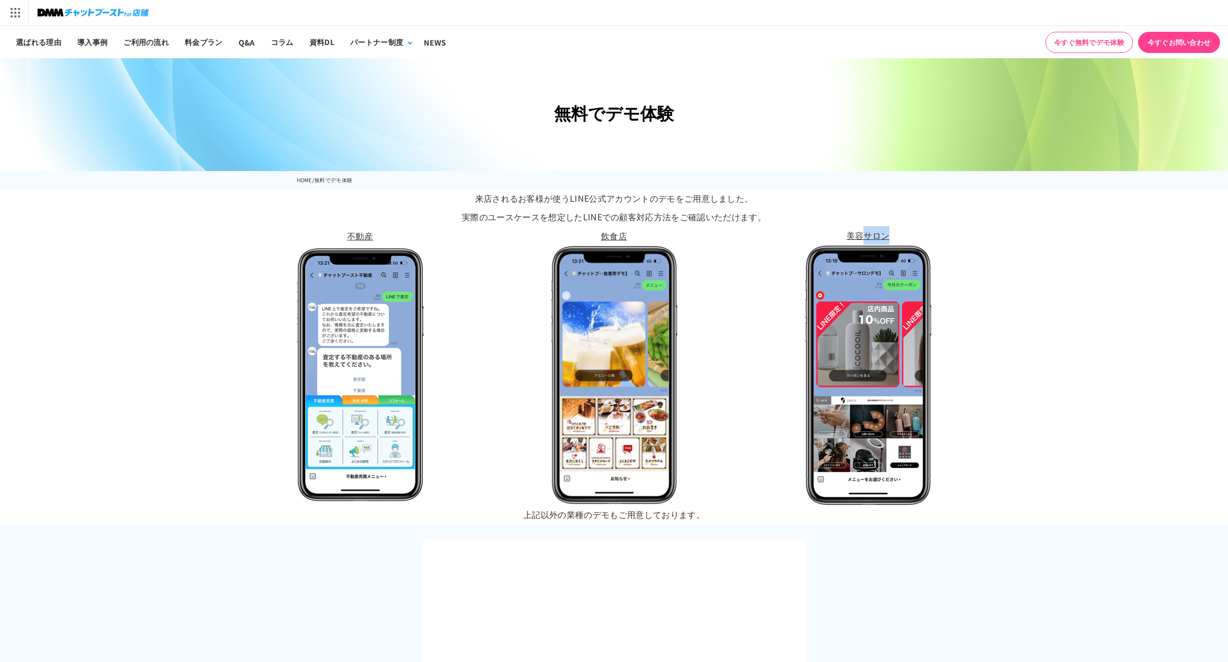
click at [871, 235] on p "美容サロン" at bounding box center [868, 235] width 127 height 19
click at [873, 233] on p "美容サロン" at bounding box center [868, 235] width 127 height 19
click at [257, 35] on link "Q&A" at bounding box center [247, 42] width 32 height 32
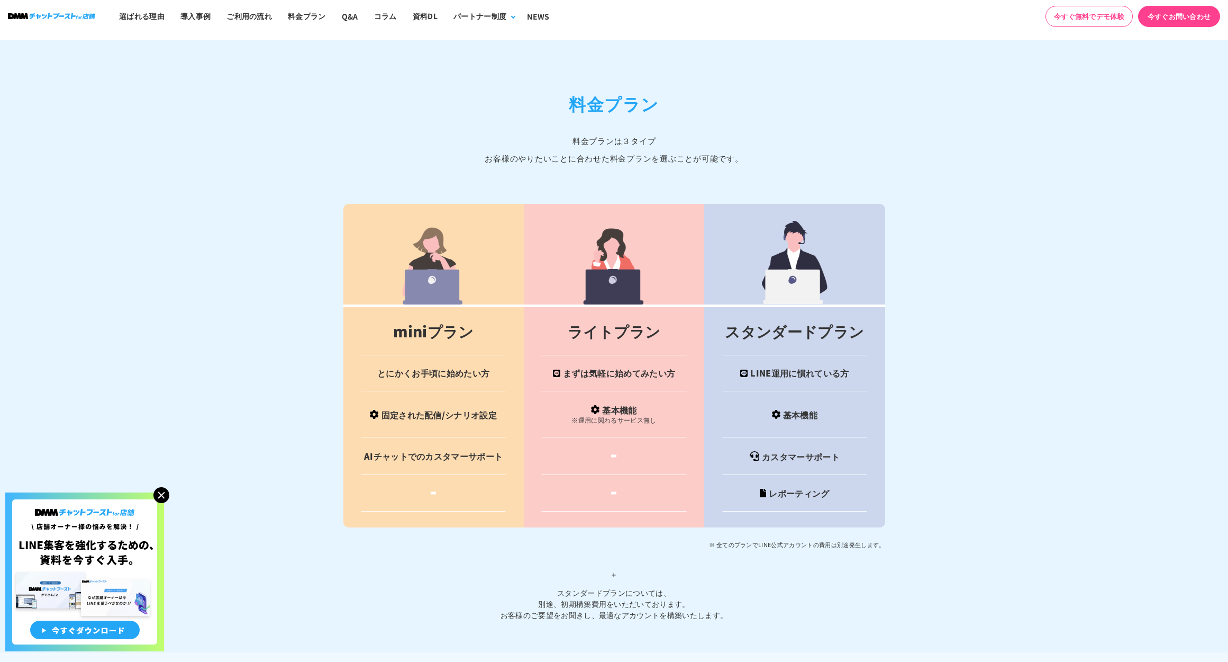
scroll to position [3967, 0]
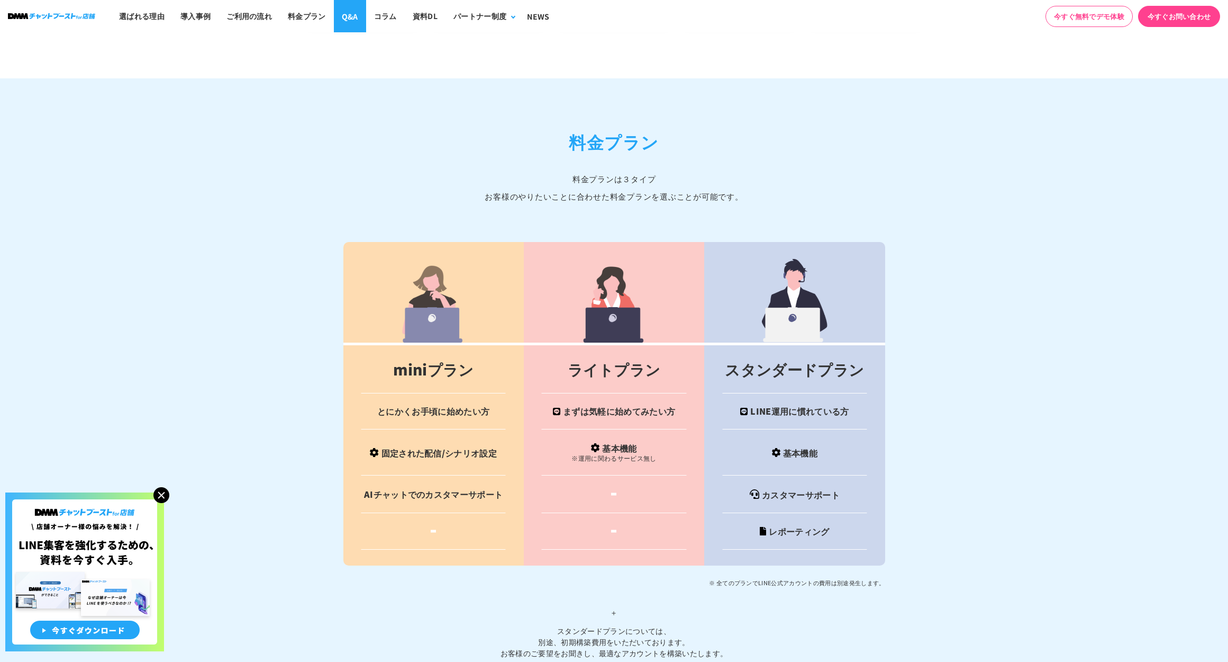
click at [362, 16] on link "Q&A" at bounding box center [350, 16] width 32 height 32
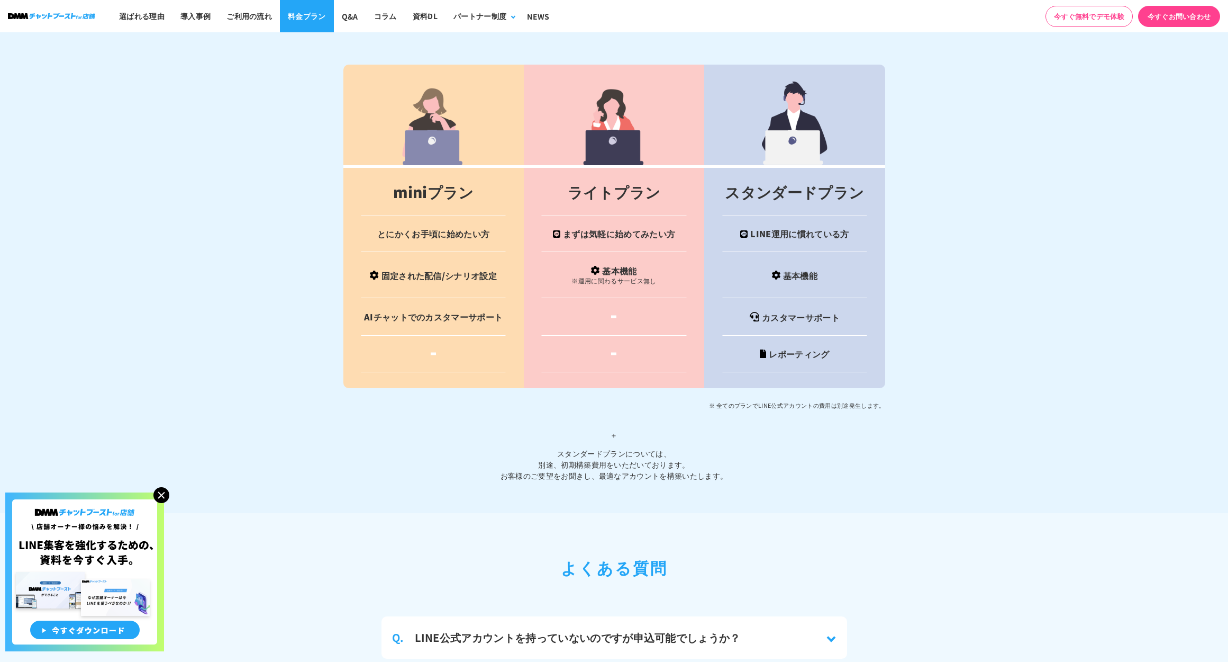
scroll to position [4142, 0]
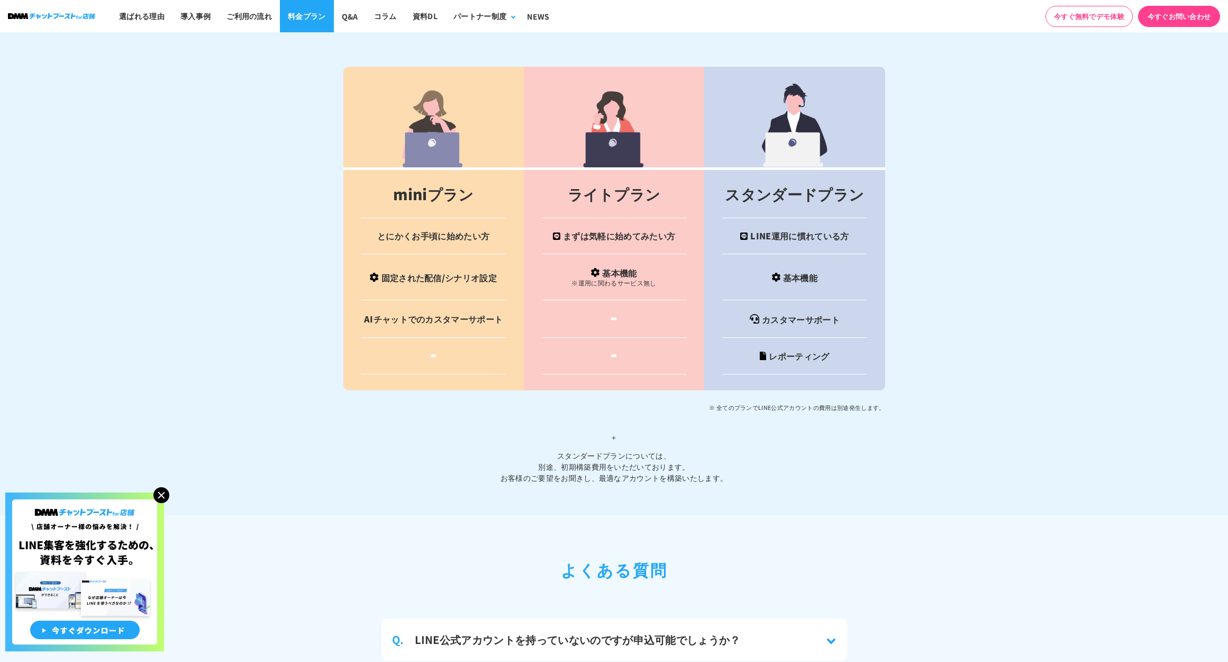
click at [301, 24] on link "料金プラン" at bounding box center [307, 16] width 54 height 32
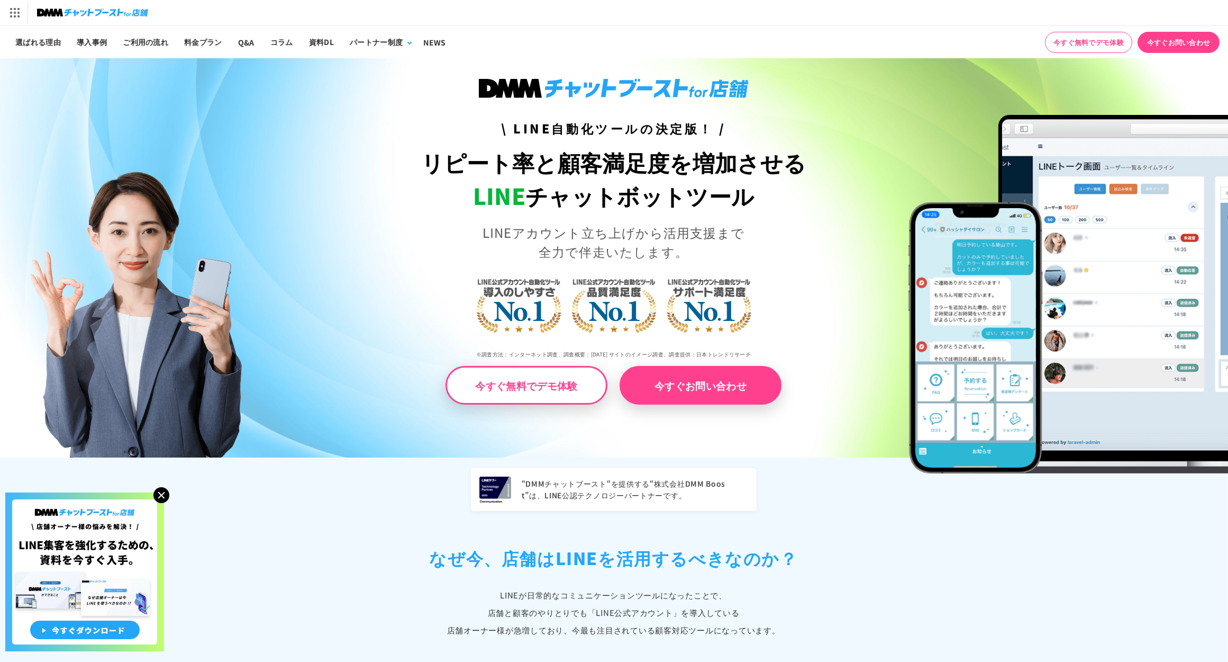
scroll to position [0, 1]
click at [202, 37] on link "料金プラン" at bounding box center [203, 42] width 54 height 32
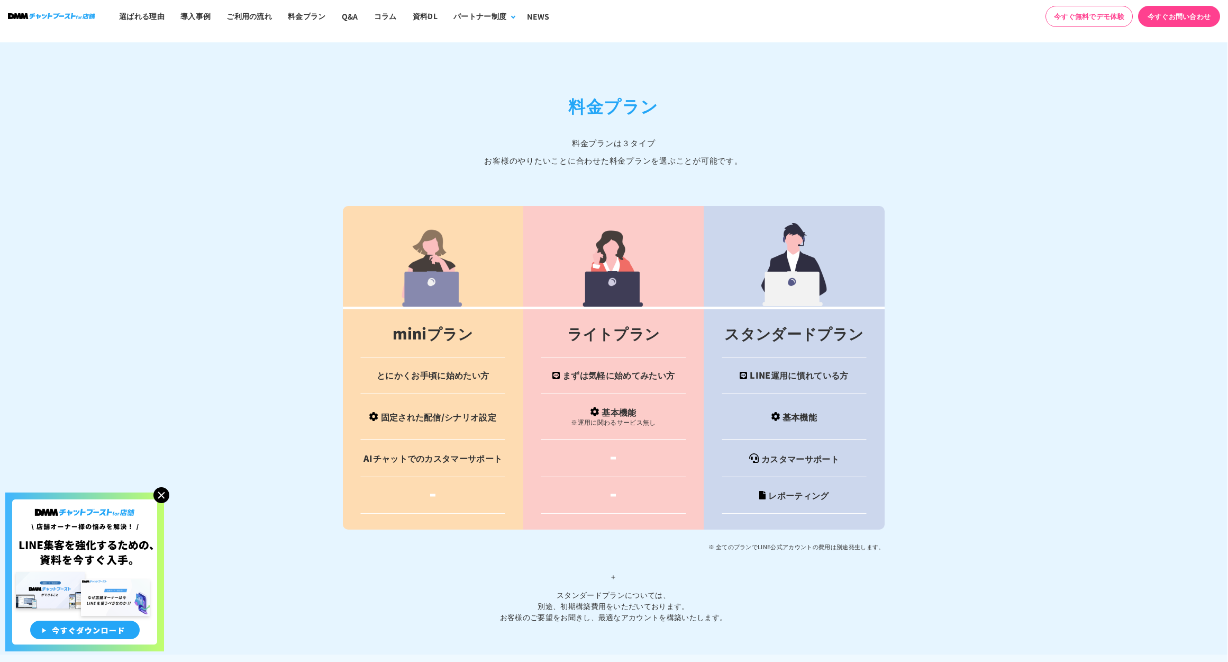
click at [202, 42] on section "料金プラン 料金プランは３タイプ お客様のやりたいことに合わせた料金プランを選ぶことが可能です。 miniプラン ライトプラン スタンダードプラン とにかくお…" at bounding box center [613, 347] width 1228 height 611
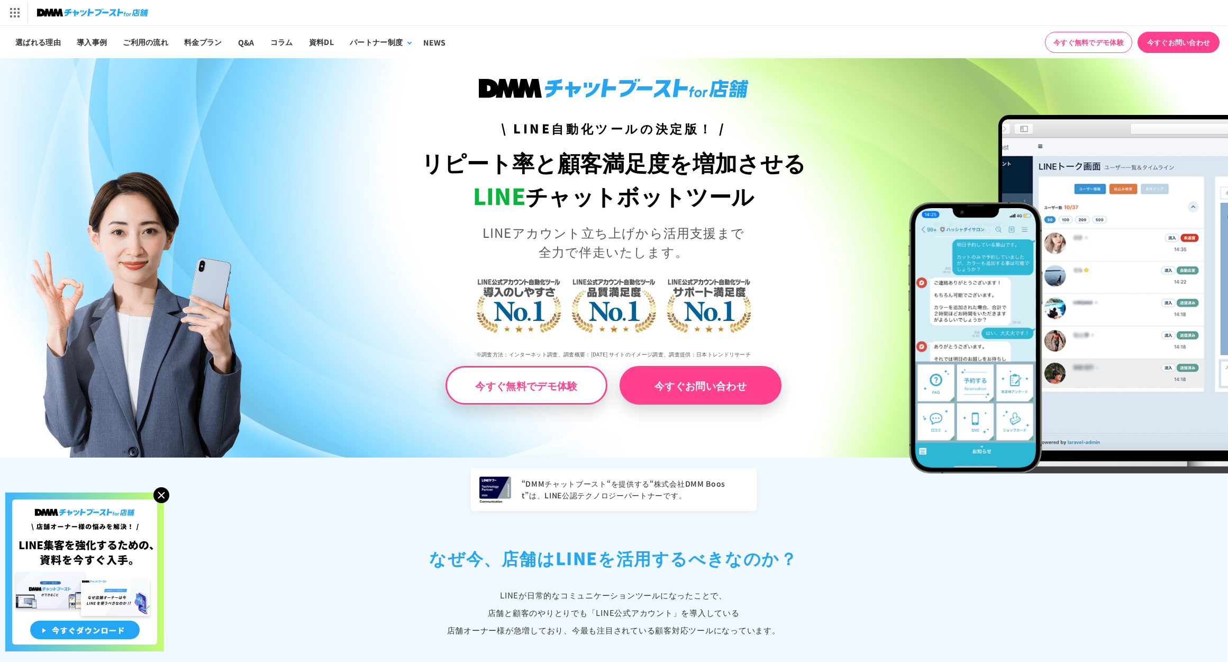
scroll to position [0, 1]
click at [700, 372] on link "今すぐお問い合わせ" at bounding box center [701, 385] width 162 height 39
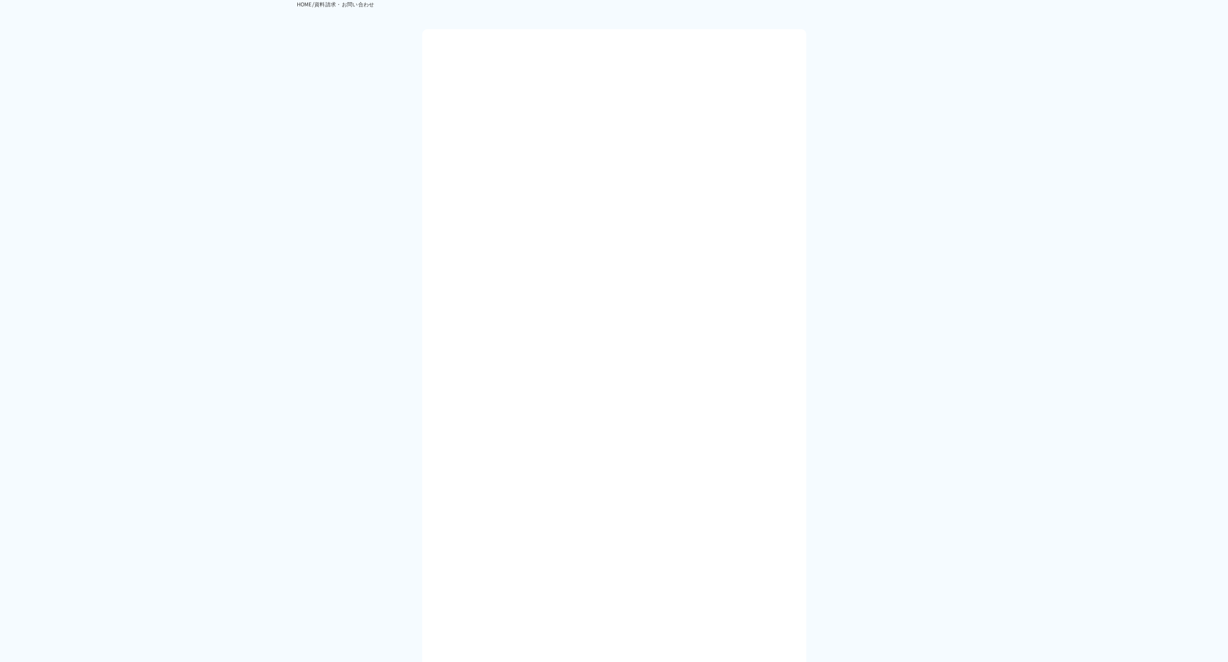
scroll to position [176, 0]
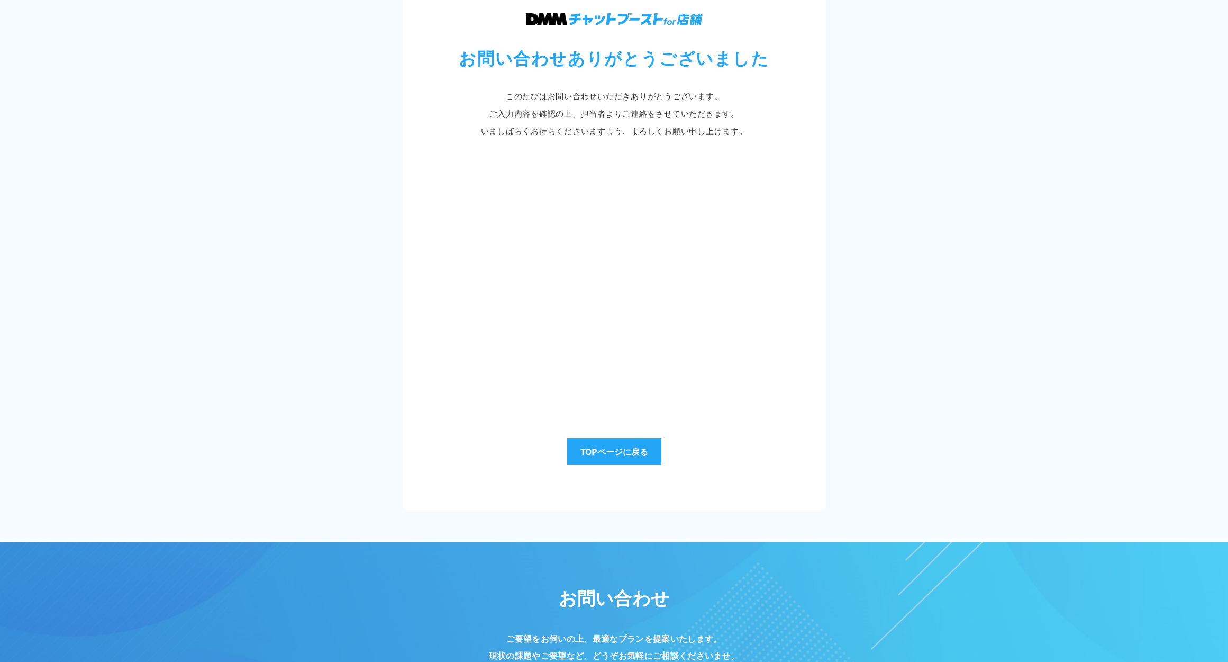
scroll to position [218, 0]
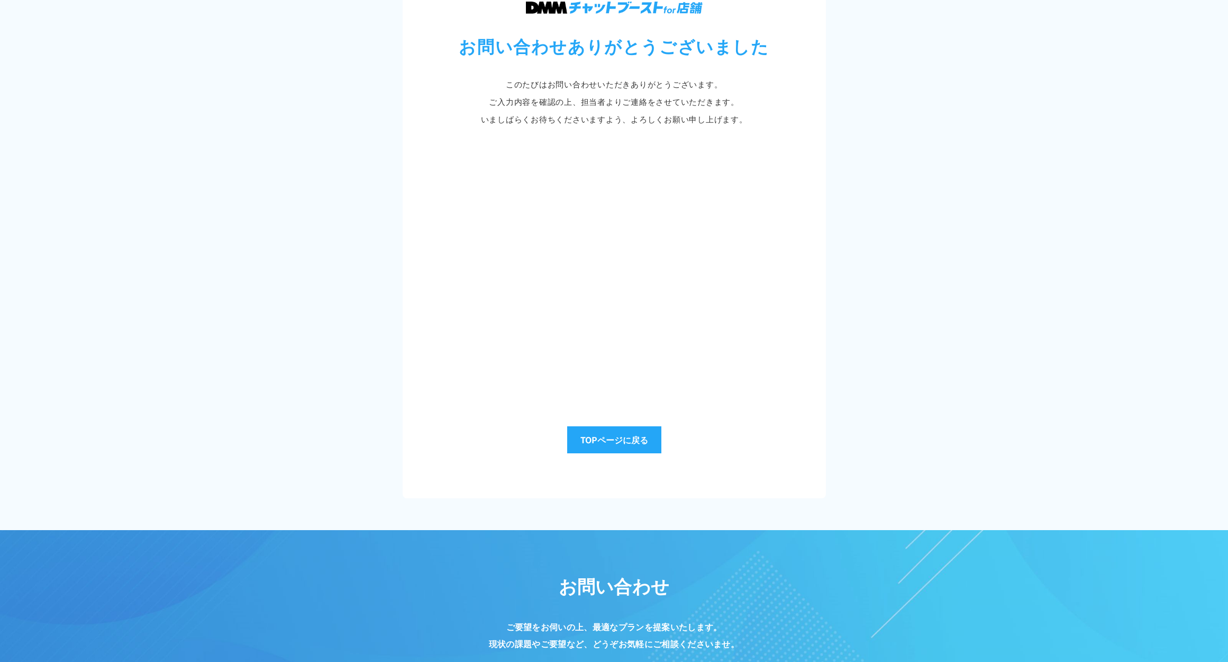
click at [630, 443] on link "TOPページに戻る" at bounding box center [614, 439] width 94 height 27
